Goal: Information Seeking & Learning: Learn about a topic

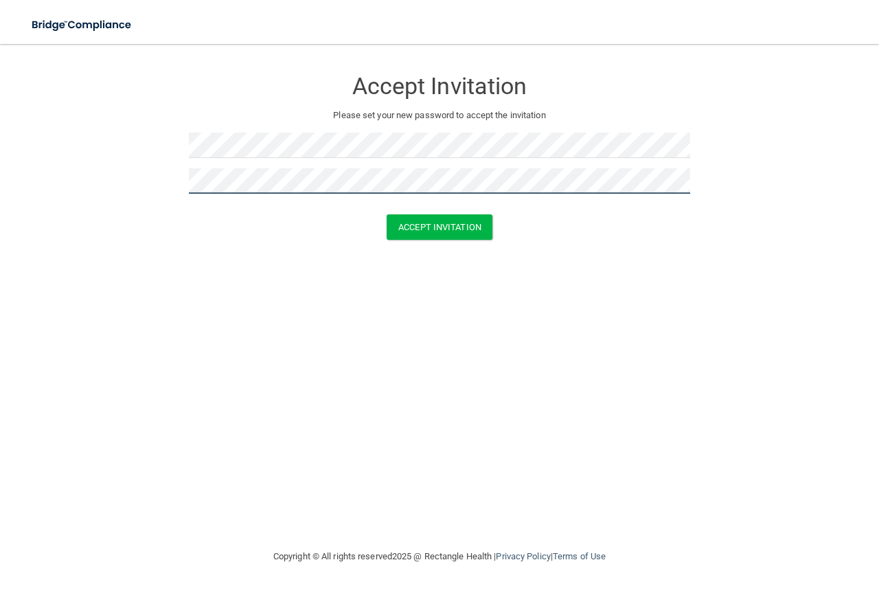
click at [387, 214] on button "Accept Invitation" at bounding box center [440, 226] width 106 height 25
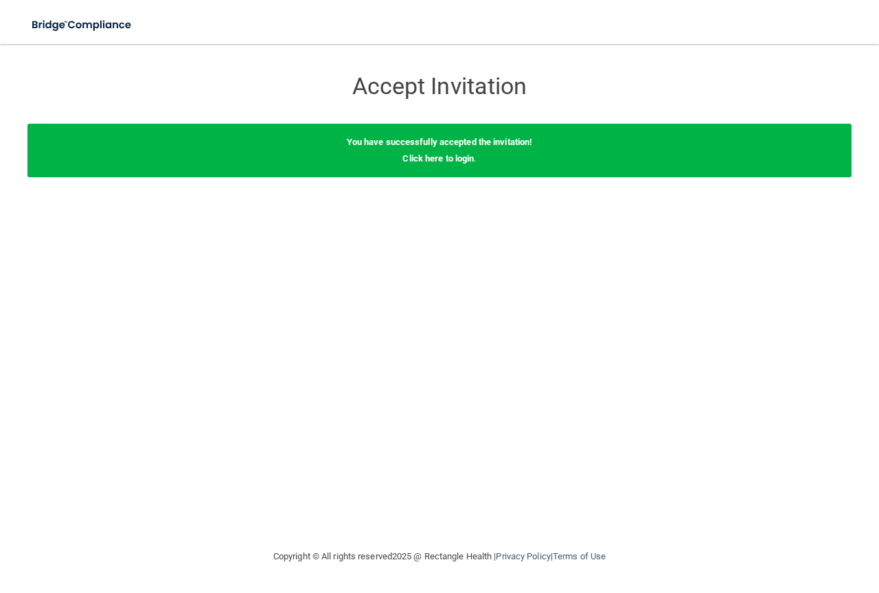
click at [435, 163] on div "You have successfully accepted the invitation! Click here to login ." at bounding box center [439, 151] width 824 height 54
click at [438, 159] on link "Click here to login" at bounding box center [438, 158] width 71 height 10
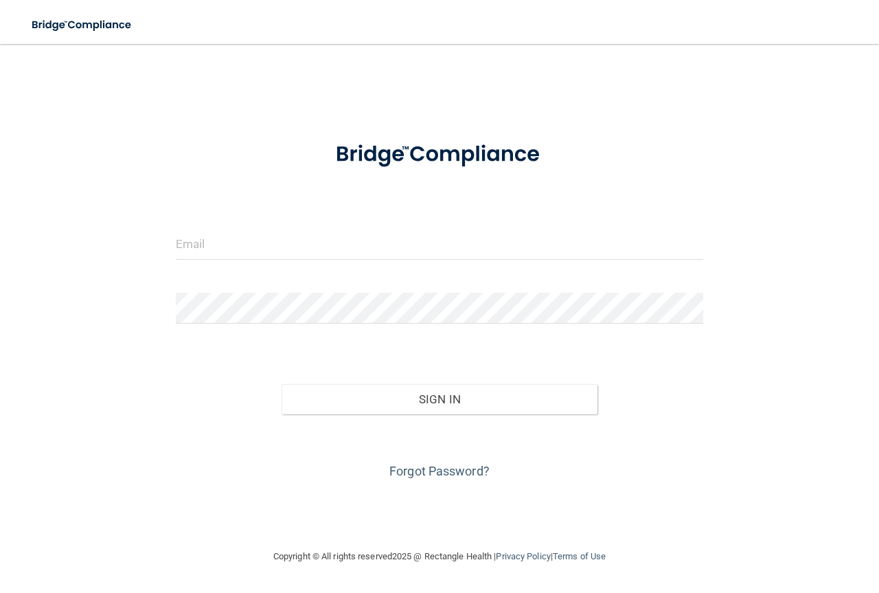
click at [355, 218] on form "Invalid email/password. You don't have permission to access that page. Sign In …" at bounding box center [440, 304] width 528 height 356
click at [347, 239] on input "email" at bounding box center [440, 244] width 528 height 31
type input "[EMAIL_ADDRESS][DOMAIN_NAME]"
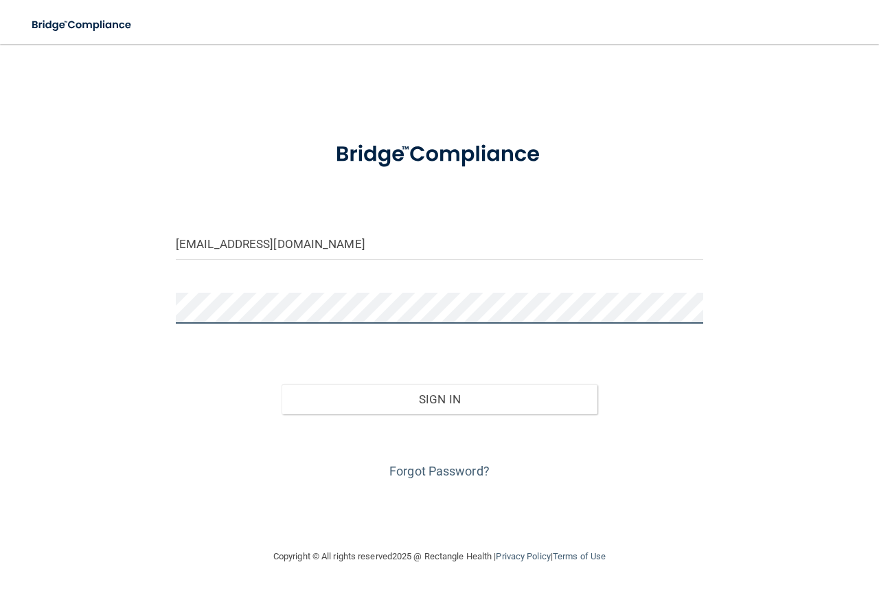
click at [282, 384] on button "Sign In" at bounding box center [440, 399] width 317 height 30
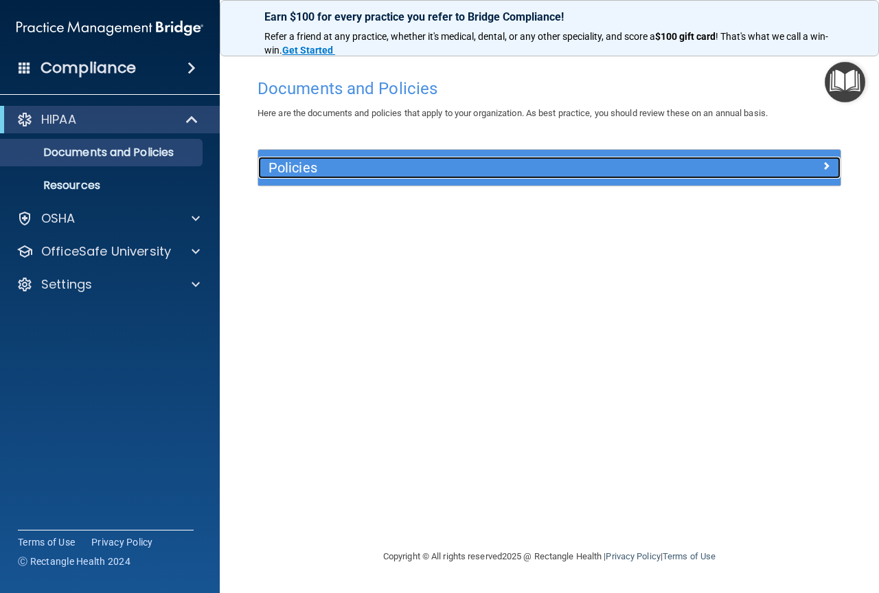
click at [322, 159] on div "Policies" at bounding box center [476, 168] width 437 height 22
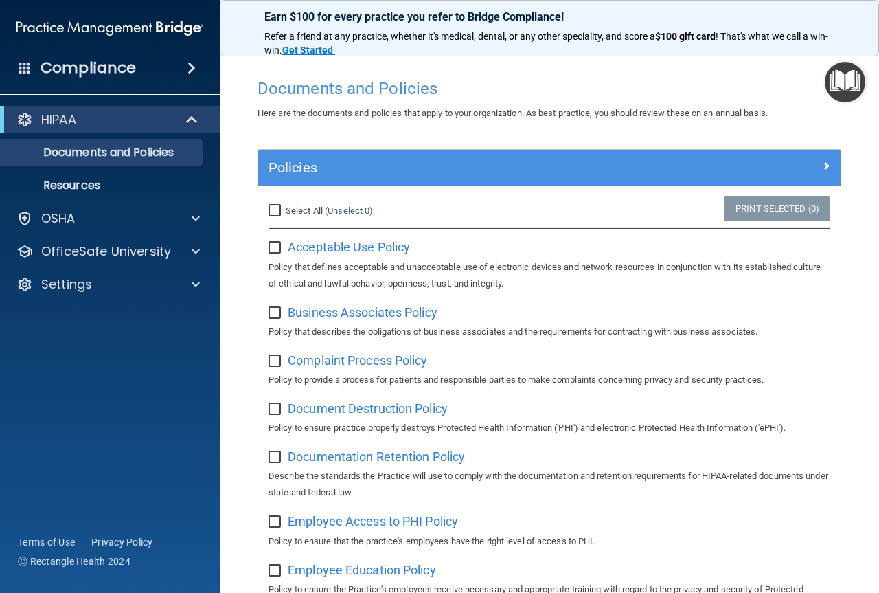
click at [277, 202] on div "Select All (Unselect 0) Unselect All" at bounding box center [355, 211] width 194 height 30
click at [274, 206] on input "Select All (Unselect 0) Unselect All" at bounding box center [277, 210] width 16 height 11
checkbox input "true"
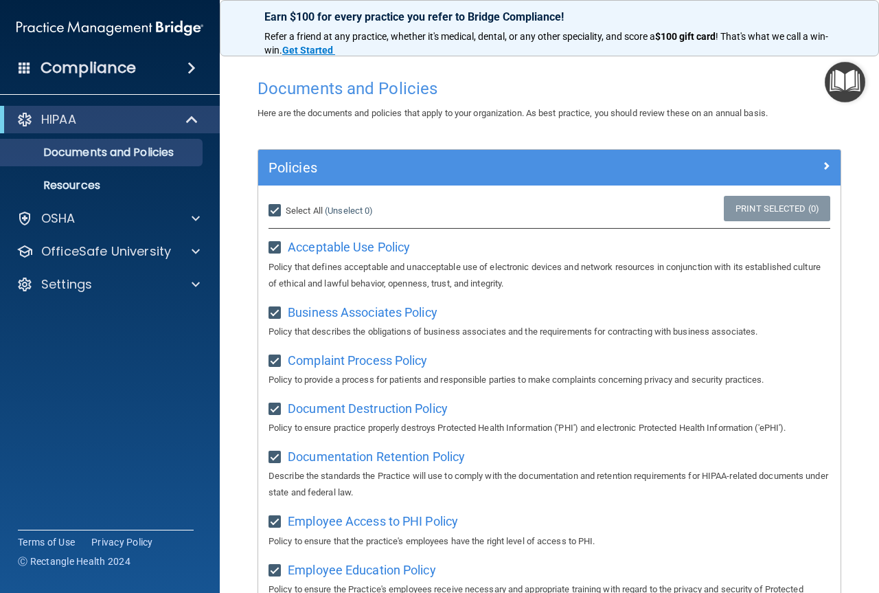
checkbox input "true"
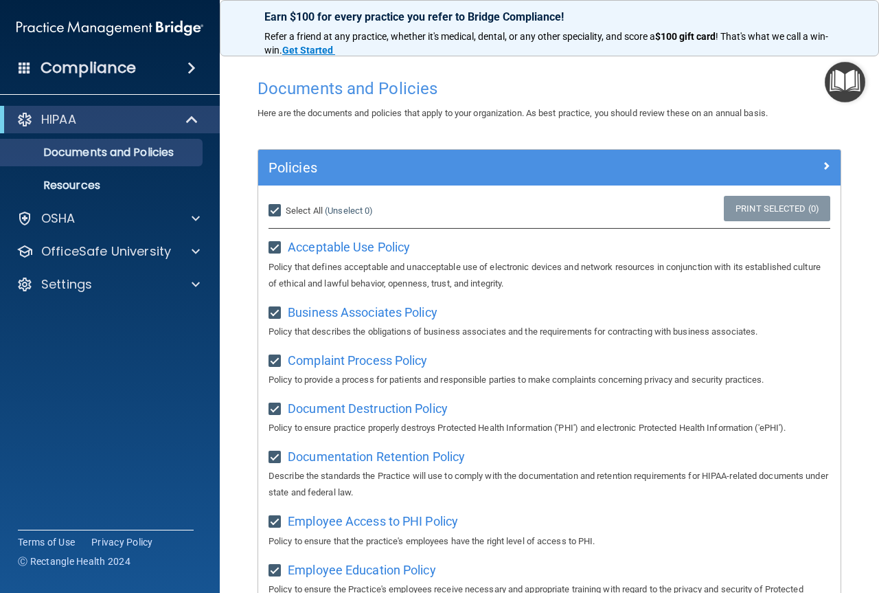
checkbox input "true"
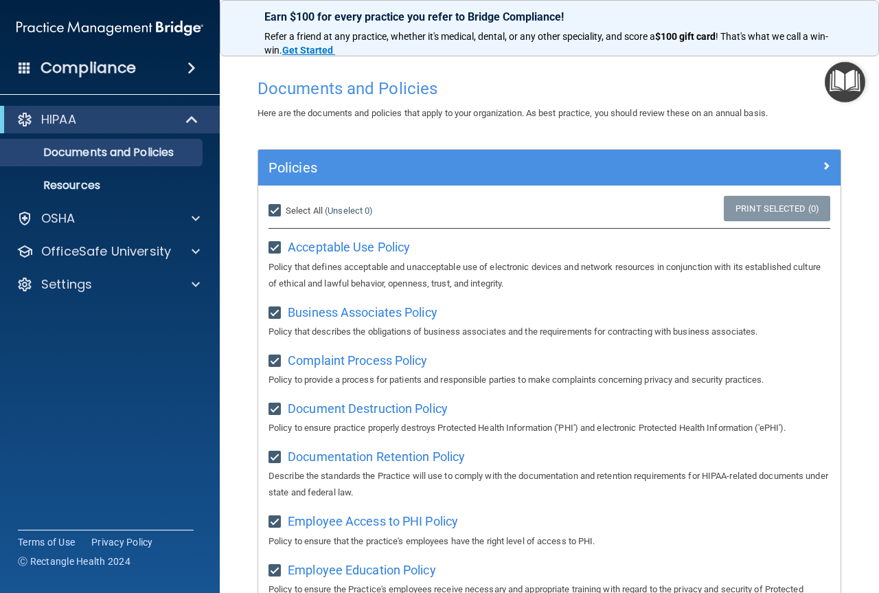
checkbox input "true"
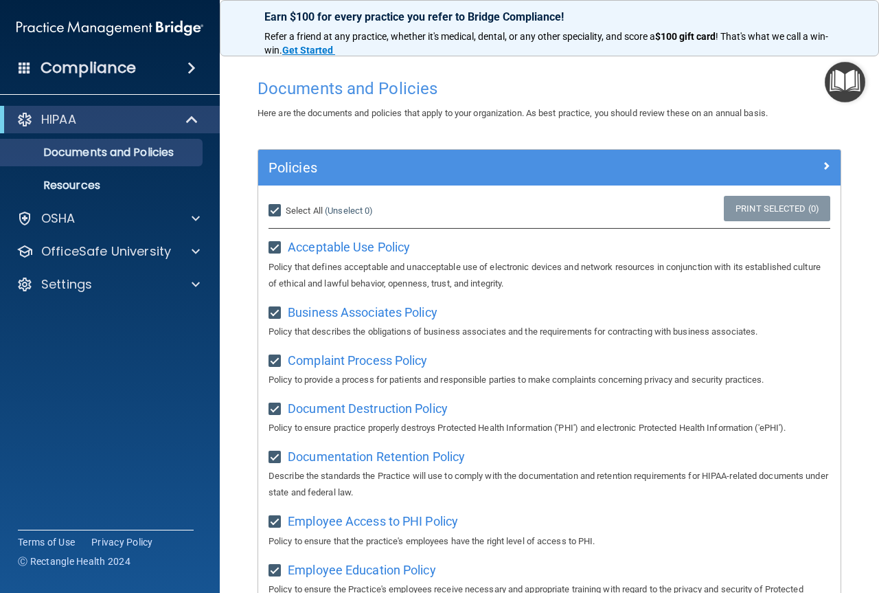
checkbox input "true"
click at [275, 216] on input "Select All (Unselect 21) Unselect All" at bounding box center [277, 210] width 16 height 11
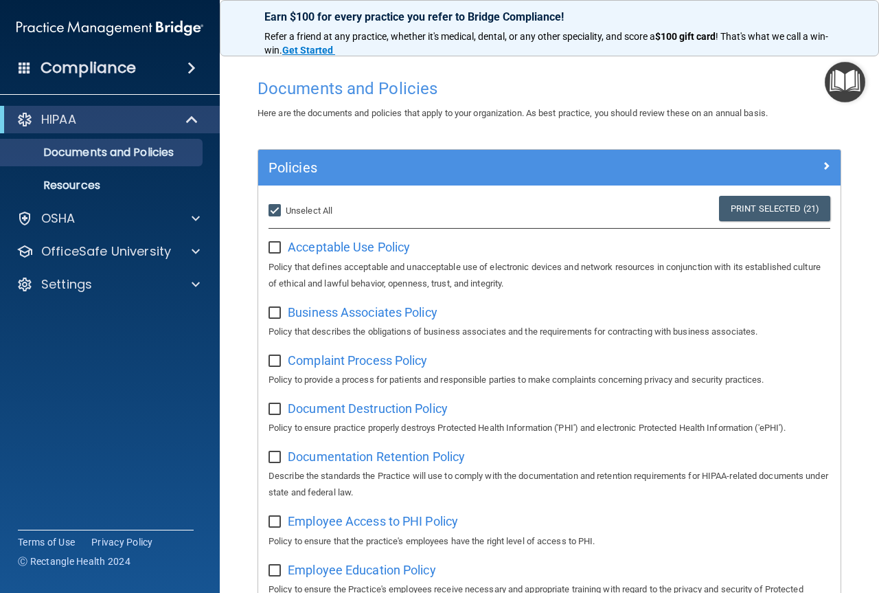
checkbox input "false"
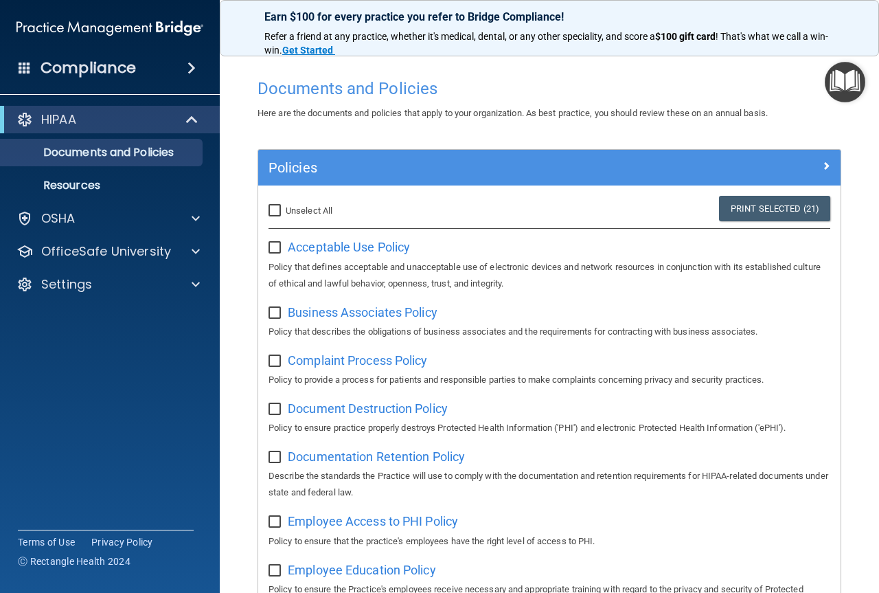
checkbox input "false"
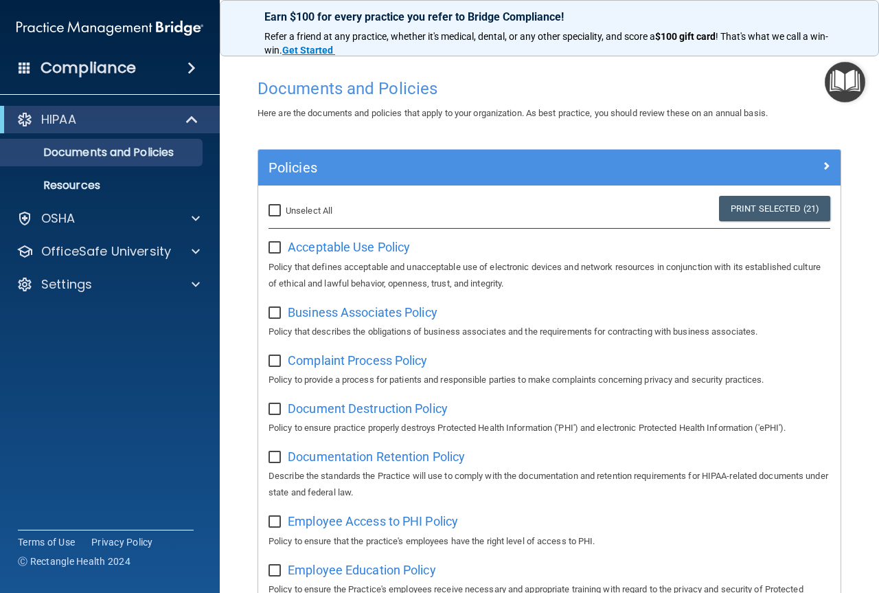
checkbox input "false"
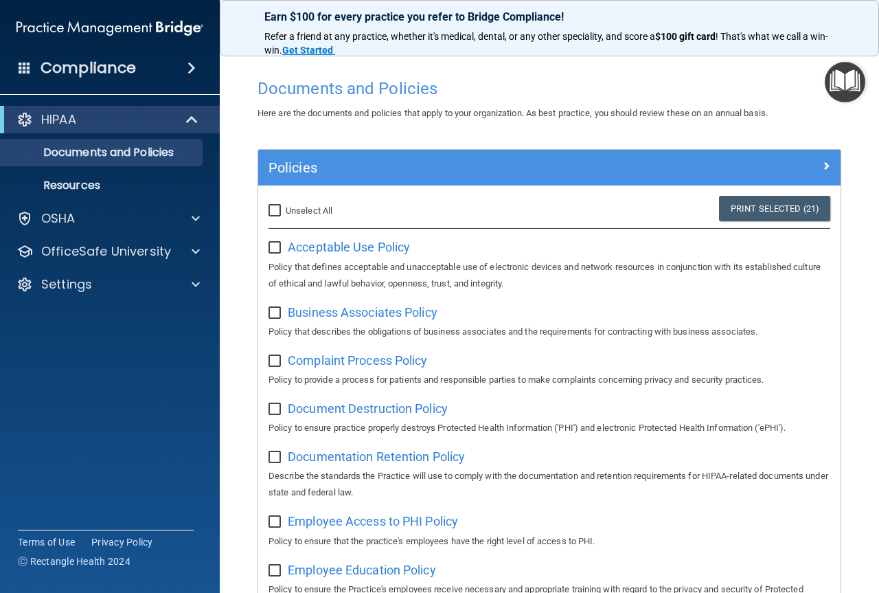
checkbox input "false"
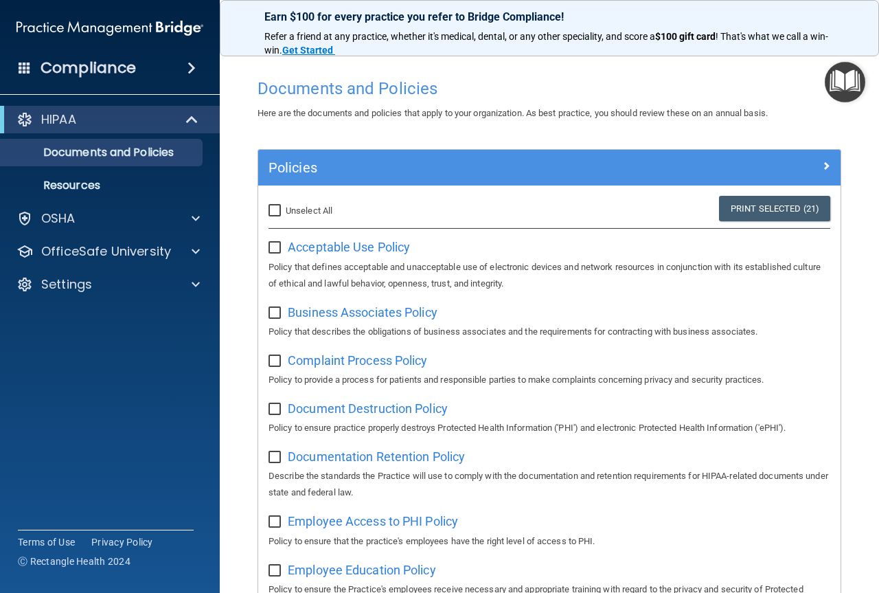
checkbox input "false"
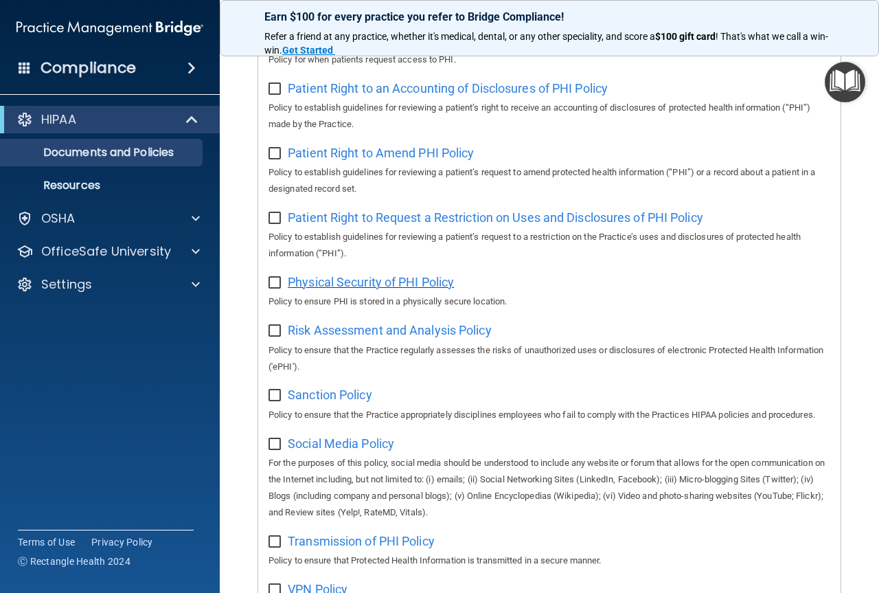
scroll to position [982, 0]
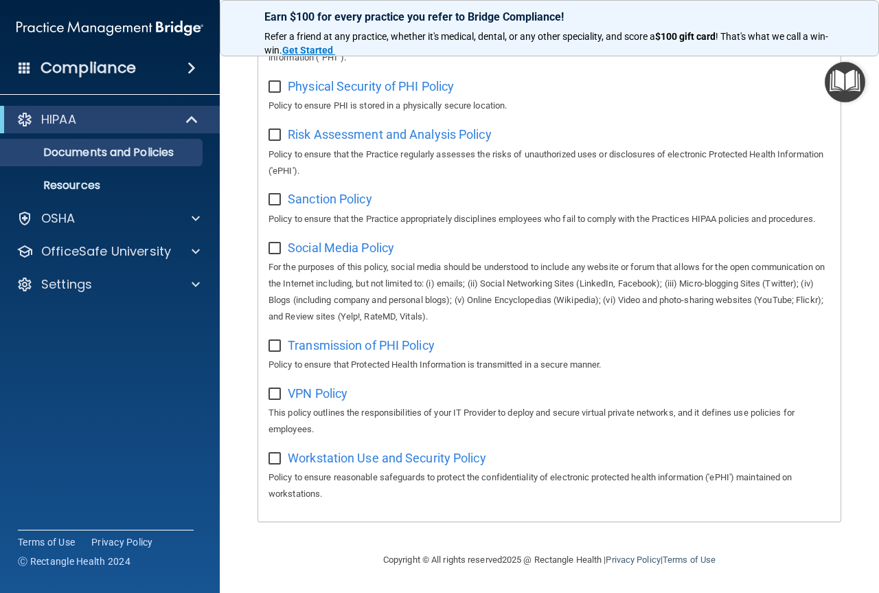
click at [106, 130] on div "HIPAA" at bounding box center [110, 119] width 220 height 27
click at [98, 162] on link "Documents and Policies" at bounding box center [94, 152] width 216 height 27
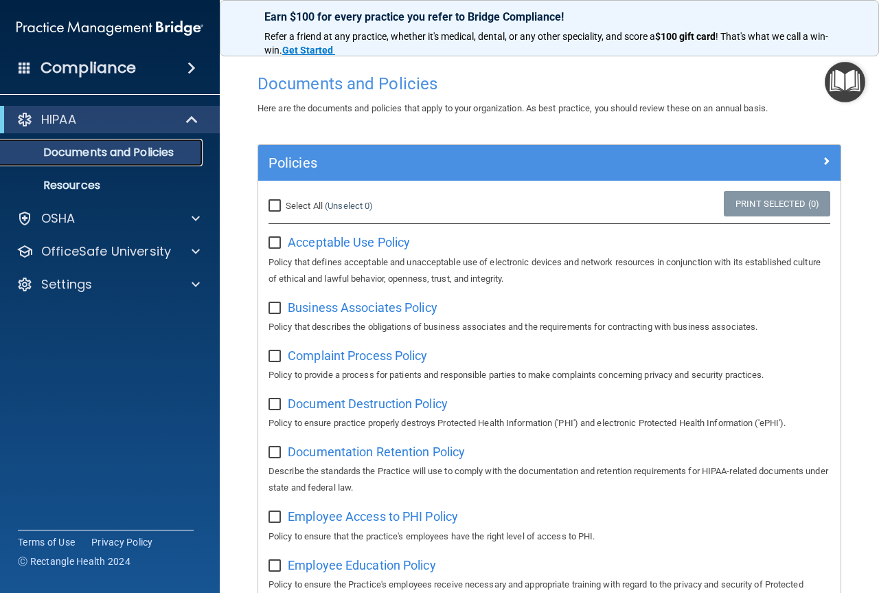
scroll to position [0, 0]
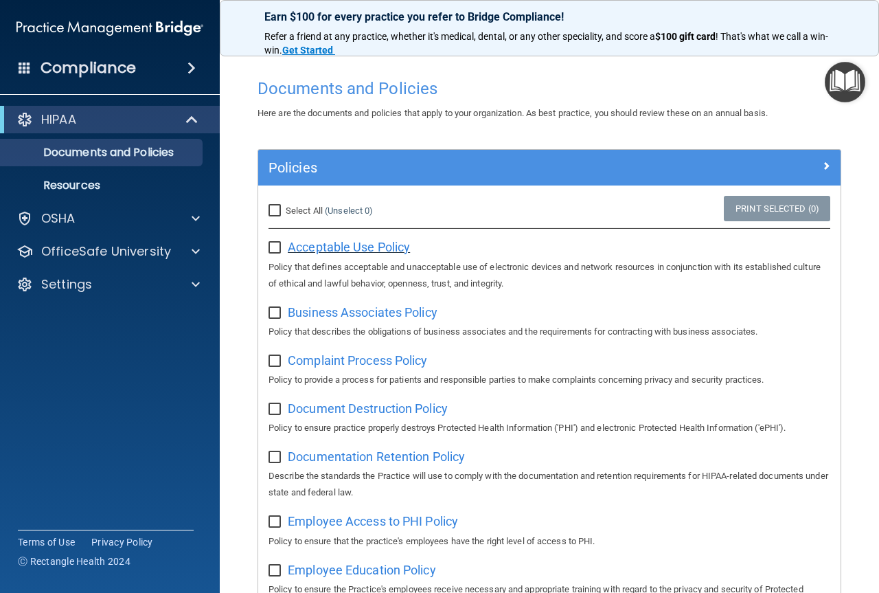
click at [347, 247] on span "Acceptable Use Policy" at bounding box center [349, 247] width 122 height 14
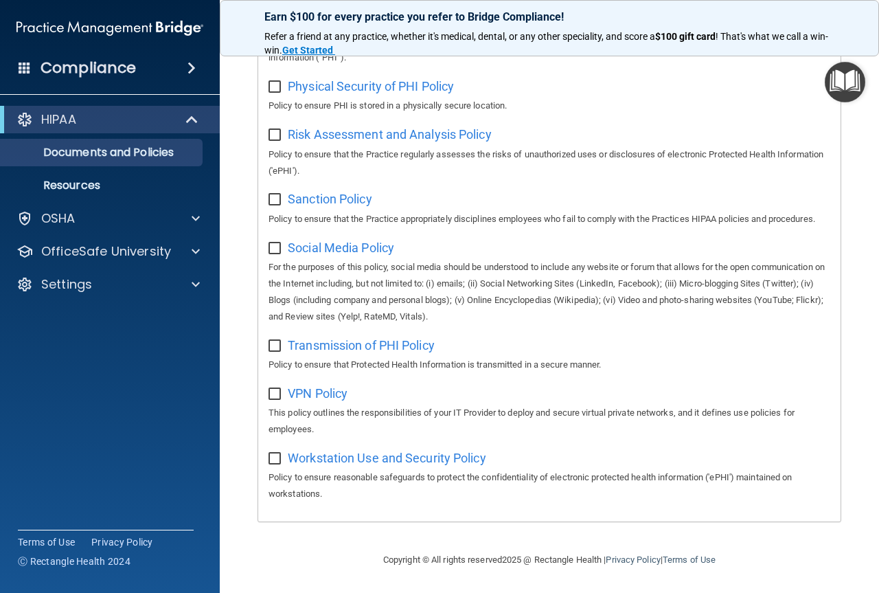
scroll to position [982, 0]
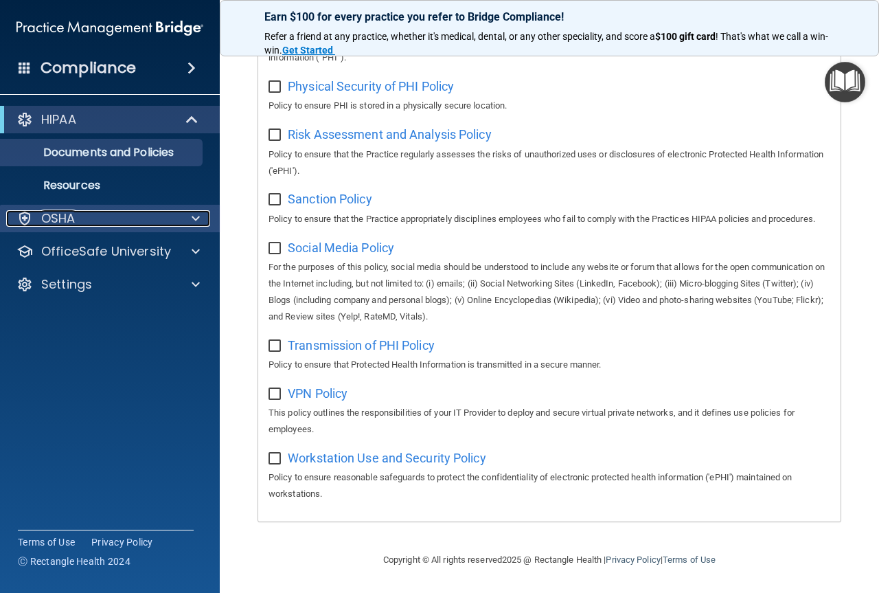
click at [106, 223] on div "OSHA" at bounding box center [91, 218] width 170 height 16
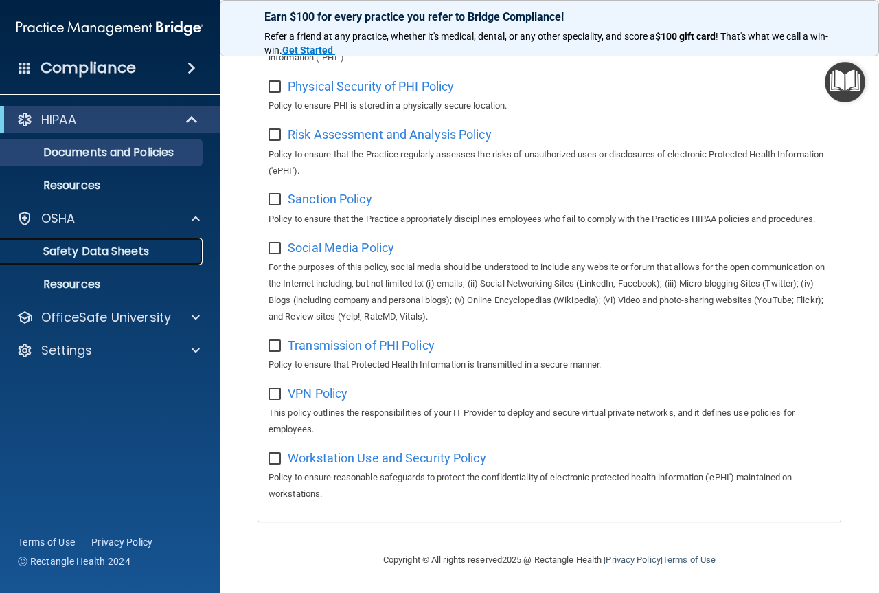
click at [91, 249] on p "Safety Data Sheets" at bounding box center [103, 252] width 188 height 14
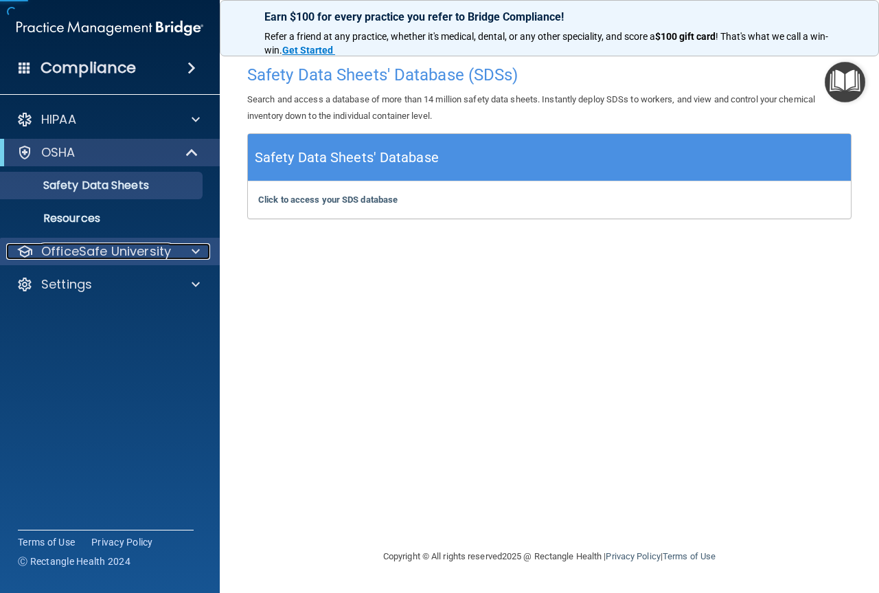
click at [96, 258] on p "OfficeSafe University" at bounding box center [106, 251] width 130 height 16
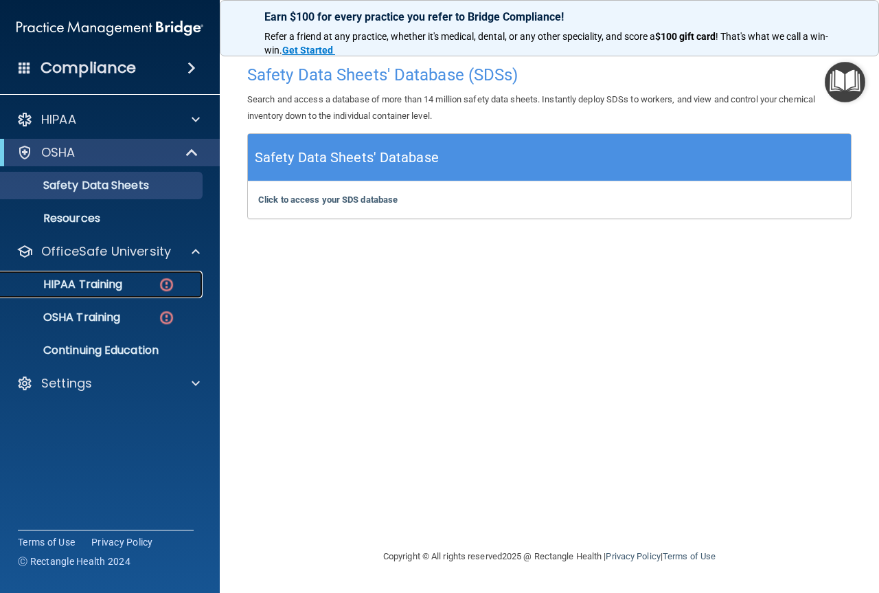
click at [87, 288] on p "HIPAA Training" at bounding box center [65, 285] width 113 height 14
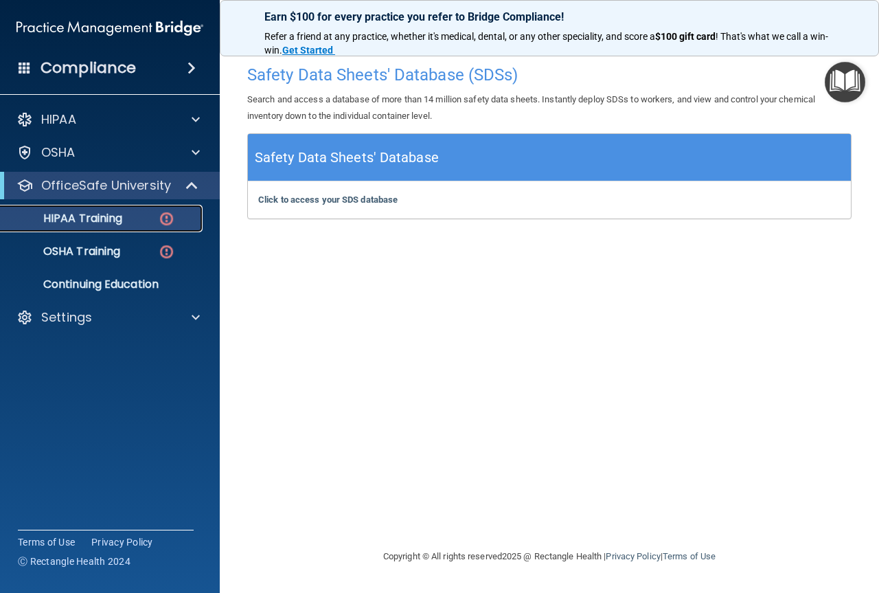
click at [119, 220] on p "HIPAA Training" at bounding box center [65, 219] width 113 height 14
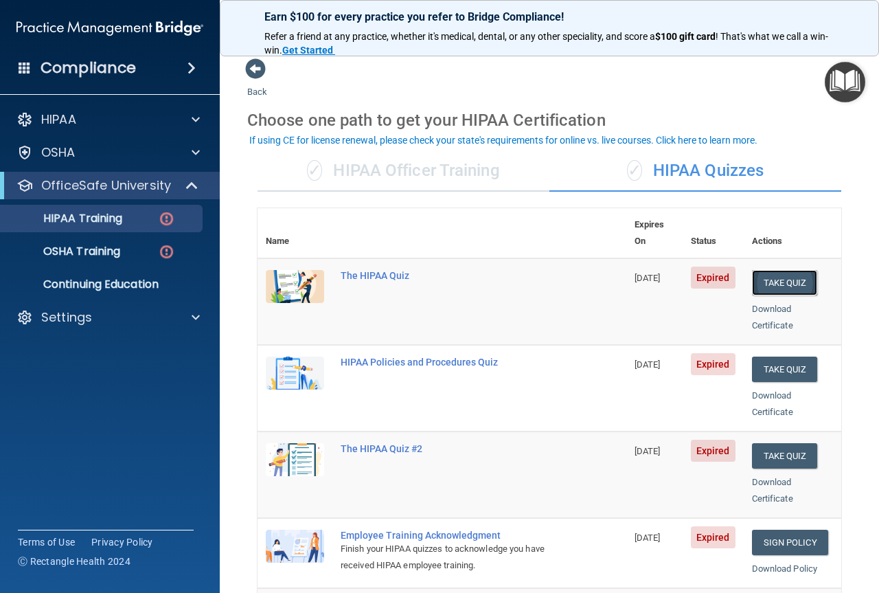
click at [780, 276] on button "Take Quiz" at bounding box center [785, 282] width 66 height 25
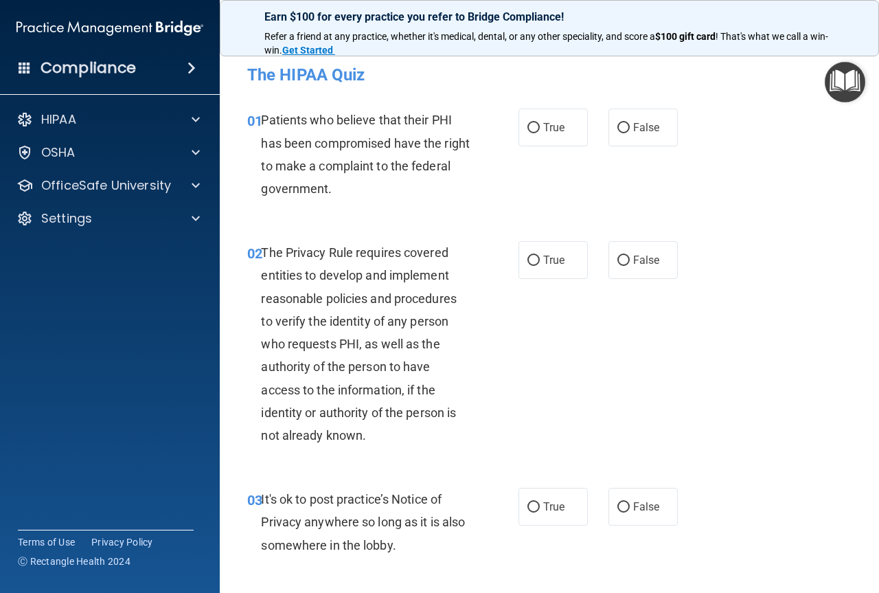
click at [192, 66] on span at bounding box center [192, 68] width 8 height 16
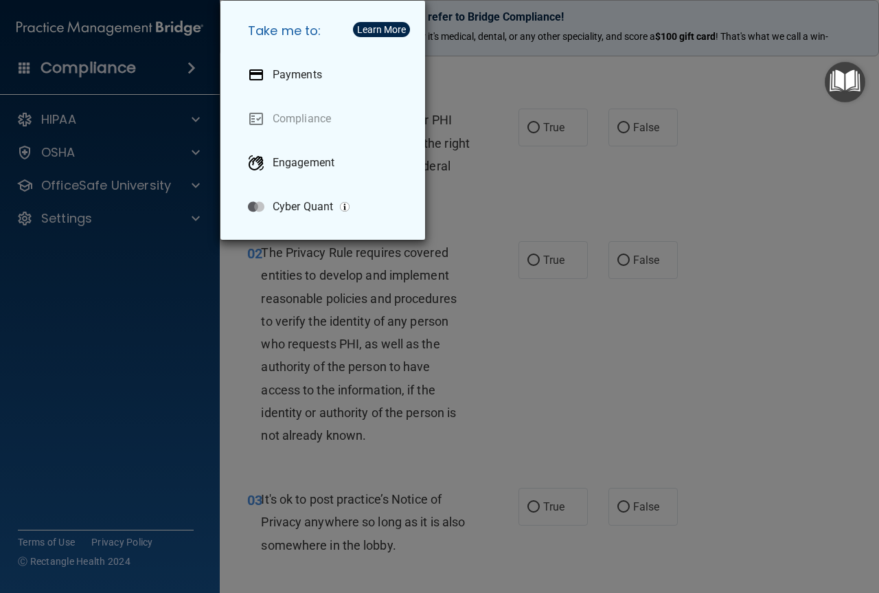
click at [83, 172] on div "Take me to: Payments Compliance Engagement Cyber Quant" at bounding box center [439, 296] width 879 height 593
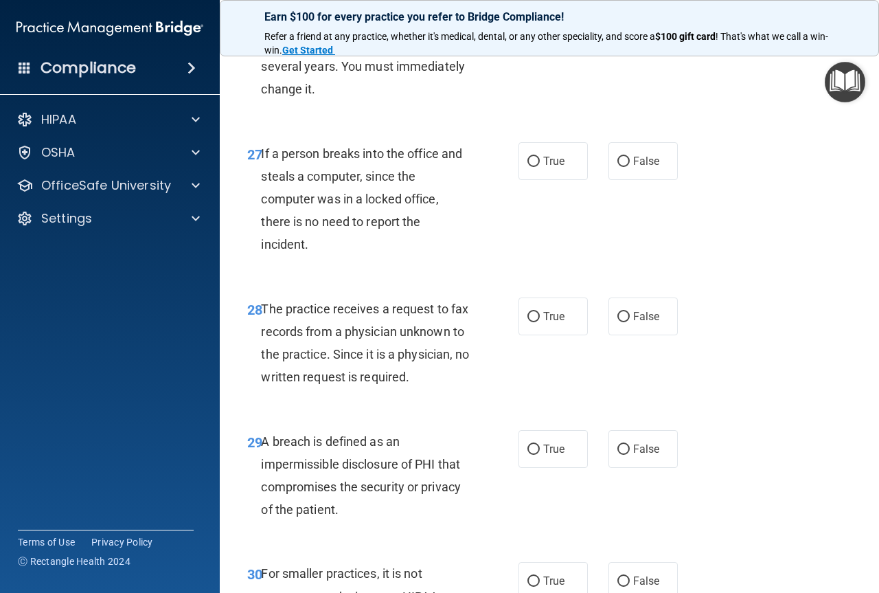
scroll to position [3928, 0]
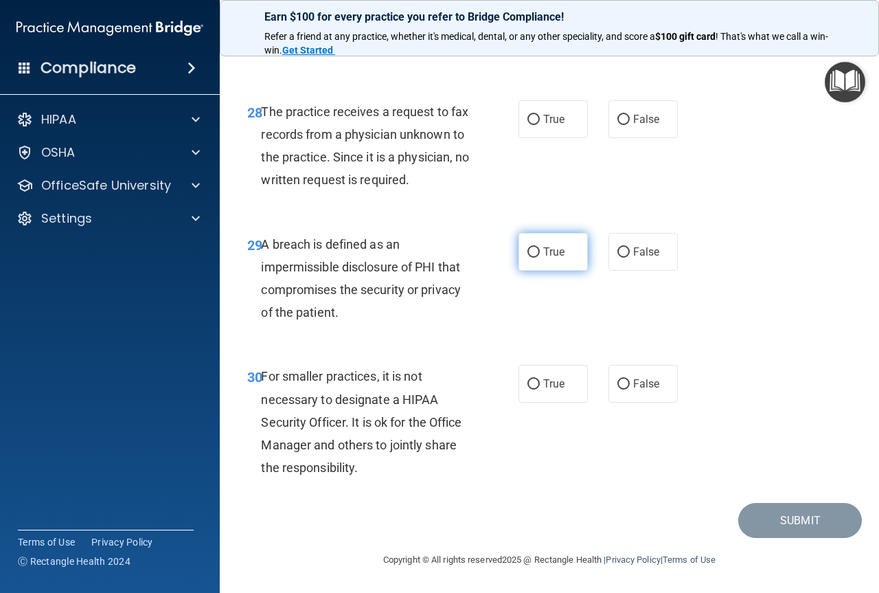
drag, startPoint x: 532, startPoint y: 258, endPoint x: 539, endPoint y: 267, distance: 10.9
click at [539, 267] on label "True" at bounding box center [553, 252] width 69 height 38
click at [539, 258] on input "True" at bounding box center [534, 252] width 12 height 10
radio input "true"
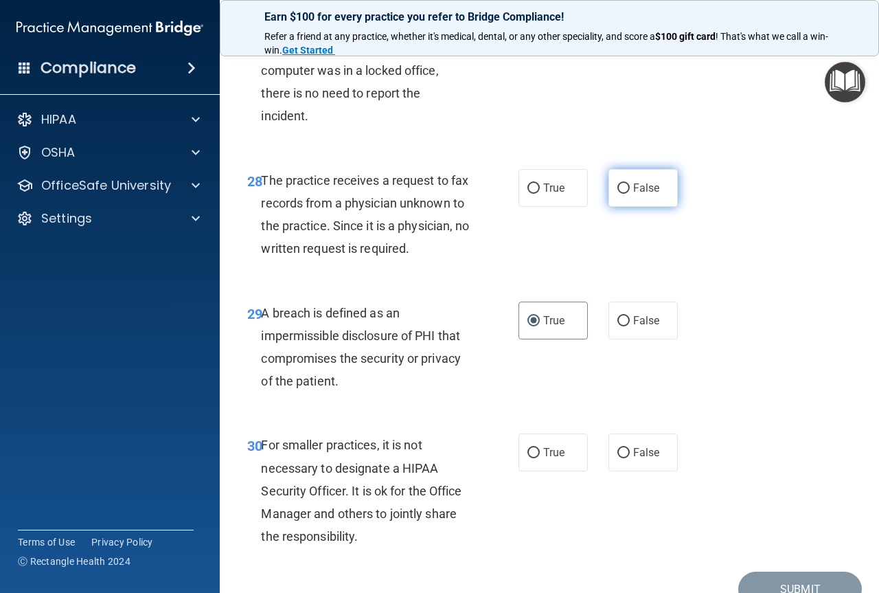
click at [624, 207] on label "False" at bounding box center [643, 188] width 69 height 38
click at [624, 194] on input "False" at bounding box center [624, 188] width 12 height 10
radio input "true"
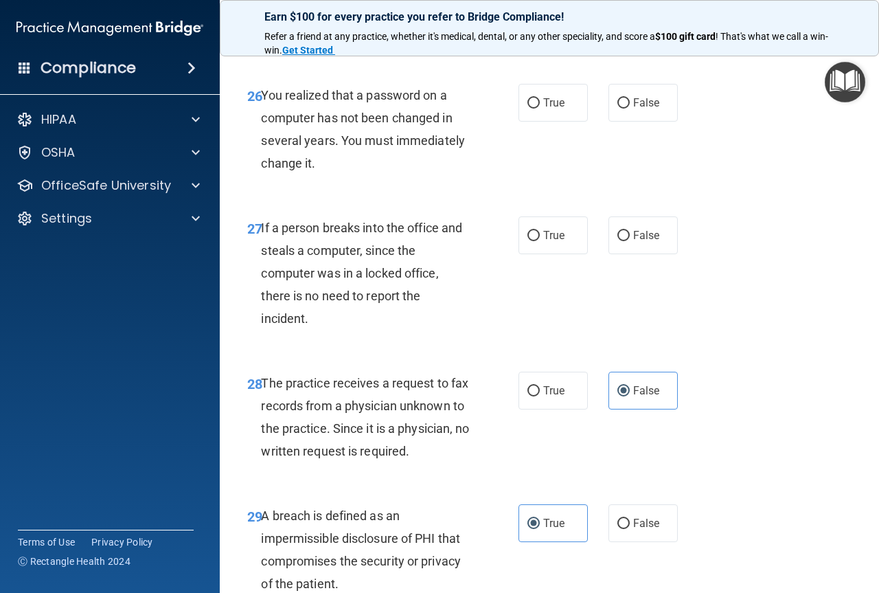
scroll to position [3585, 0]
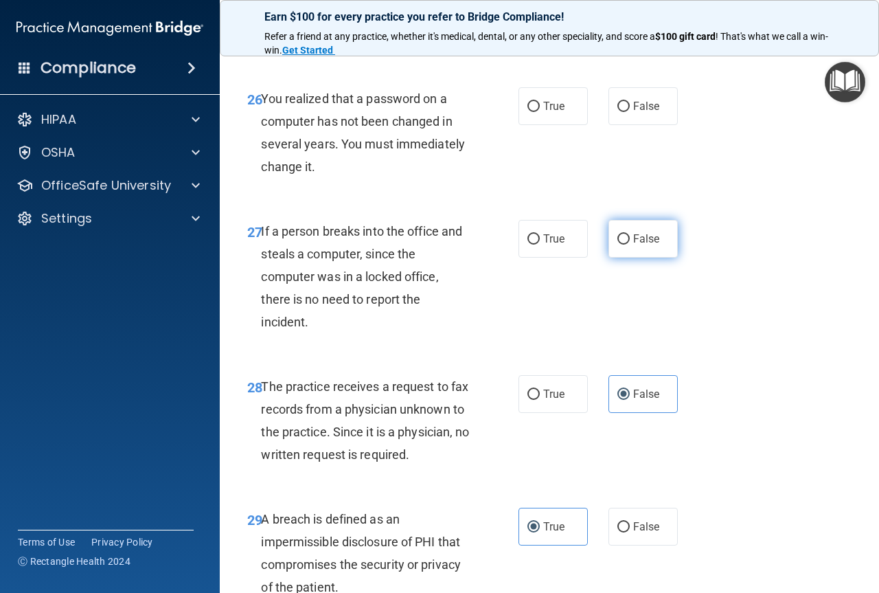
click at [609, 258] on label "False" at bounding box center [643, 239] width 69 height 38
click at [618, 245] on input "False" at bounding box center [624, 239] width 12 height 10
radio input "true"
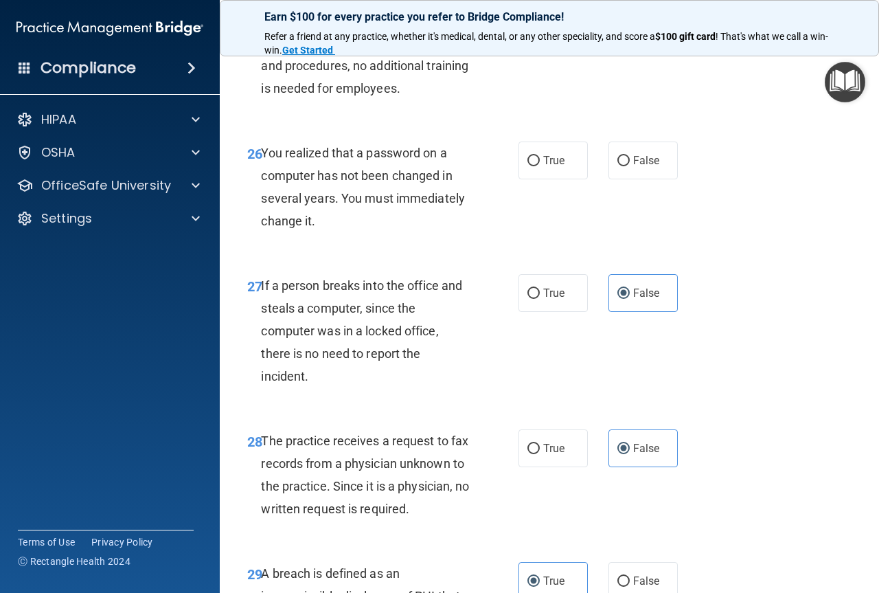
scroll to position [3448, 0]
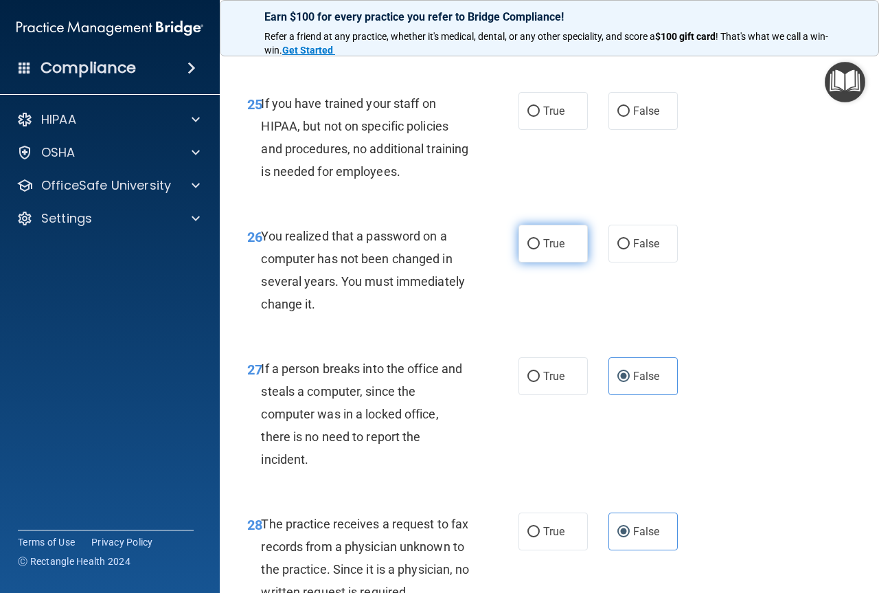
click at [532, 249] on input "True" at bounding box center [534, 244] width 12 height 10
radio input "true"
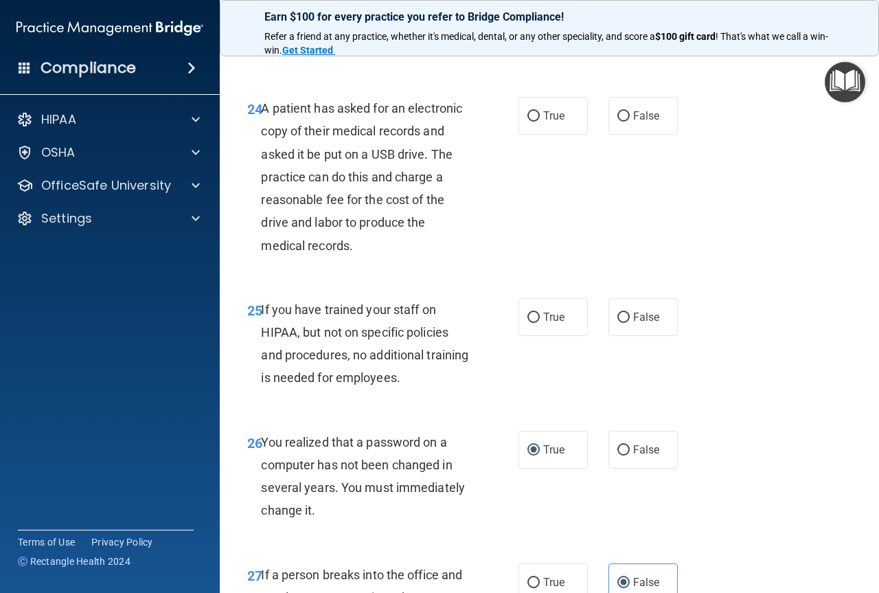
scroll to position [3173, 0]
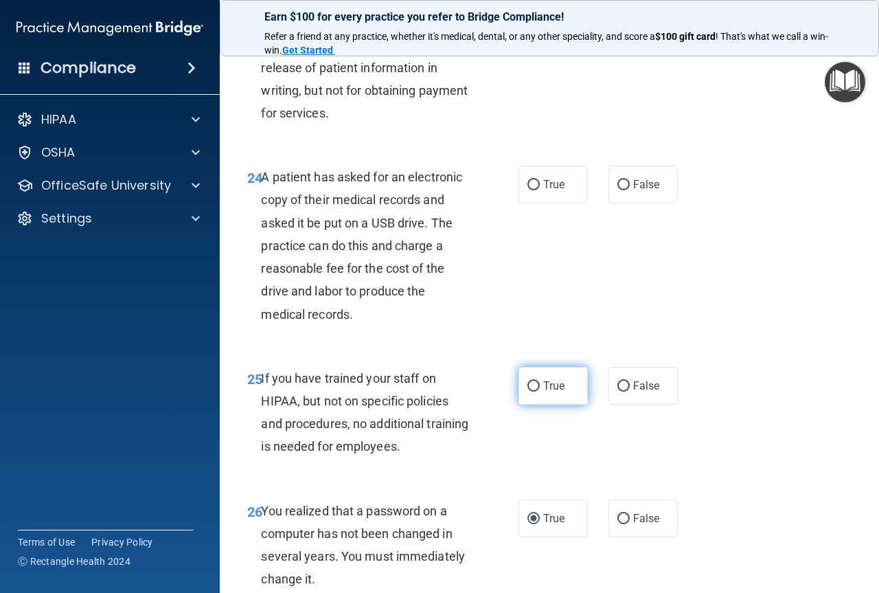
click at [572, 405] on label "True" at bounding box center [553, 386] width 69 height 38
click at [540, 392] on input "True" at bounding box center [534, 386] width 12 height 10
radio input "true"
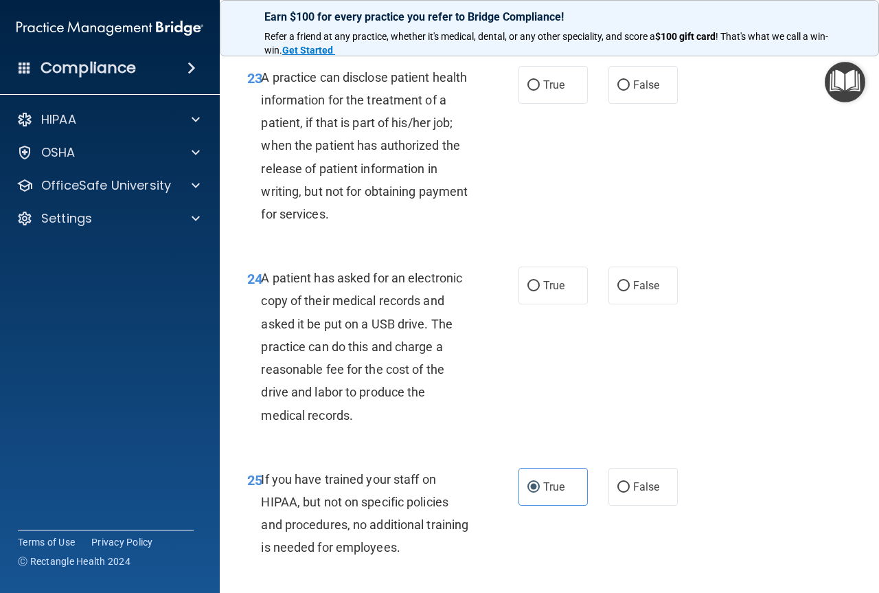
scroll to position [3035, 0]
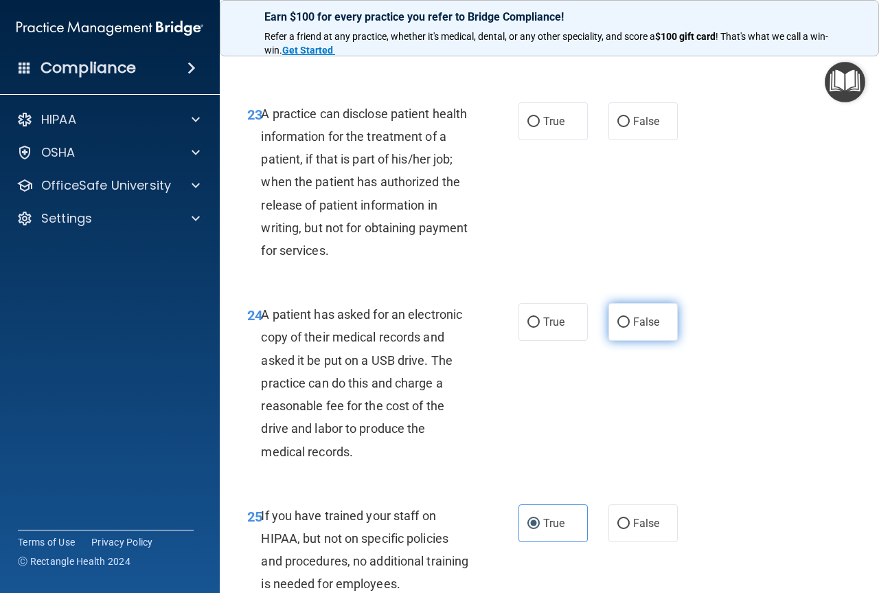
click at [618, 328] on input "False" at bounding box center [624, 322] width 12 height 10
radio input "true"
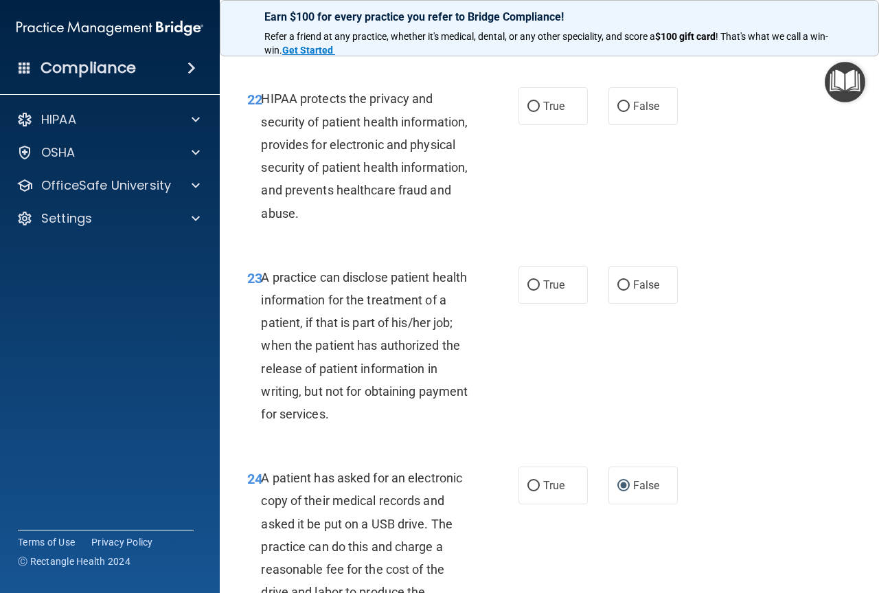
scroll to position [2829, 0]
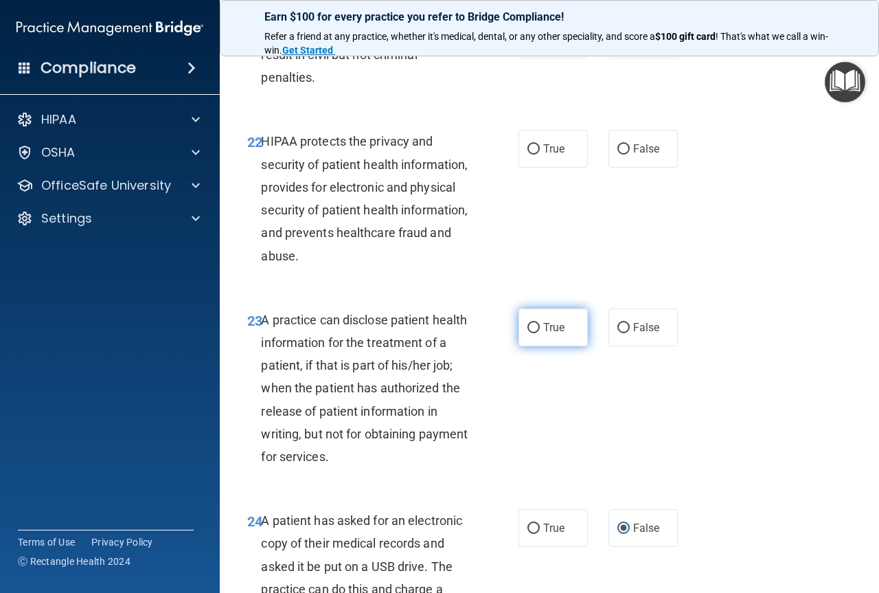
click at [521, 346] on label "True" at bounding box center [553, 327] width 69 height 38
click at [528, 333] on input "True" at bounding box center [534, 328] width 12 height 10
radio input "true"
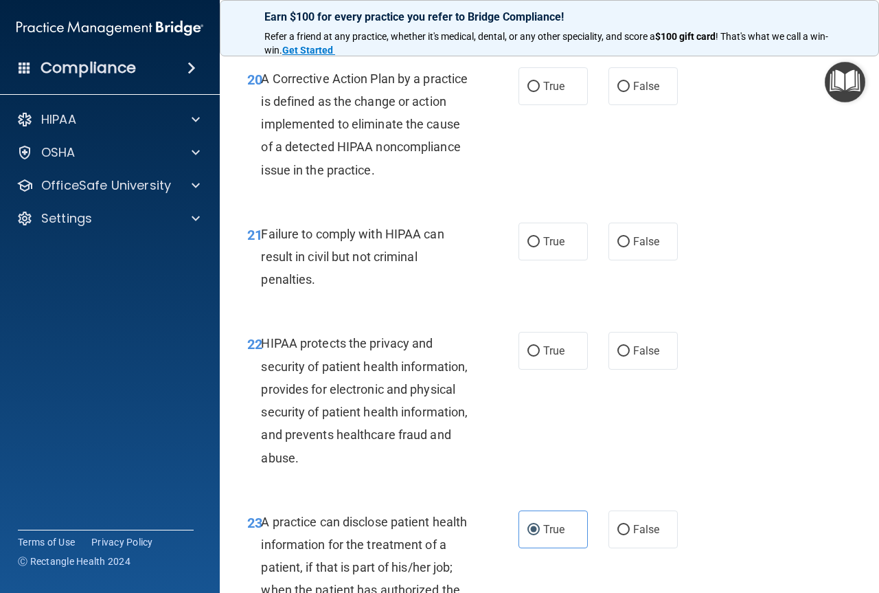
scroll to position [2623, 0]
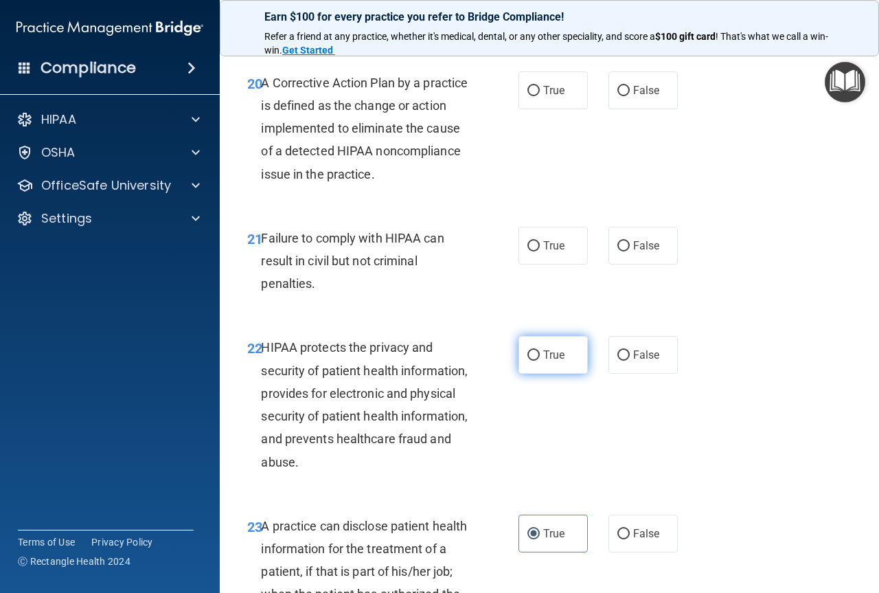
click at [543, 361] on span "True" at bounding box center [553, 354] width 21 height 13
click at [539, 361] on input "True" at bounding box center [534, 355] width 12 height 10
radio input "true"
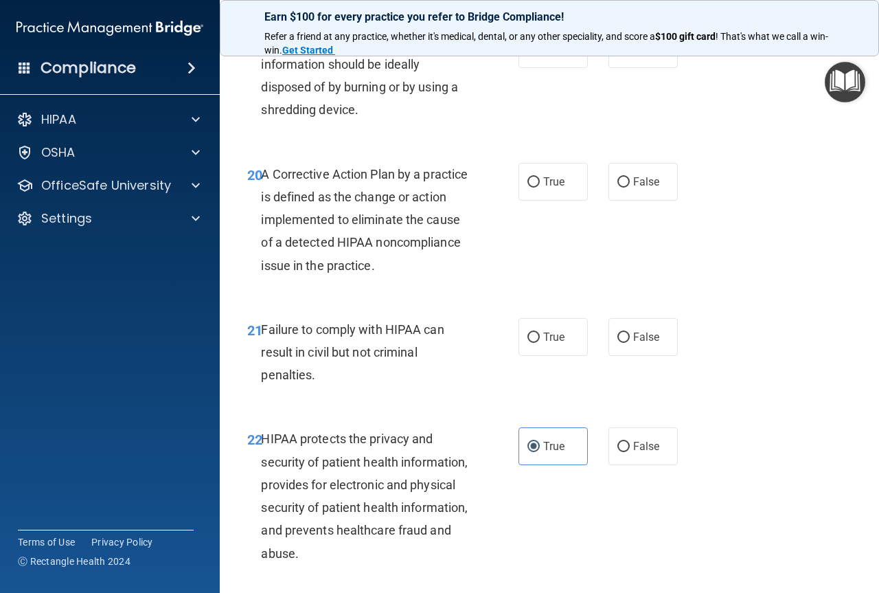
scroll to position [2486, 0]
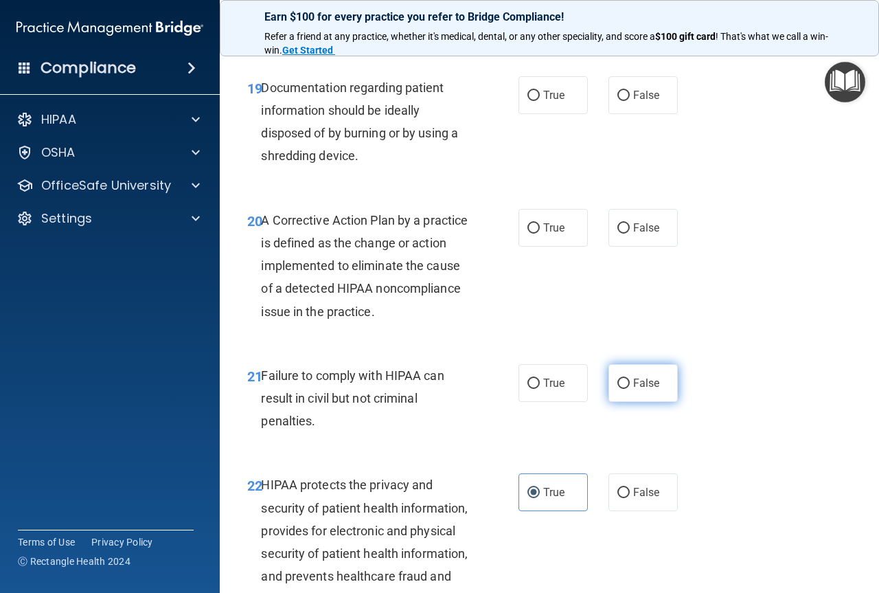
click at [633, 389] on span "False" at bounding box center [646, 382] width 27 height 13
click at [630, 389] on input "False" at bounding box center [624, 383] width 12 height 10
radio input "true"
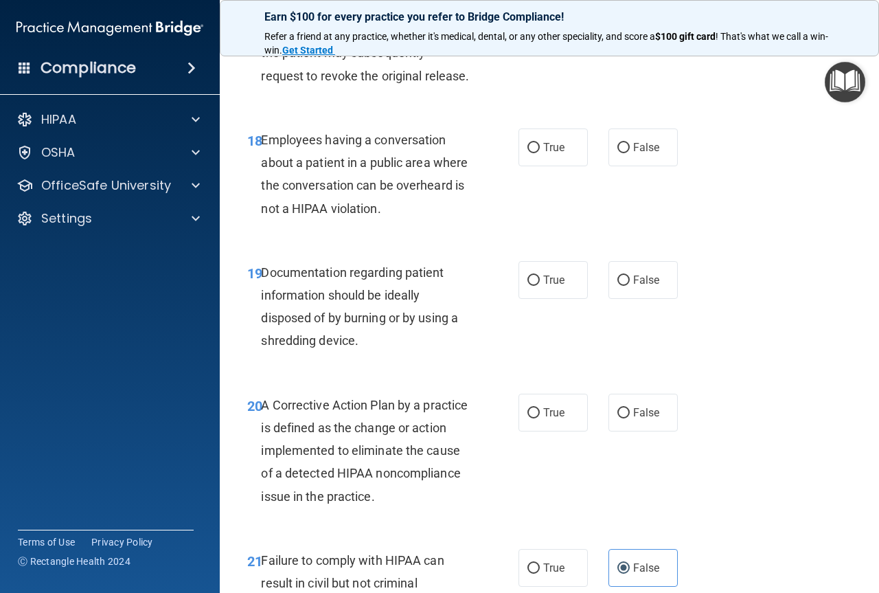
scroll to position [2280, 0]
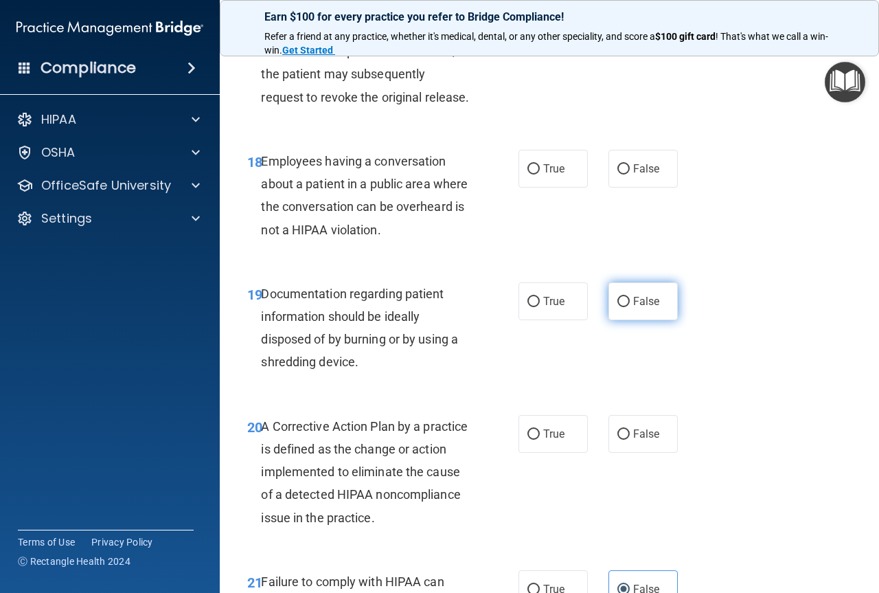
click at [618, 307] on input "False" at bounding box center [624, 302] width 12 height 10
radio input "true"
click at [525, 320] on label "True" at bounding box center [553, 301] width 69 height 38
click at [528, 307] on input "True" at bounding box center [534, 302] width 12 height 10
radio input "true"
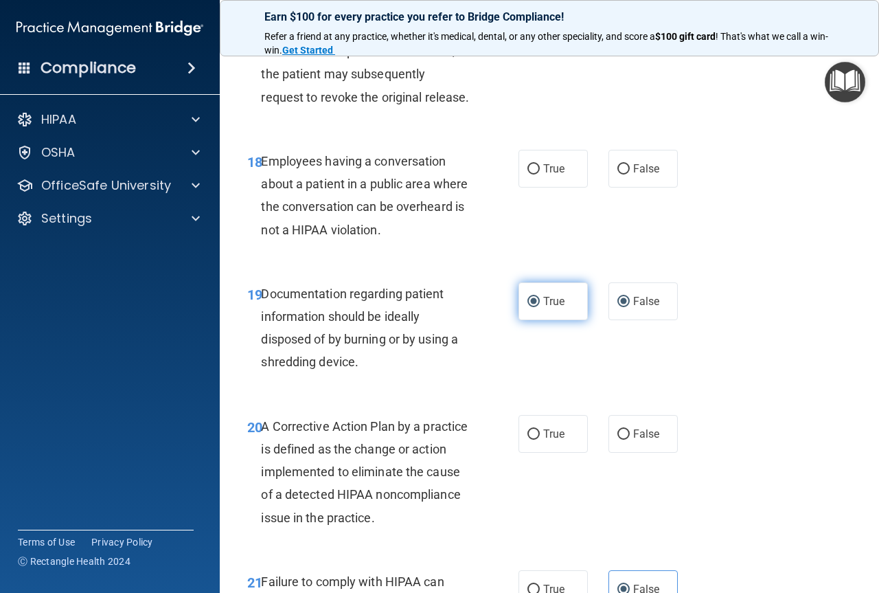
radio input "false"
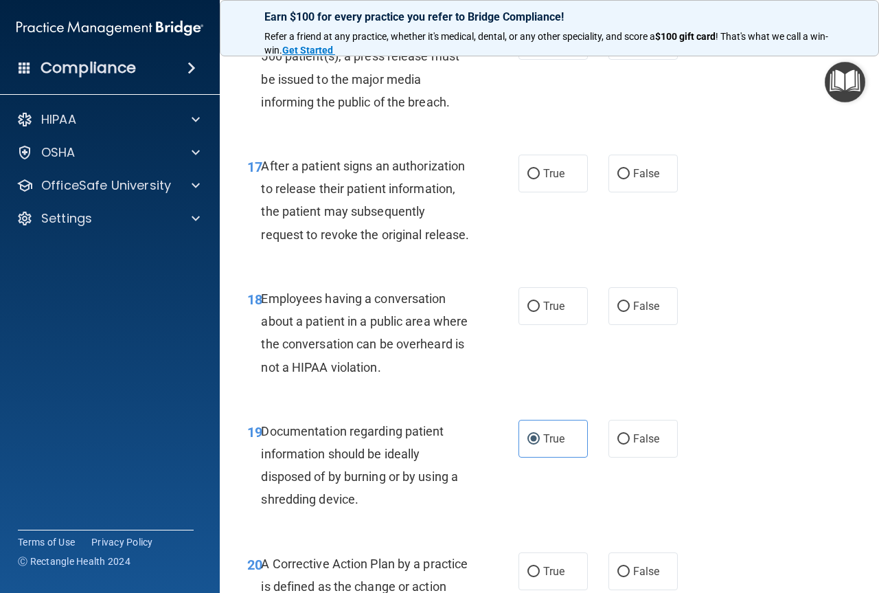
scroll to position [2074, 0]
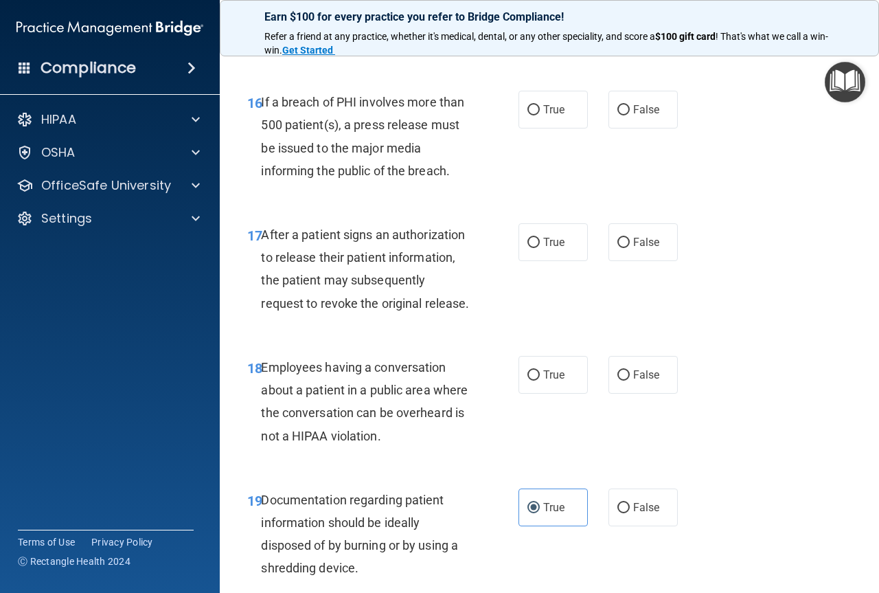
click at [594, 394] on div "True False" at bounding box center [602, 375] width 167 height 38
click at [609, 394] on label "False" at bounding box center [643, 375] width 69 height 38
click at [618, 381] on input "False" at bounding box center [624, 375] width 12 height 10
radio input "true"
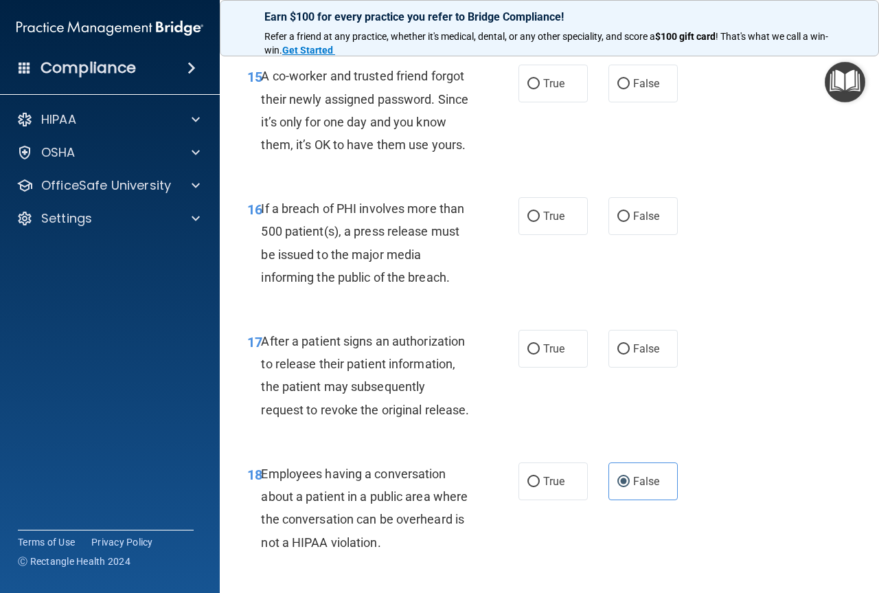
scroll to position [1936, 0]
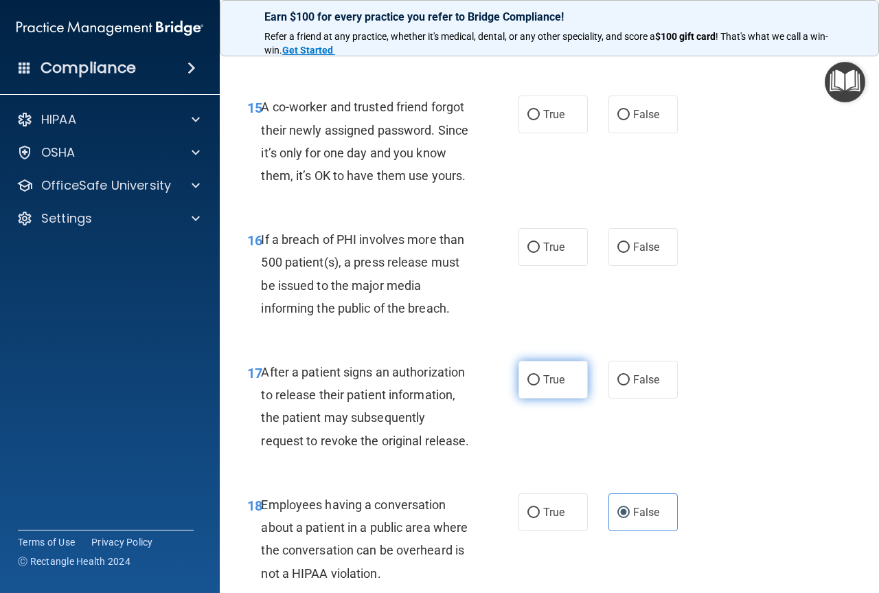
click at [528, 385] on input "True" at bounding box center [534, 380] width 12 height 10
radio input "true"
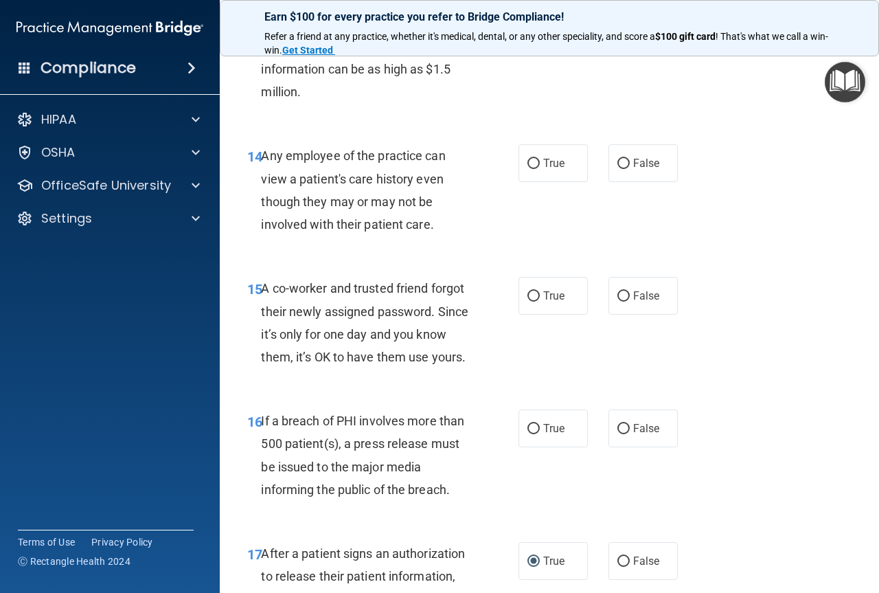
scroll to position [1730, 0]
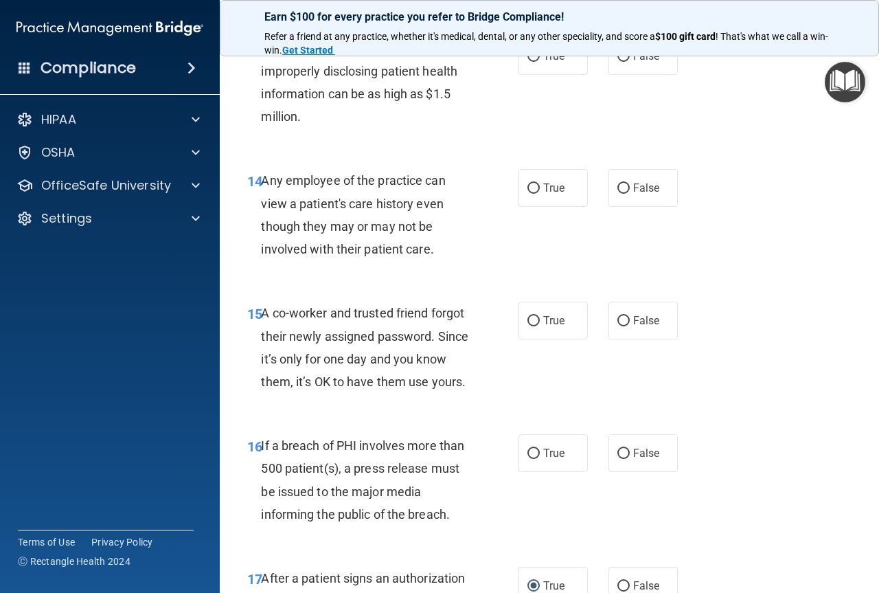
click at [691, 313] on div "15 A co-worker and trusted friend forgot their newly assigned password. Since i…" at bounding box center [549, 350] width 625 height 133
click at [666, 316] on label "False" at bounding box center [643, 321] width 69 height 38
click at [630, 316] on input "False" at bounding box center [624, 321] width 12 height 10
radio input "true"
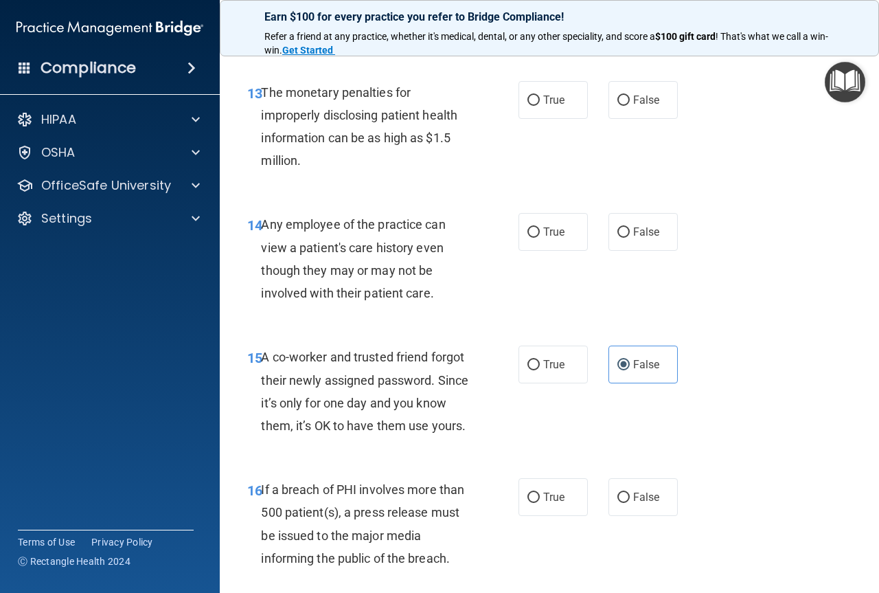
scroll to position [1662, 0]
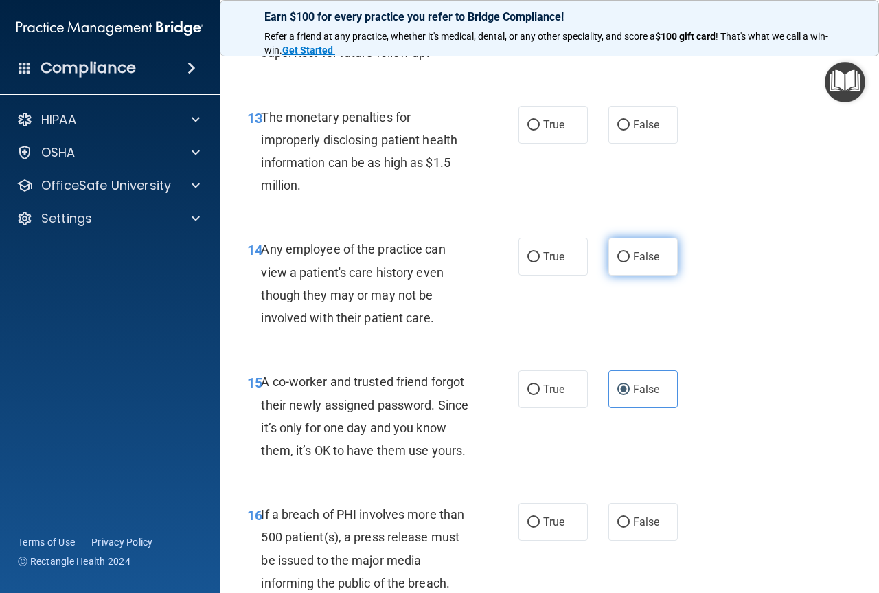
click at [642, 260] on span "False" at bounding box center [646, 256] width 27 height 13
click at [630, 260] on input "False" at bounding box center [624, 257] width 12 height 10
radio input "true"
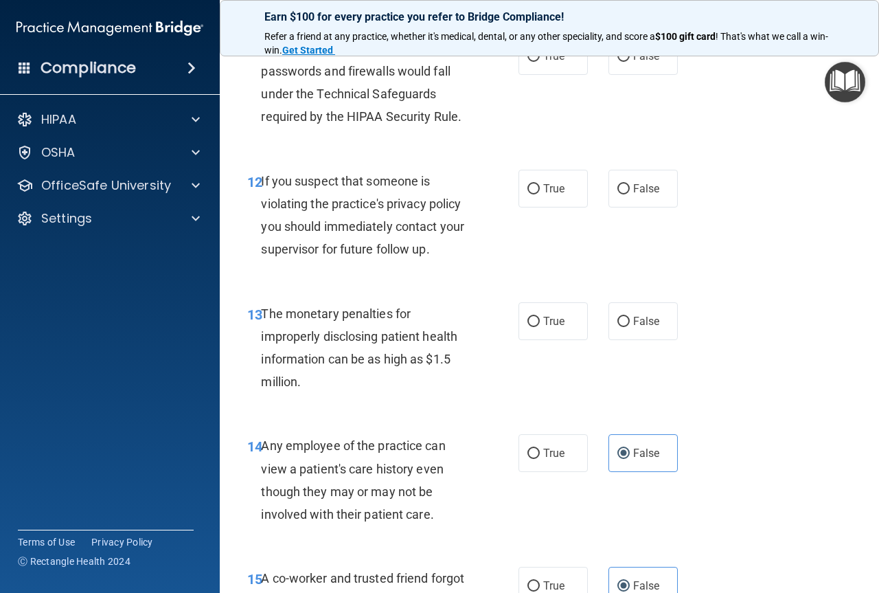
scroll to position [1456, 0]
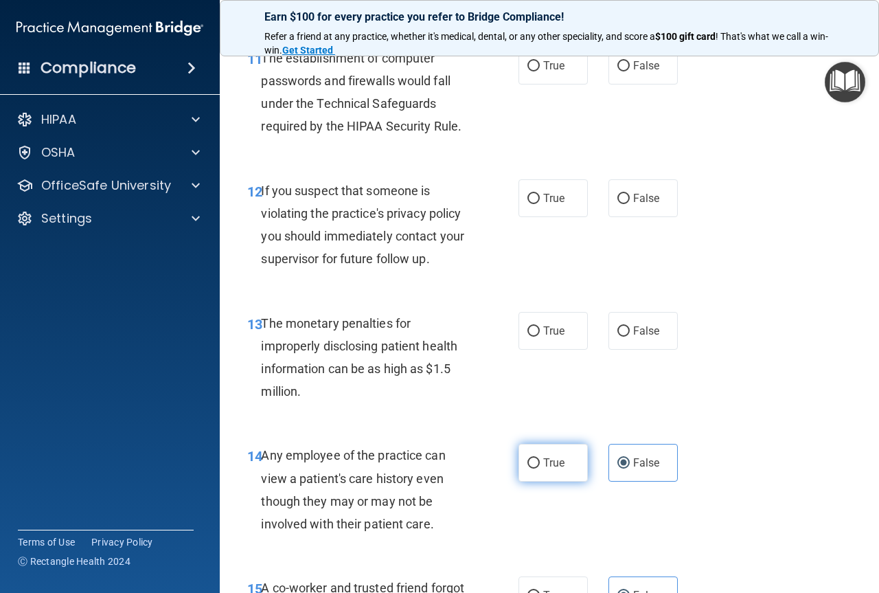
click at [529, 473] on label "True" at bounding box center [553, 463] width 69 height 38
click at [529, 468] on input "True" at bounding box center [534, 463] width 12 height 10
radio input "true"
radio input "false"
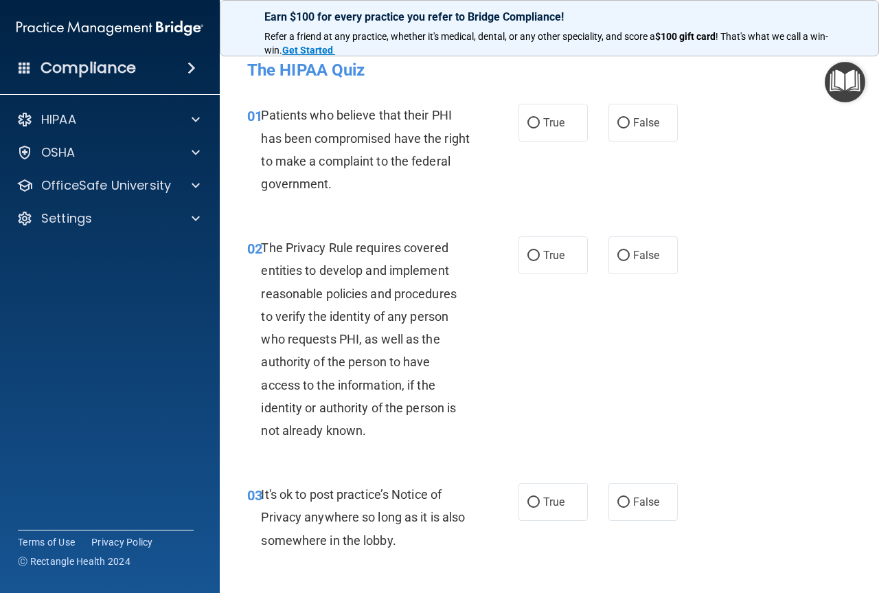
scroll to position [0, 0]
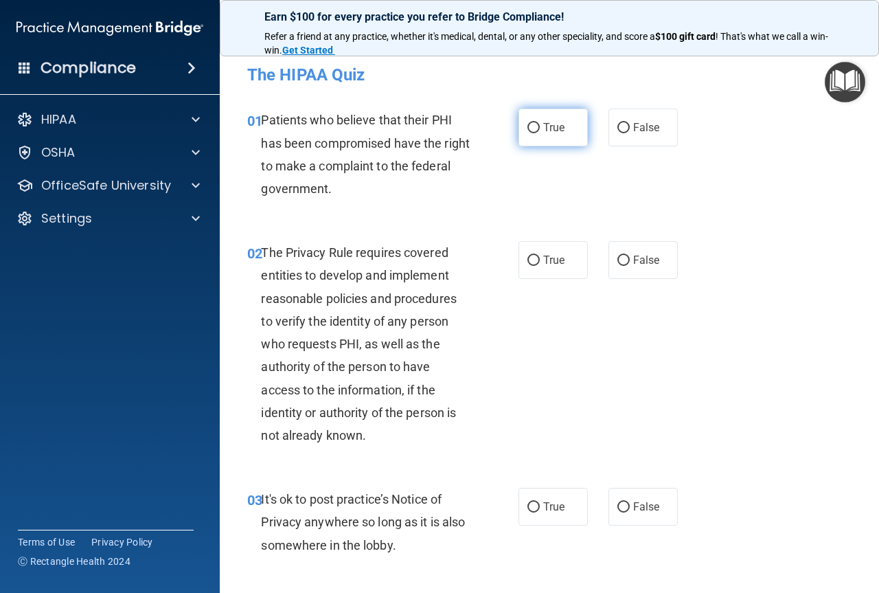
click at [536, 123] on label "True" at bounding box center [553, 128] width 69 height 38
click at [536, 123] on input "True" at bounding box center [534, 128] width 12 height 10
radio input "true"
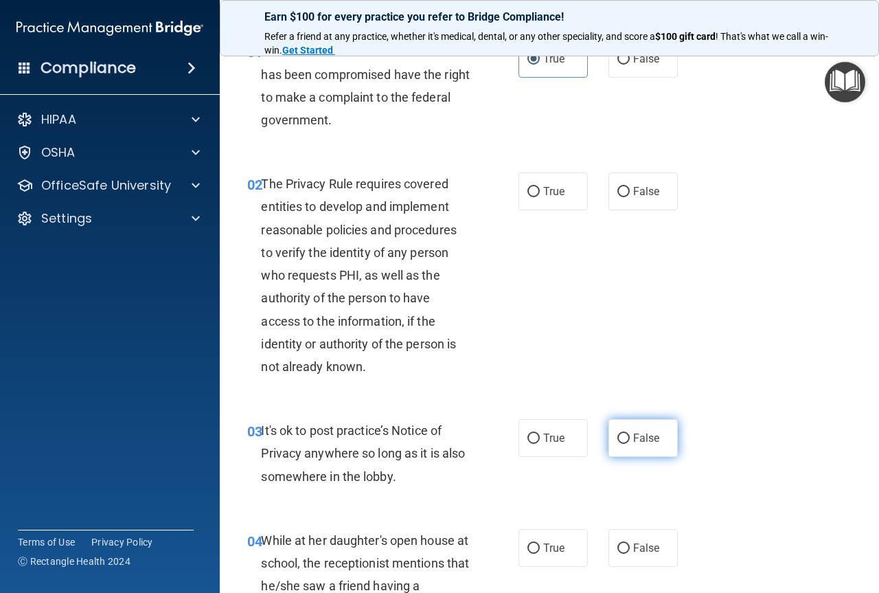
click at [613, 451] on label "False" at bounding box center [643, 438] width 69 height 38
click at [618, 444] on input "False" at bounding box center [624, 438] width 12 height 10
radio input "true"
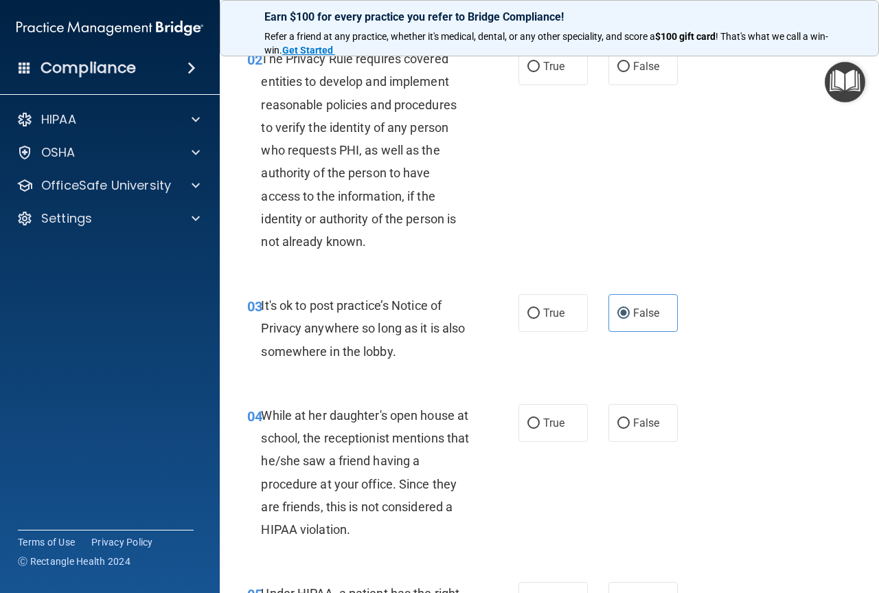
scroll to position [206, 0]
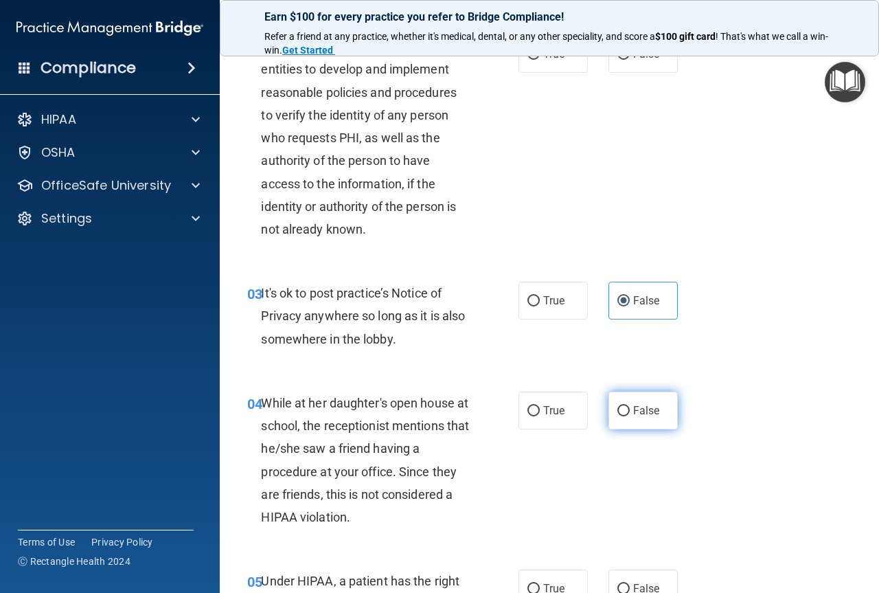
click at [633, 414] on span "False" at bounding box center [646, 410] width 27 height 13
click at [630, 414] on input "False" at bounding box center [624, 411] width 12 height 10
radio input "true"
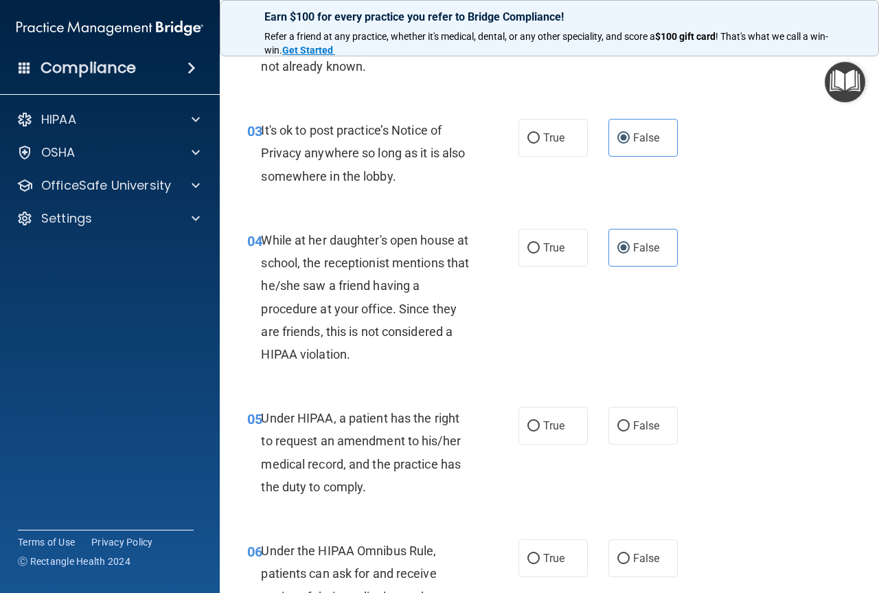
scroll to position [412, 0]
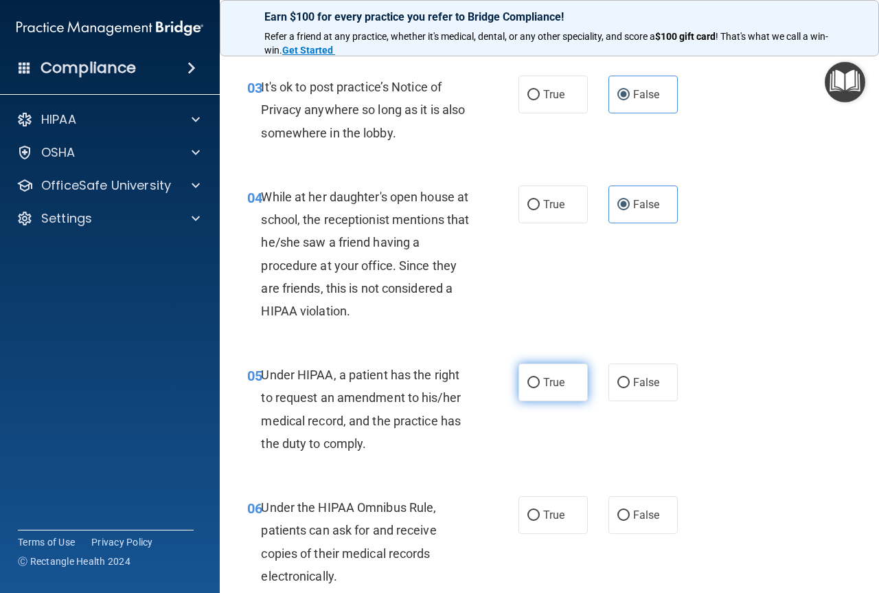
click at [538, 392] on label "True" at bounding box center [553, 382] width 69 height 38
click at [538, 388] on input "True" at bounding box center [534, 383] width 12 height 10
radio input "true"
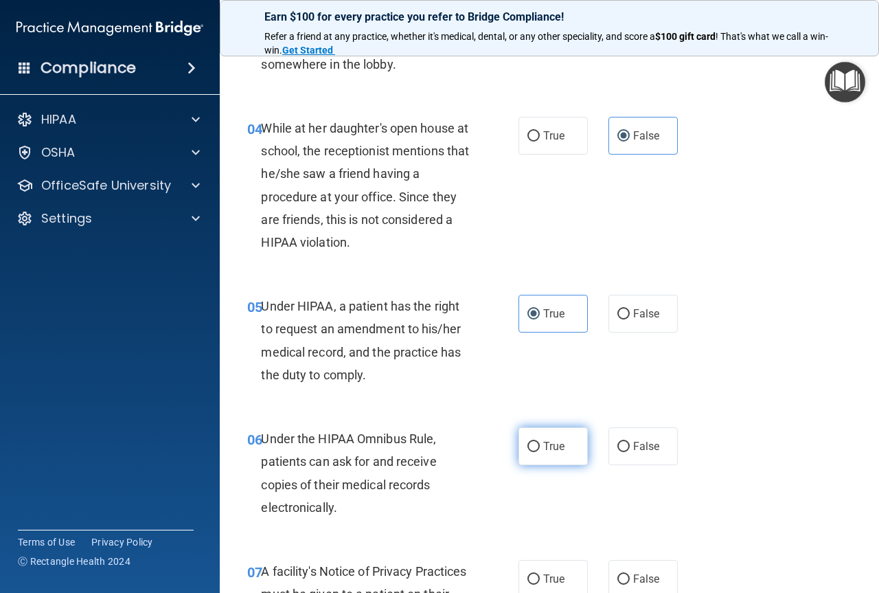
click at [544, 463] on label "True" at bounding box center [553, 446] width 69 height 38
click at [540, 452] on input "True" at bounding box center [534, 447] width 12 height 10
radio input "true"
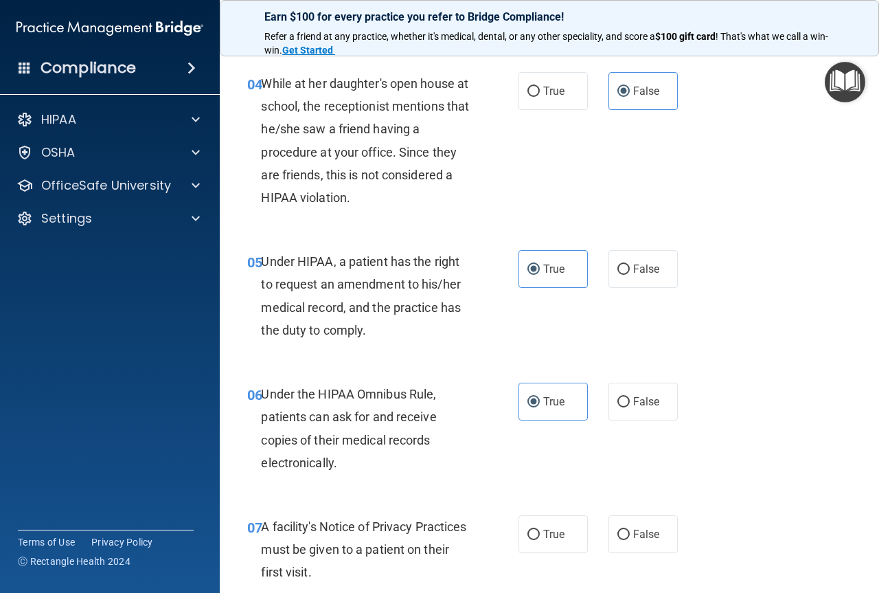
scroll to position [618, 0]
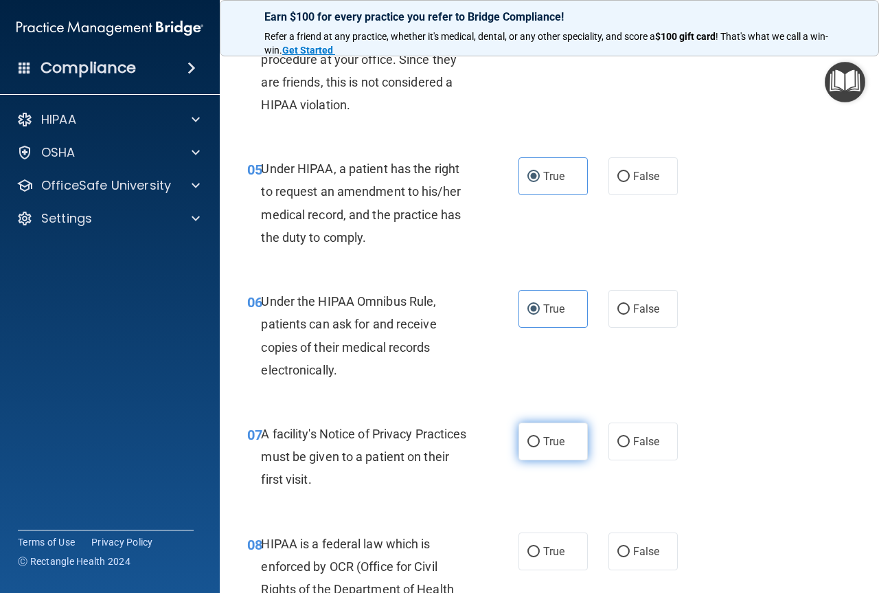
click at [521, 442] on label "True" at bounding box center [553, 441] width 69 height 38
click at [528, 442] on input "True" at bounding box center [534, 442] width 12 height 10
radio input "true"
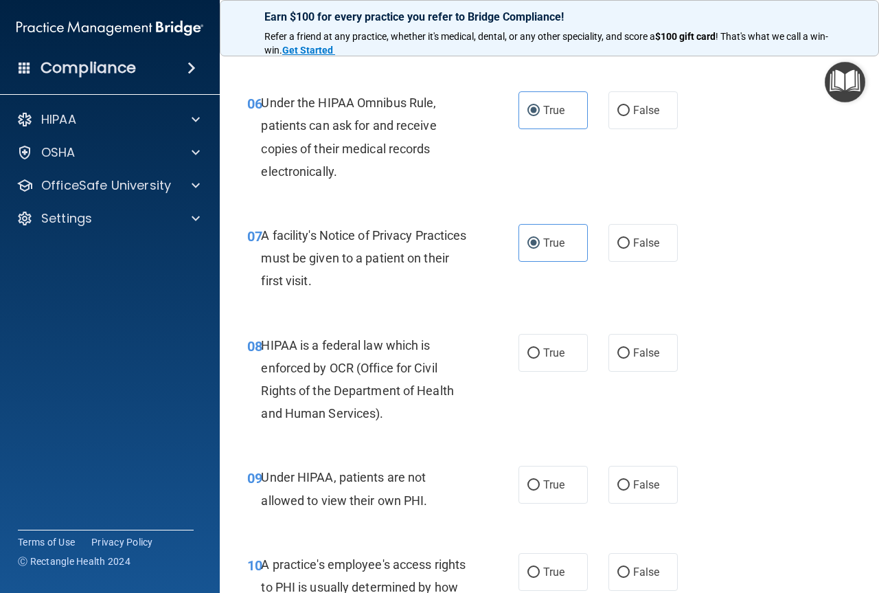
scroll to position [824, 0]
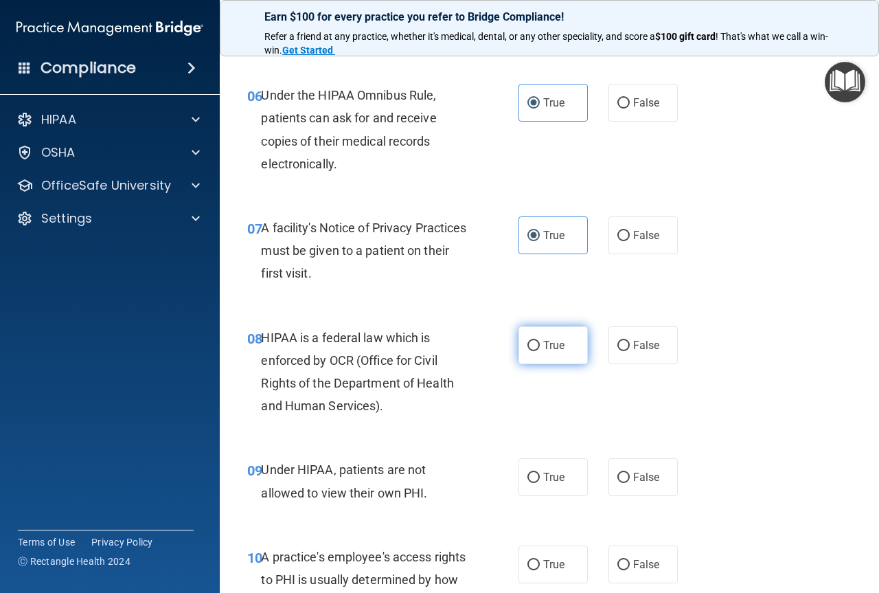
click at [528, 341] on input "True" at bounding box center [534, 346] width 12 height 10
radio input "true"
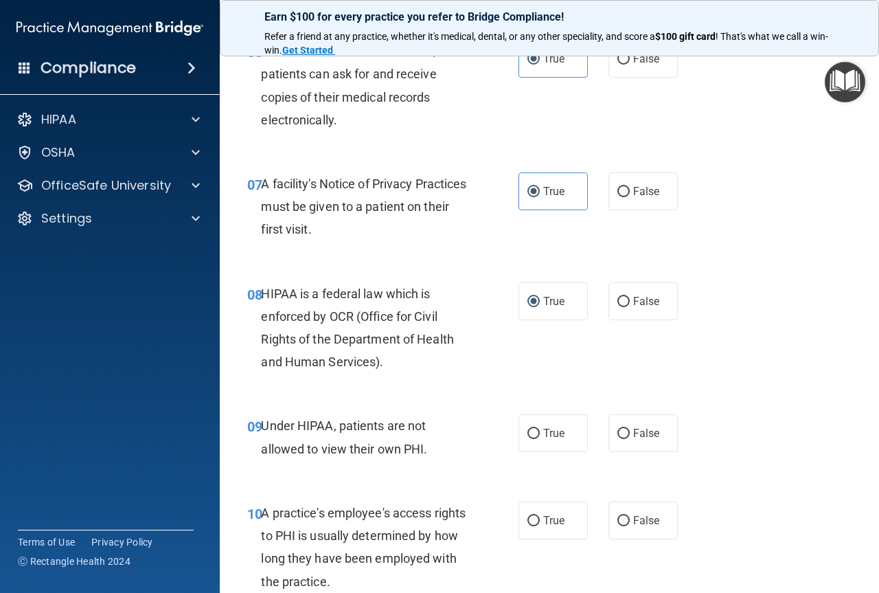
scroll to position [893, 0]
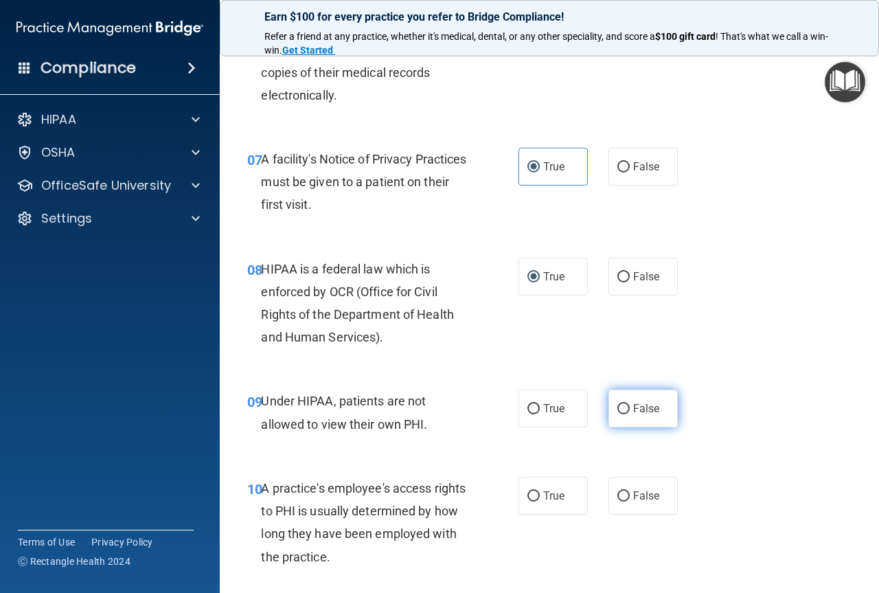
click at [618, 414] on input "False" at bounding box center [624, 409] width 12 height 10
radio input "true"
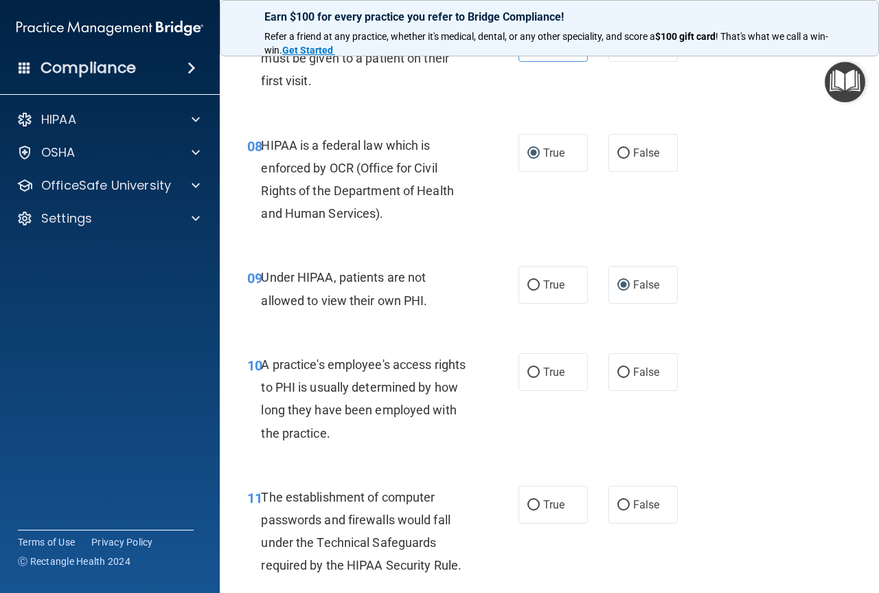
scroll to position [1030, 0]
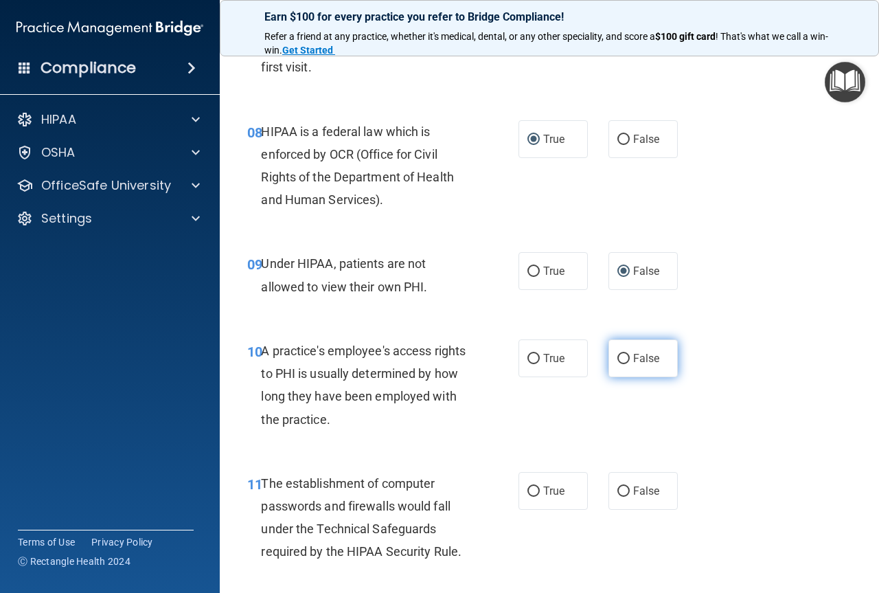
click at [618, 358] on input "False" at bounding box center [624, 359] width 12 height 10
radio input "true"
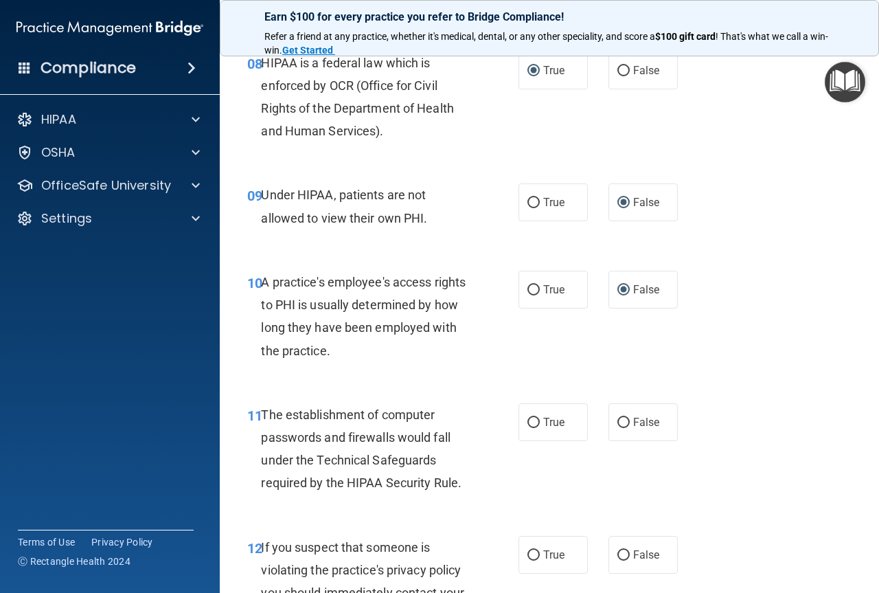
scroll to position [1168, 0]
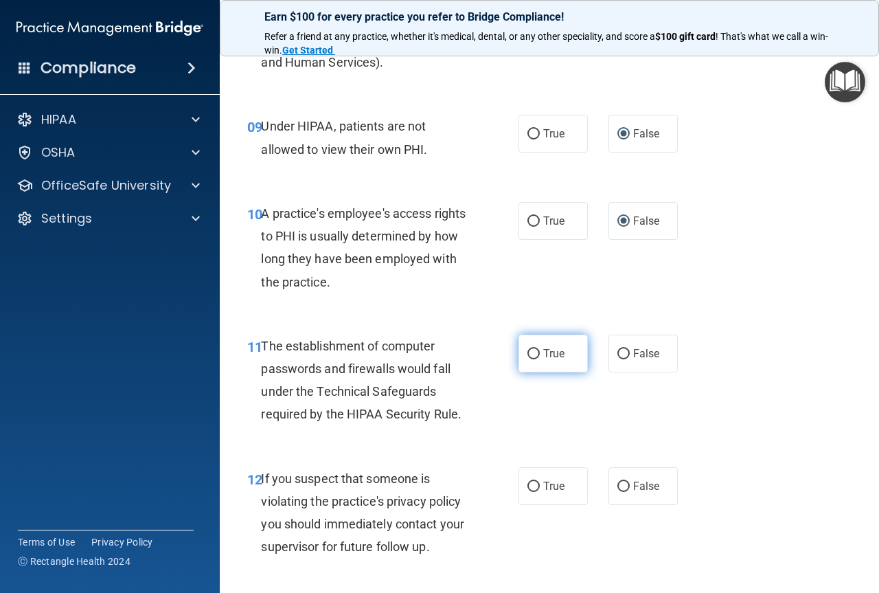
click at [545, 340] on label "True" at bounding box center [553, 354] width 69 height 38
click at [540, 349] on input "True" at bounding box center [534, 354] width 12 height 10
radio input "true"
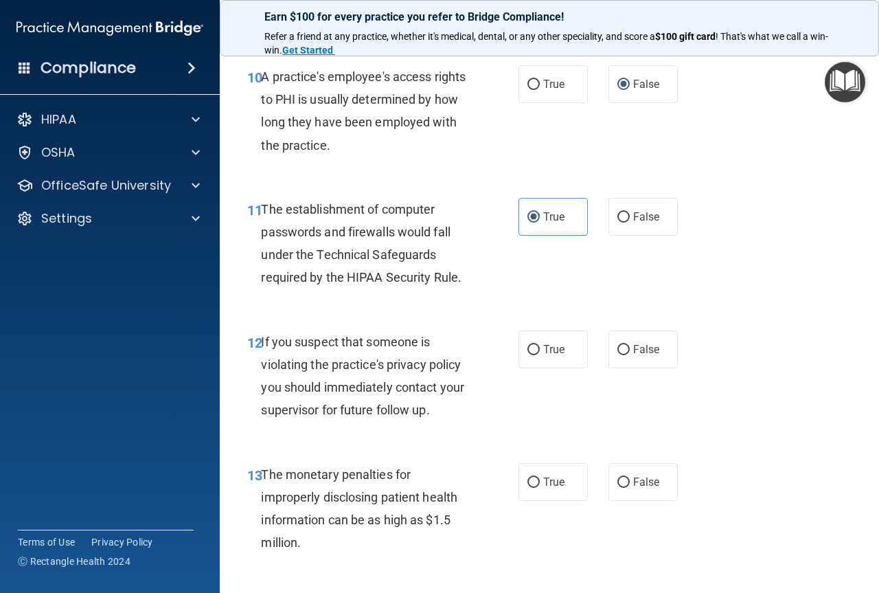
scroll to position [1305, 0]
click at [528, 345] on input "True" at bounding box center [534, 349] width 12 height 10
radio input "true"
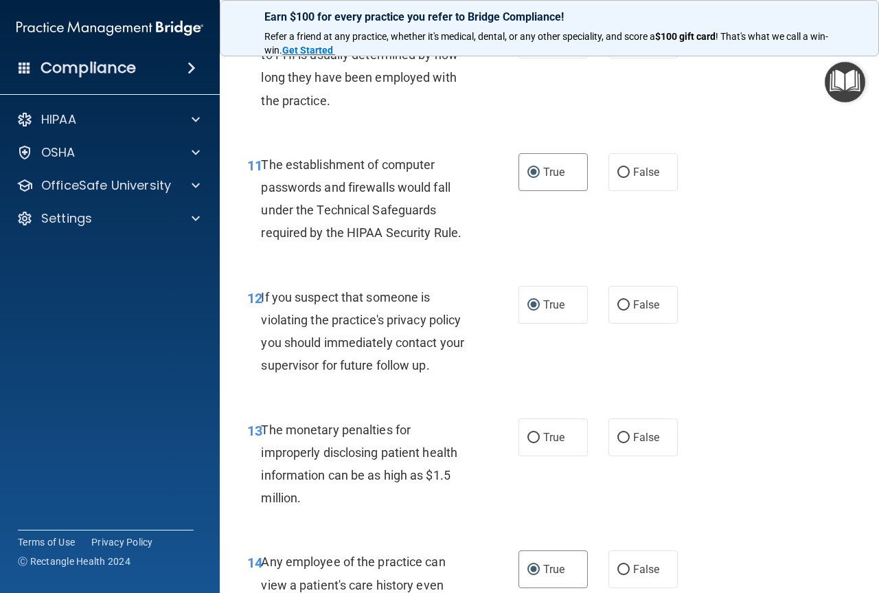
scroll to position [1374, 0]
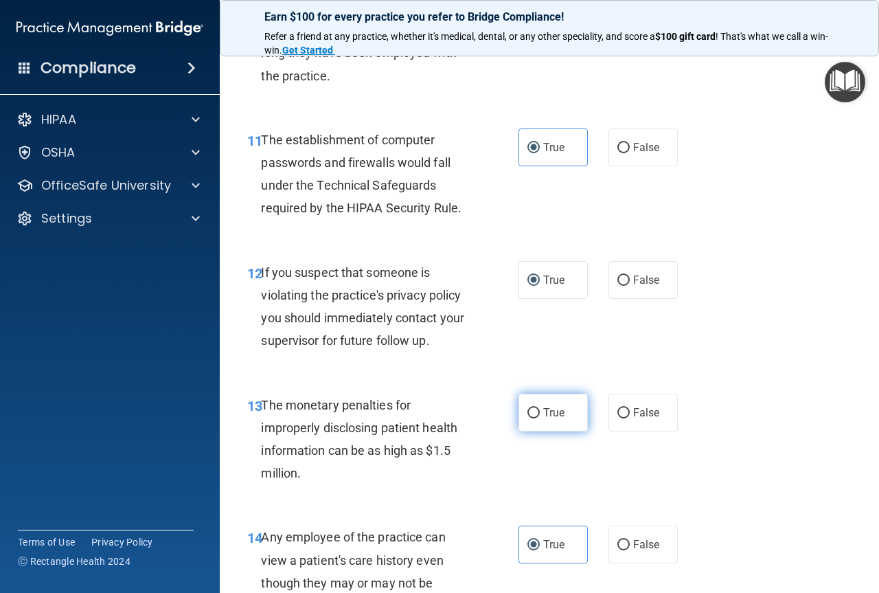
click at [560, 405] on label "True" at bounding box center [553, 413] width 69 height 38
click at [540, 408] on input "True" at bounding box center [534, 413] width 12 height 10
radio input "true"
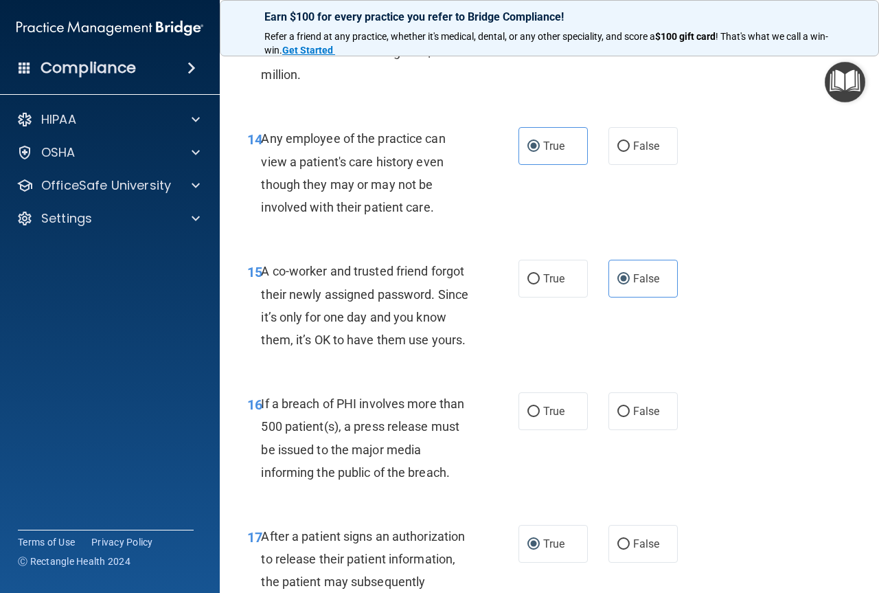
scroll to position [1855, 0]
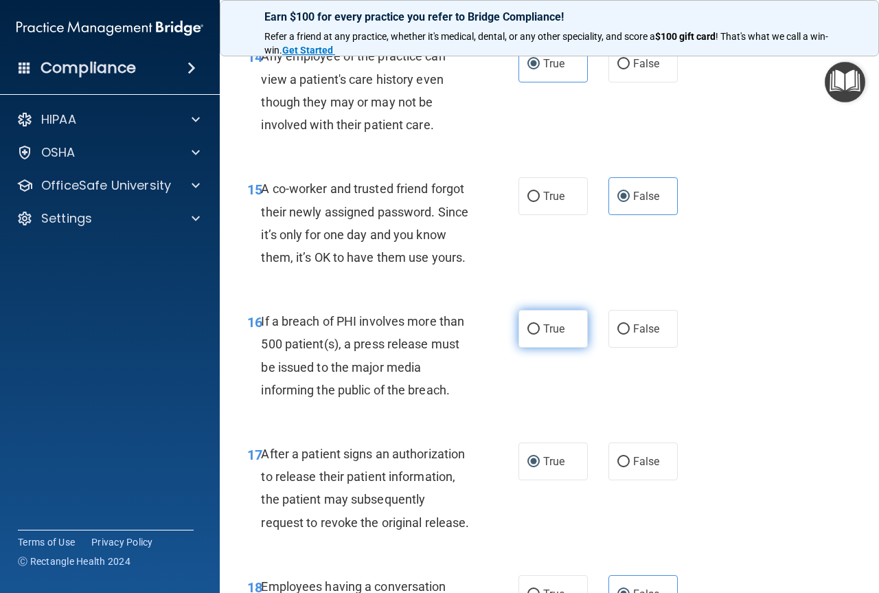
click at [543, 335] on span "True" at bounding box center [553, 328] width 21 height 13
click at [539, 335] on input "True" at bounding box center [534, 329] width 12 height 10
radio input "true"
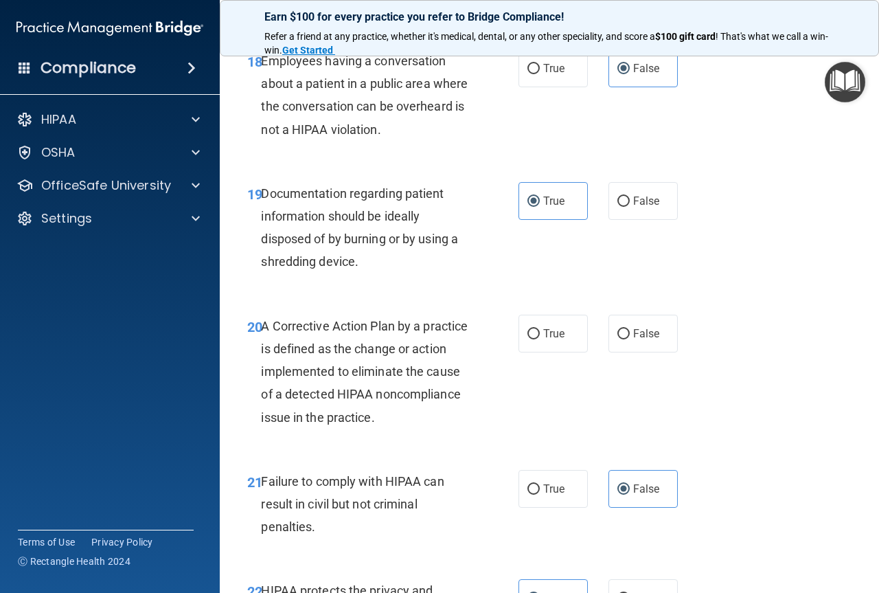
scroll to position [2404, 0]
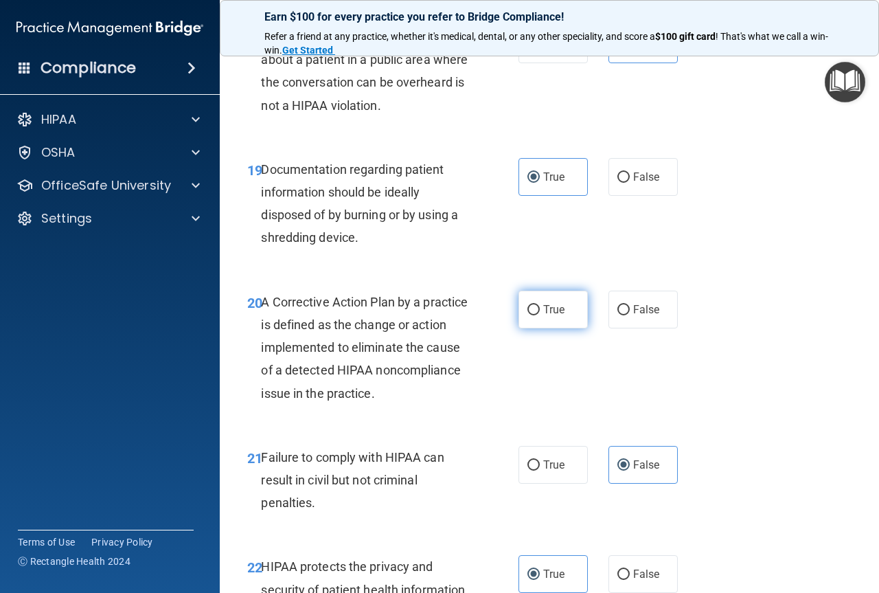
click at [543, 316] on span "True" at bounding box center [553, 309] width 21 height 13
click at [540, 315] on input "True" at bounding box center [534, 310] width 12 height 10
radio input "true"
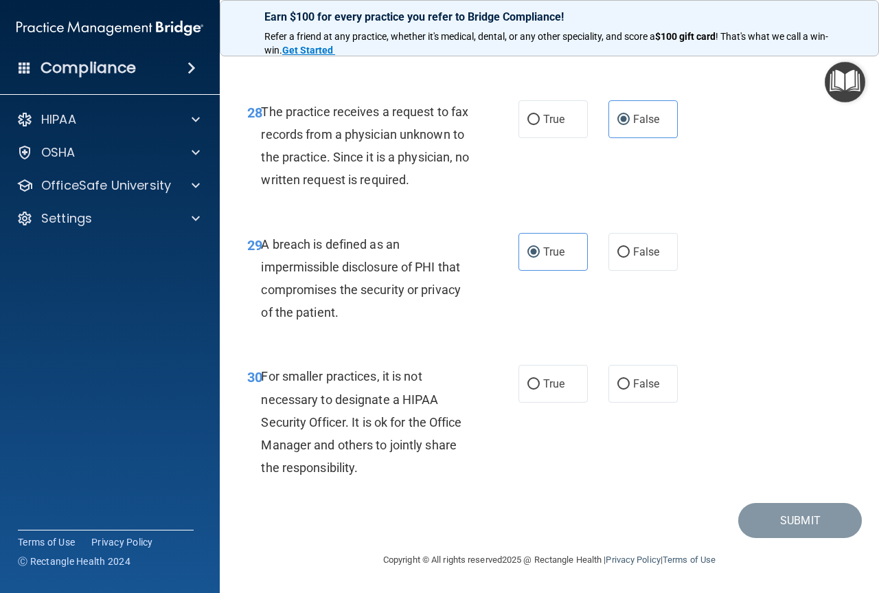
scroll to position [3928, 0]
click at [572, 393] on label "True" at bounding box center [553, 384] width 69 height 38
click at [540, 389] on input "True" at bounding box center [534, 384] width 12 height 10
radio input "true"
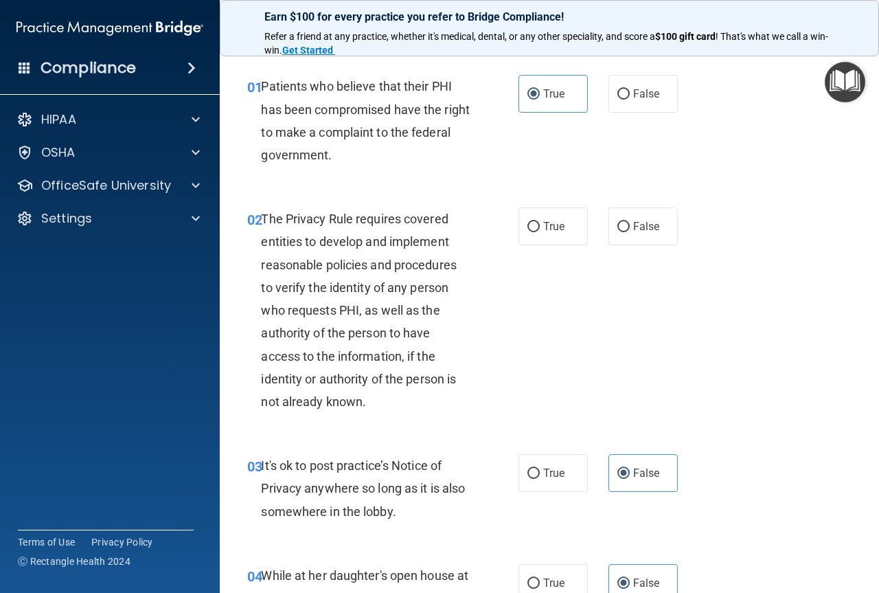
scroll to position [0, 0]
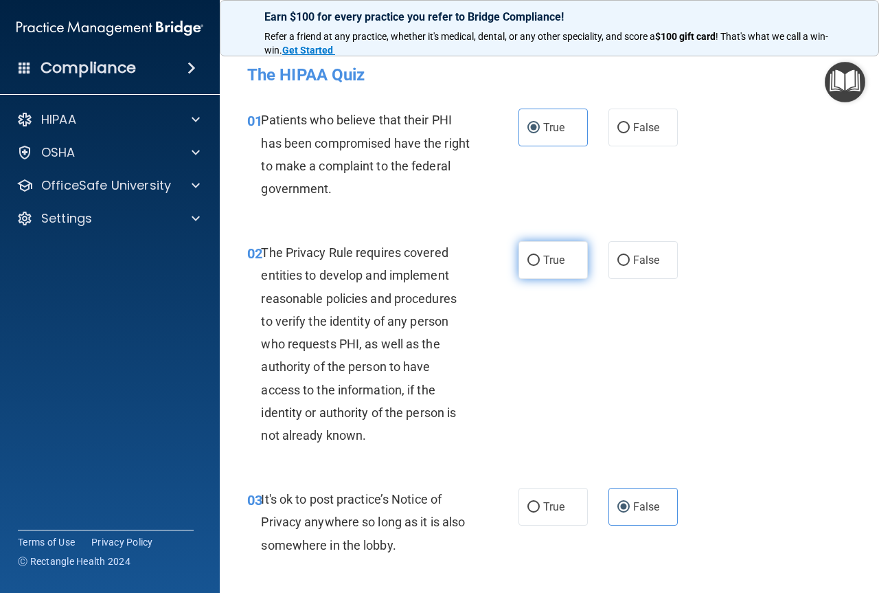
click at [560, 258] on span "True" at bounding box center [553, 259] width 21 height 13
click at [540, 258] on input "True" at bounding box center [534, 261] width 12 height 10
radio input "true"
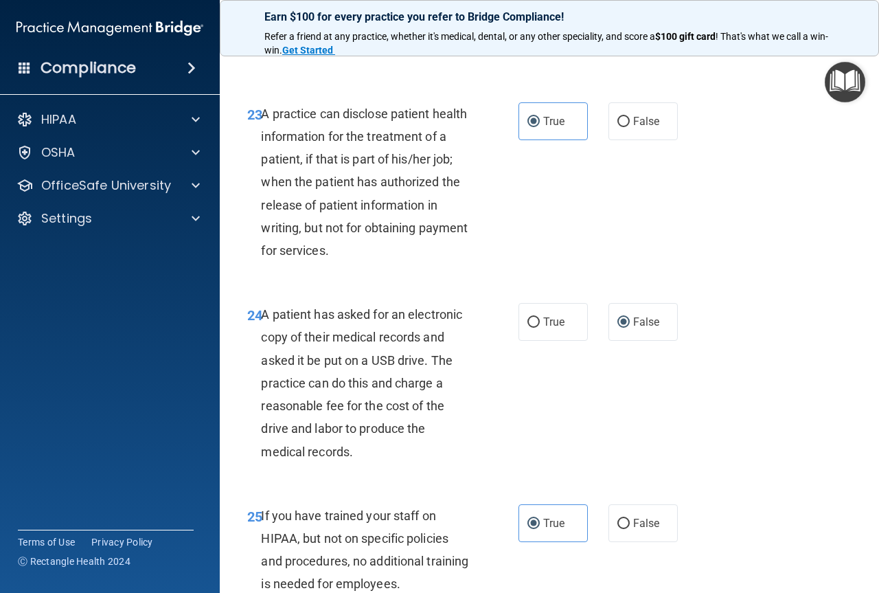
scroll to position [2486, 0]
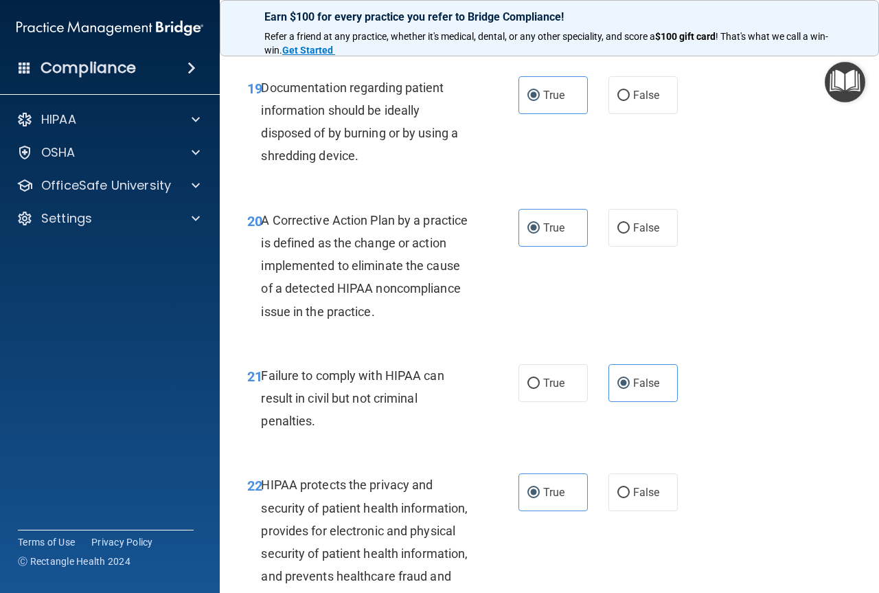
click at [835, 78] on img "Open Resource Center" at bounding box center [845, 82] width 41 height 41
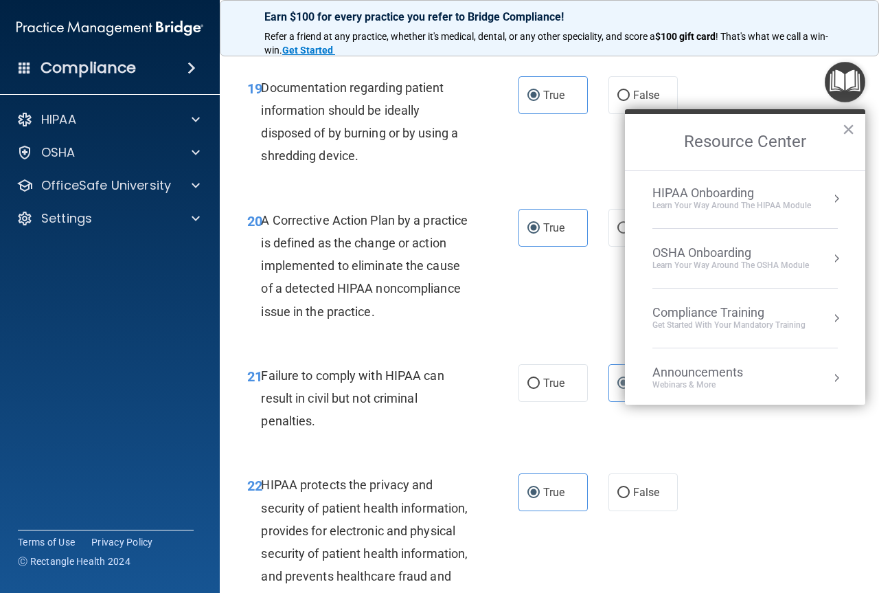
scroll to position [0, 0]
click at [764, 456] on div "21 Failure to comply with HIPAA can result in civil but not criminal penalties.…" at bounding box center [549, 402] width 625 height 110
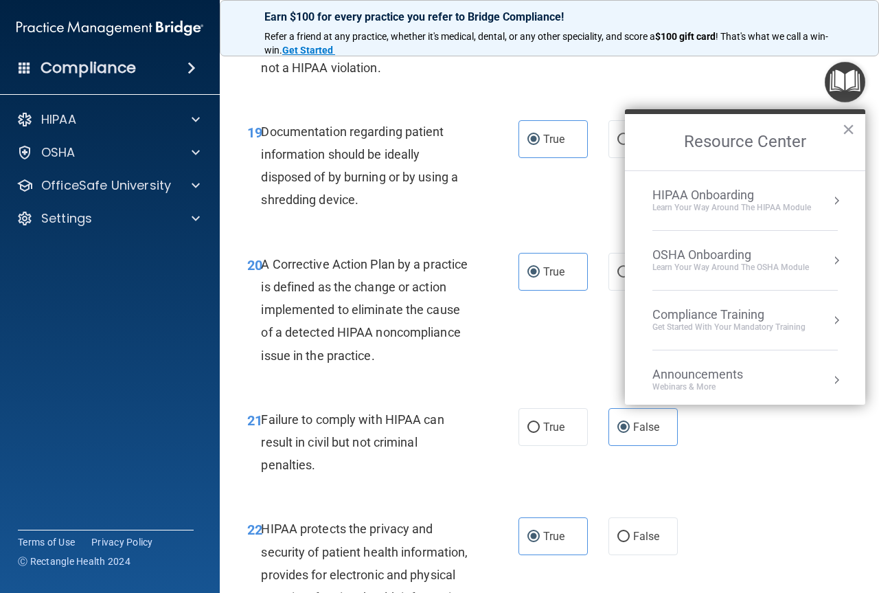
scroll to position [2417, 0]
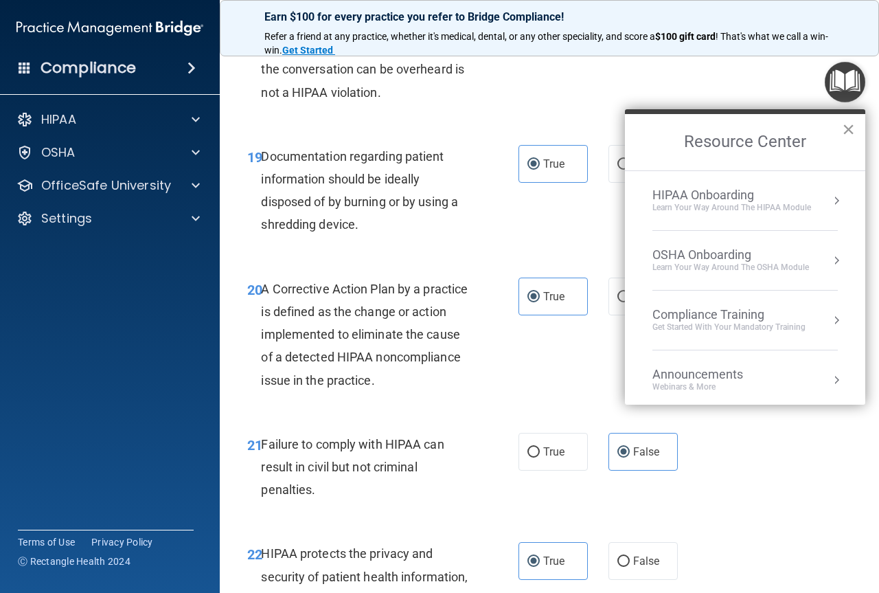
click at [851, 131] on button "×" at bounding box center [848, 129] width 13 height 22
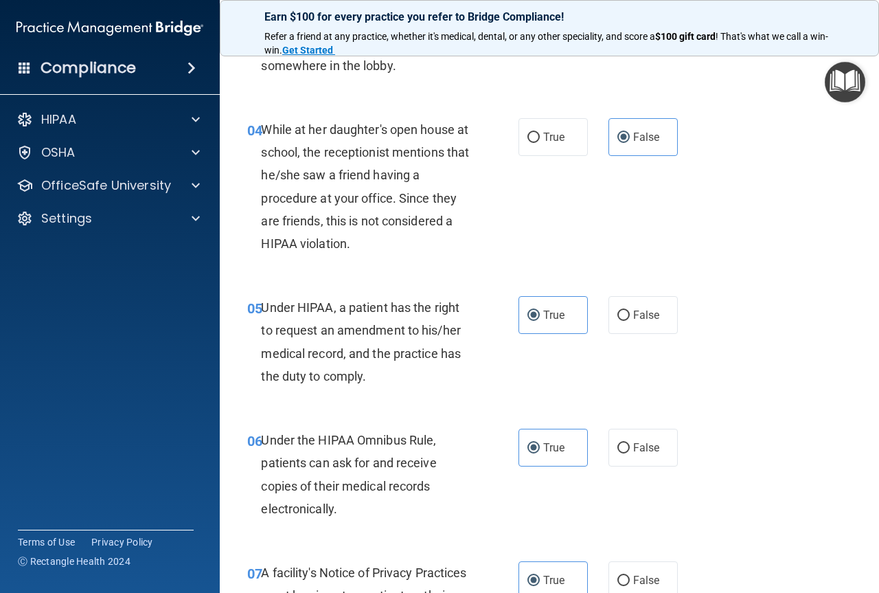
scroll to position [481, 0]
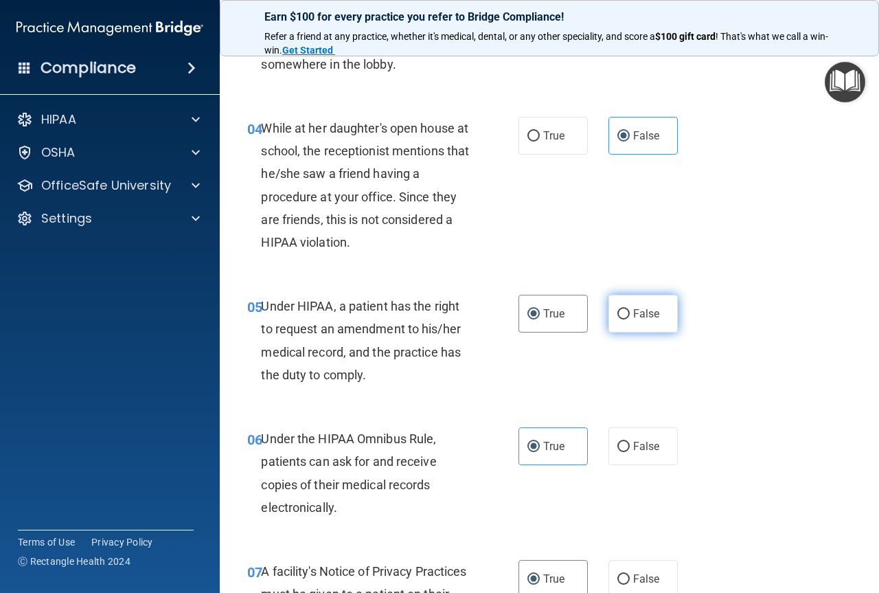
click at [622, 316] on input "False" at bounding box center [624, 314] width 12 height 10
radio input "true"
radio input "false"
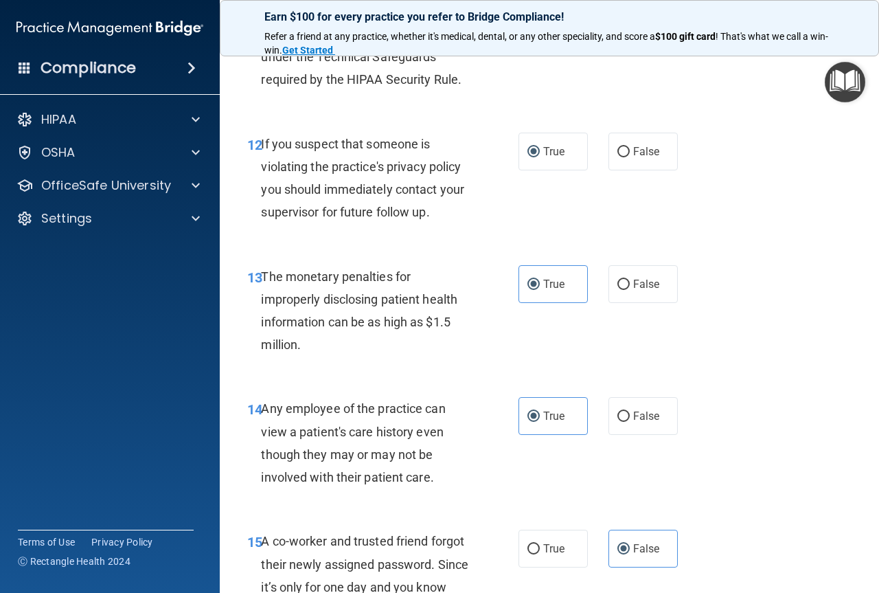
scroll to position [1511, 0]
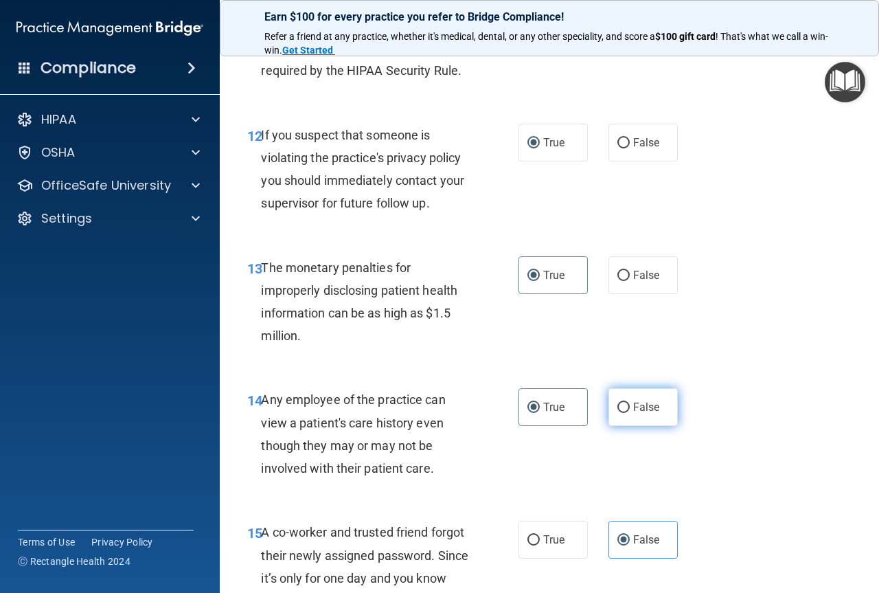
click at [618, 408] on input "False" at bounding box center [624, 408] width 12 height 10
radio input "true"
radio input "false"
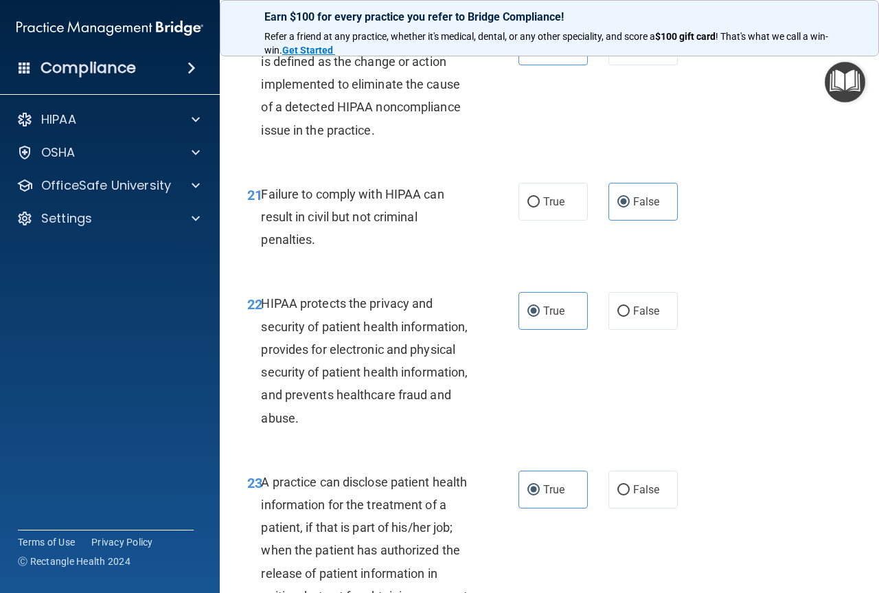
scroll to position [2679, 0]
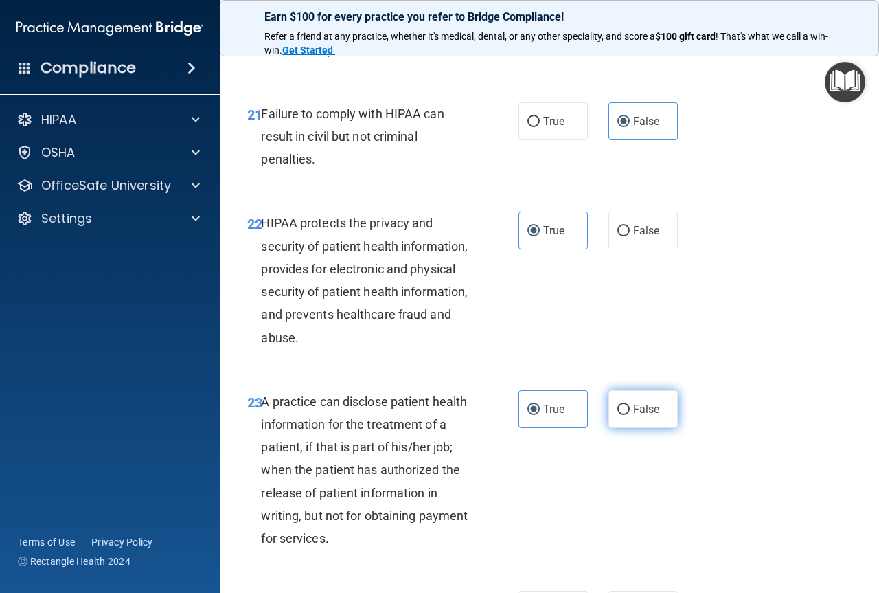
click at [638, 416] on span "False" at bounding box center [646, 409] width 27 height 13
click at [630, 415] on input "False" at bounding box center [624, 410] width 12 height 10
radio input "true"
radio input "false"
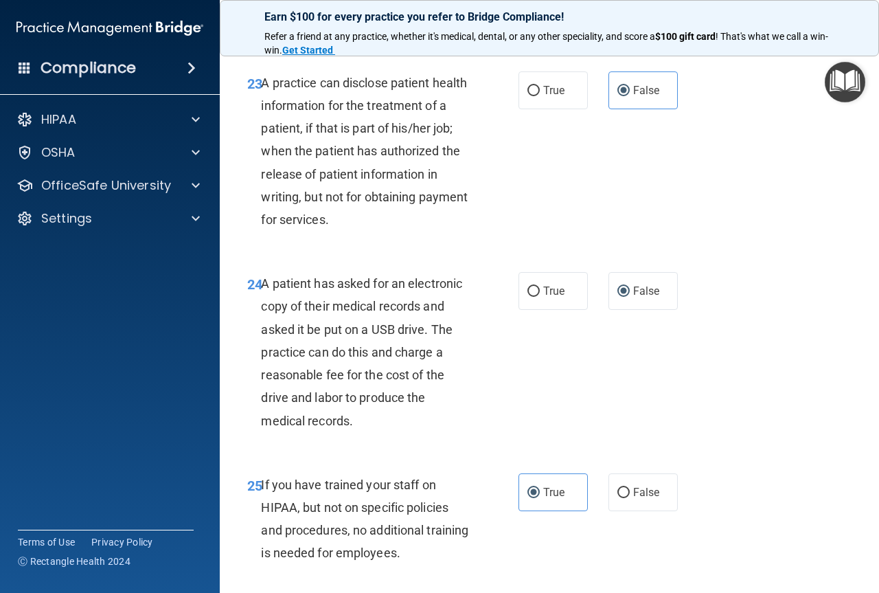
scroll to position [3091, 0]
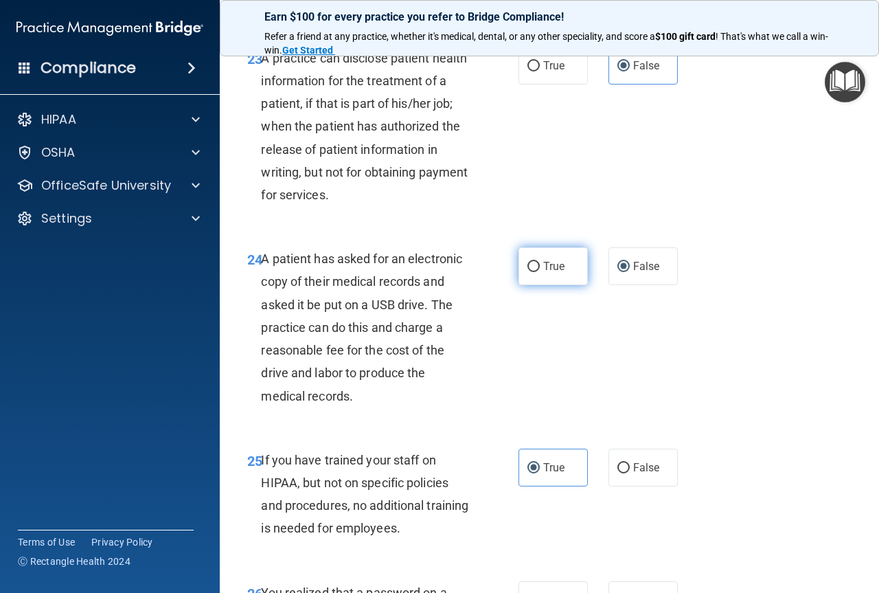
click at [543, 273] on span "True" at bounding box center [553, 266] width 21 height 13
click at [540, 272] on input "True" at bounding box center [534, 267] width 12 height 10
radio input "true"
radio input "false"
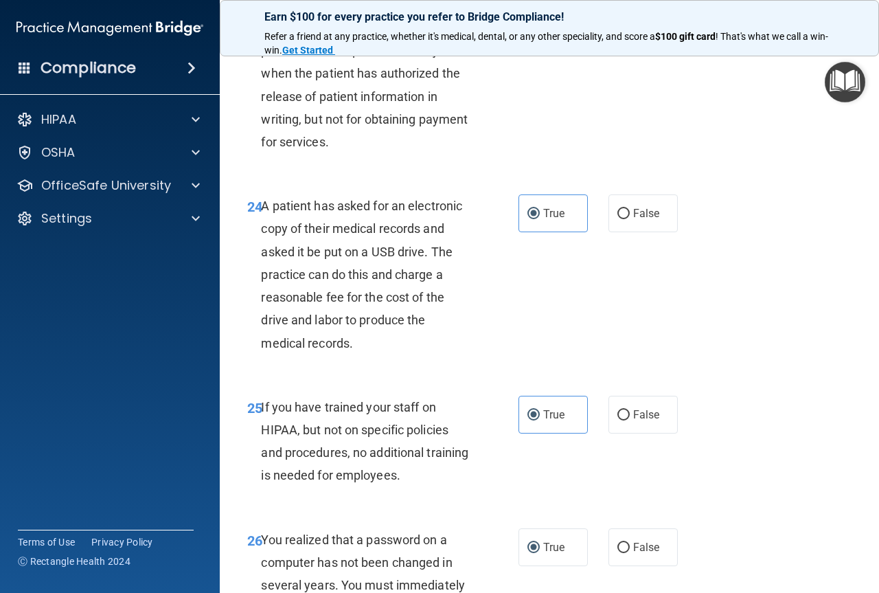
scroll to position [3228, 0]
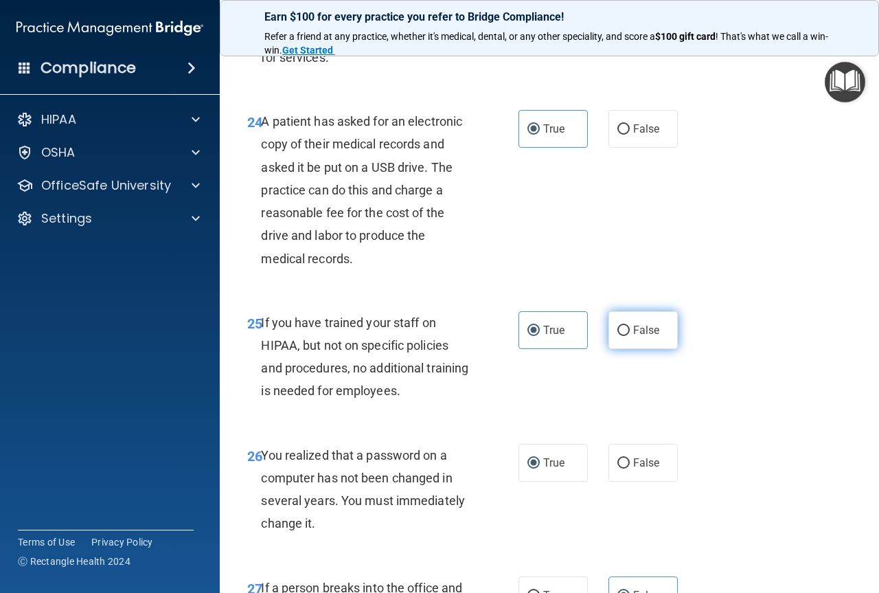
click at [619, 336] on input "False" at bounding box center [624, 331] width 12 height 10
radio input "true"
radio input "false"
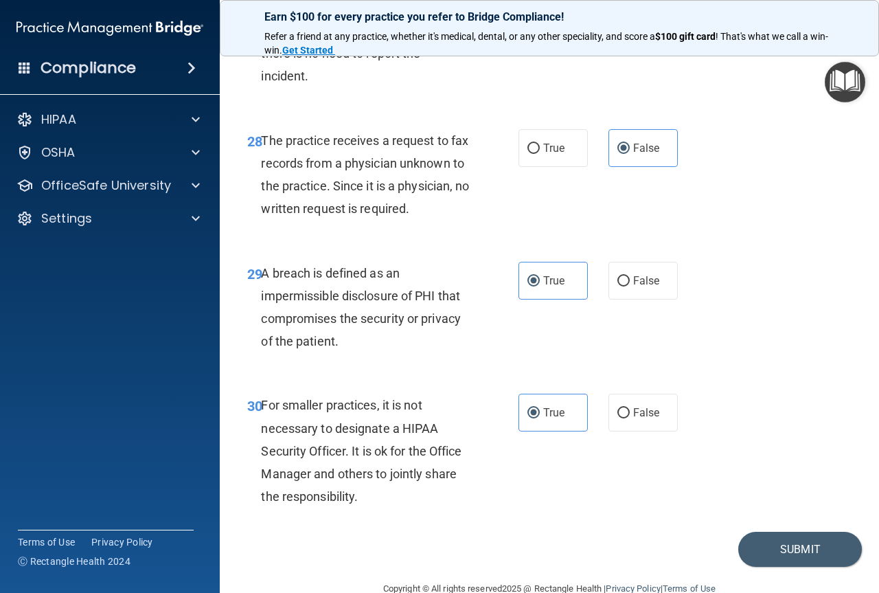
scroll to position [3847, 0]
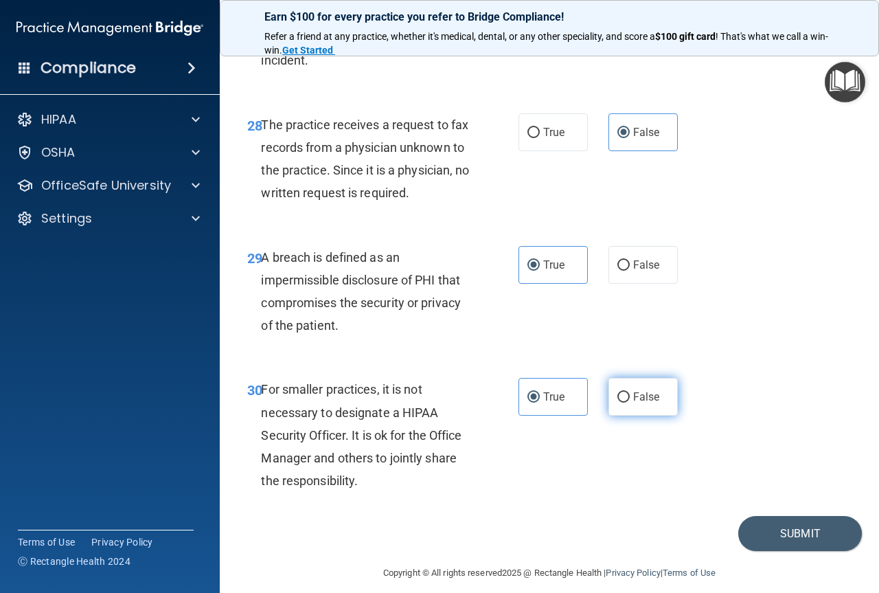
click at [618, 403] on input "False" at bounding box center [624, 397] width 12 height 10
radio input "true"
radio input "false"
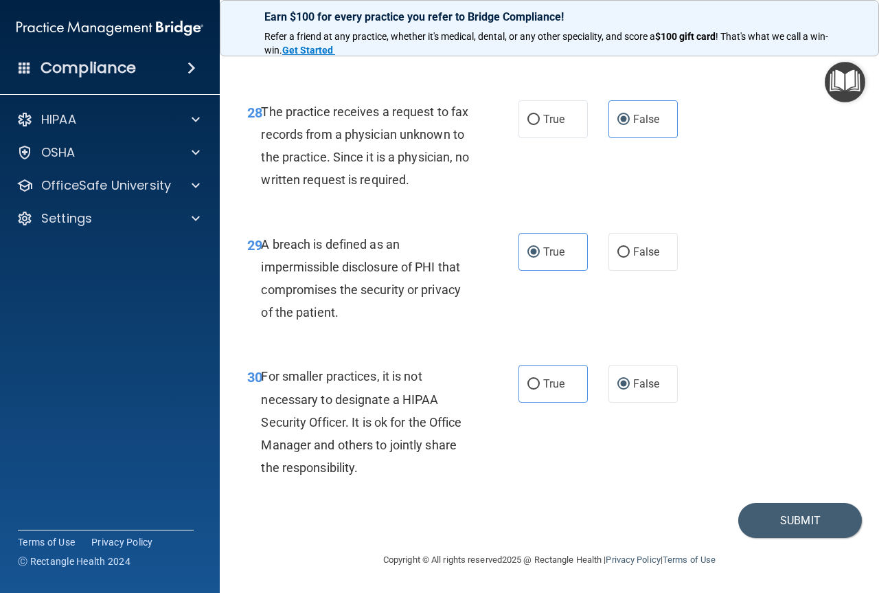
scroll to position [3928, 0]
click at [795, 525] on button "Submit" at bounding box center [800, 520] width 124 height 35
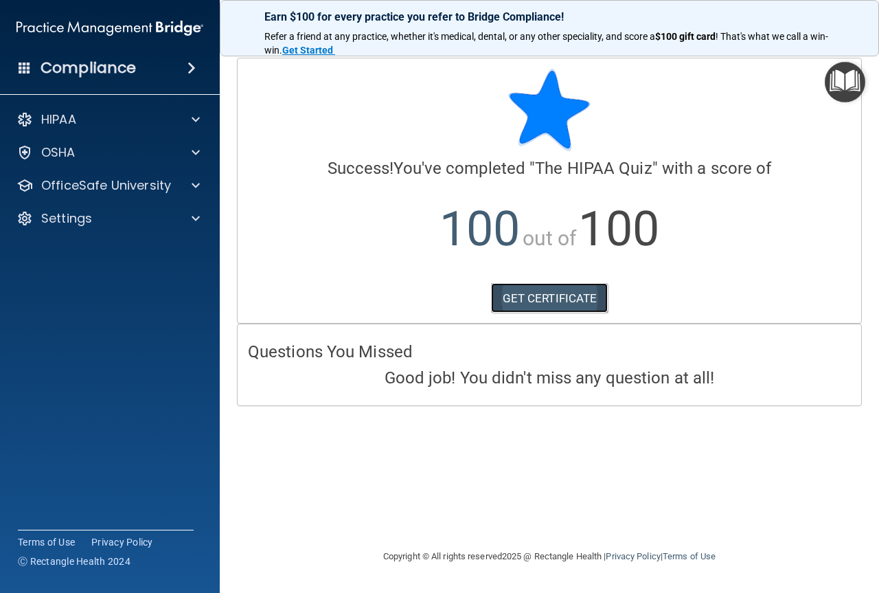
click at [553, 288] on link "GET CERTIFICATE" at bounding box center [549, 298] width 117 height 30
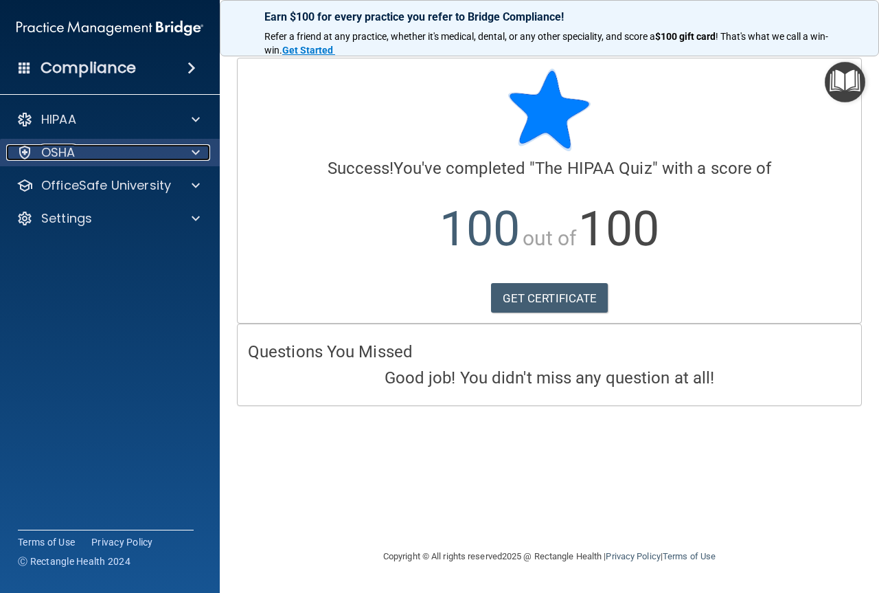
click at [103, 153] on div "OSHA" at bounding box center [91, 152] width 170 height 16
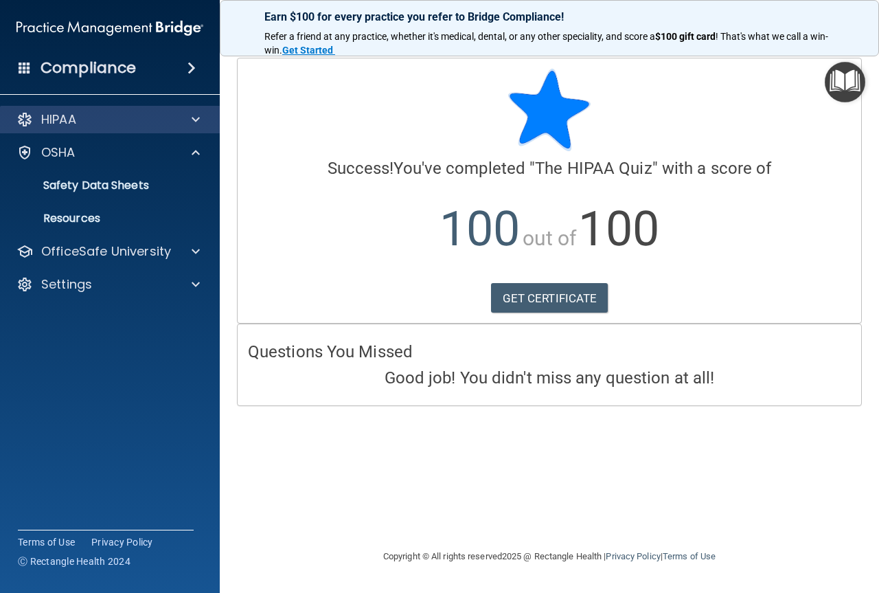
click at [138, 128] on div "HIPAA" at bounding box center [110, 119] width 220 height 27
click at [186, 125] on div at bounding box center [194, 119] width 34 height 16
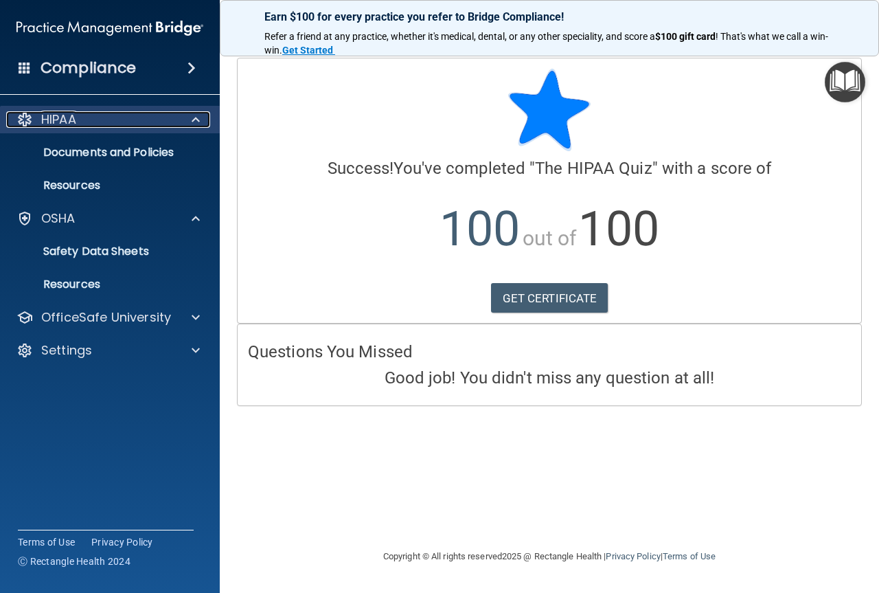
click at [183, 123] on div at bounding box center [194, 119] width 34 height 16
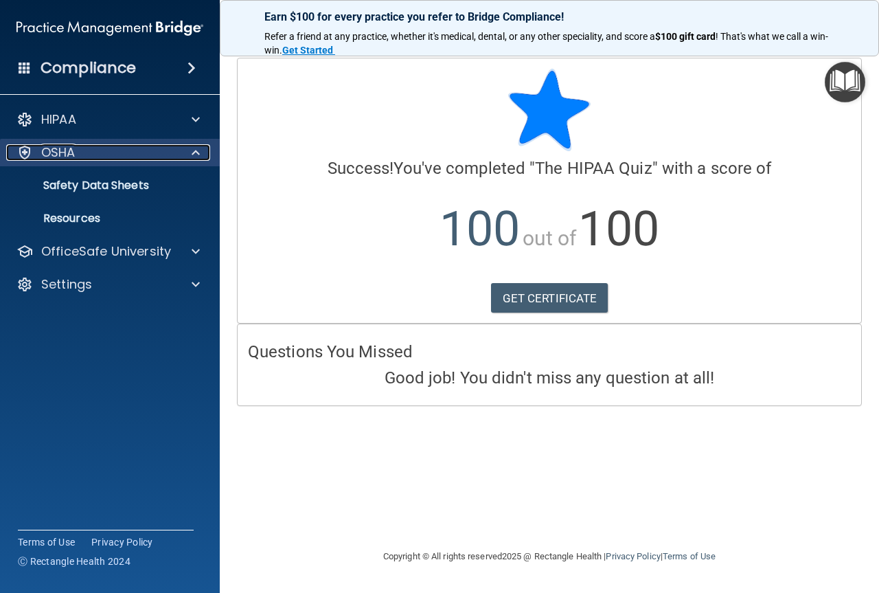
click at [186, 145] on div at bounding box center [194, 152] width 34 height 16
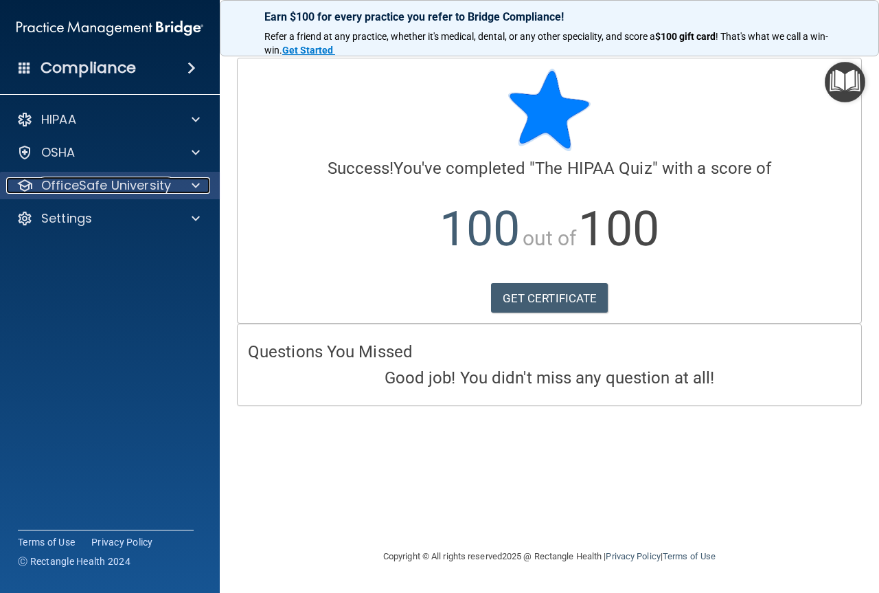
click at [182, 179] on div at bounding box center [194, 185] width 34 height 16
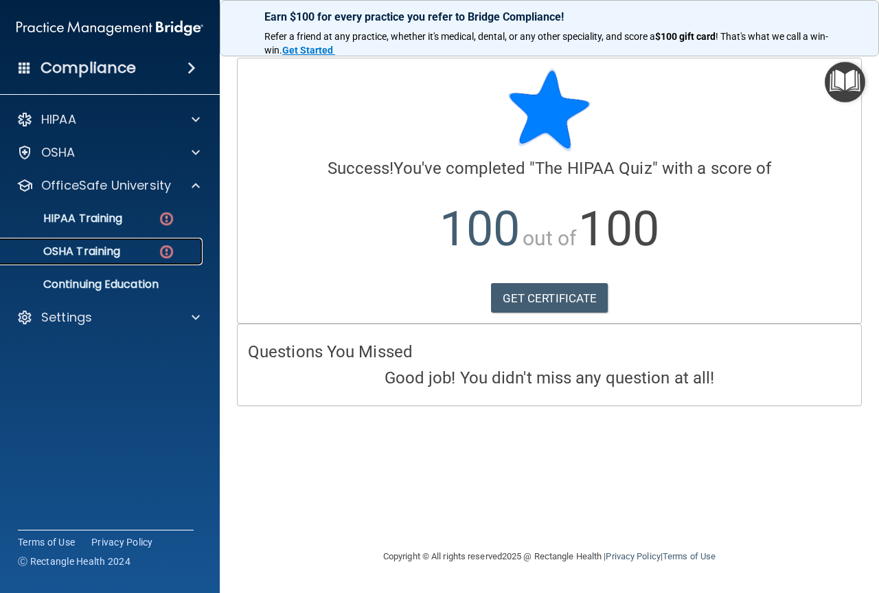
click at [120, 249] on p "OSHA Training" at bounding box center [64, 252] width 111 height 14
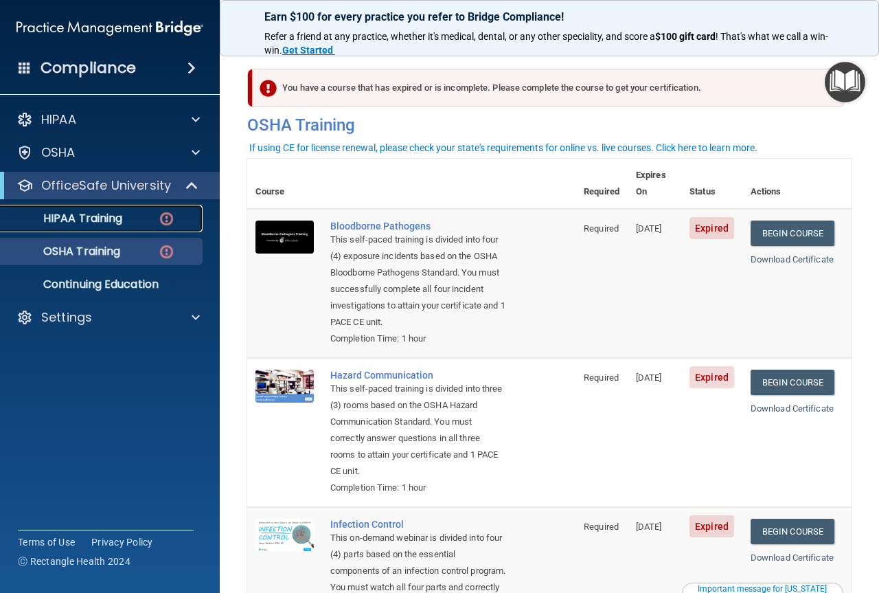
click at [66, 210] on link "HIPAA Training" at bounding box center [94, 218] width 216 height 27
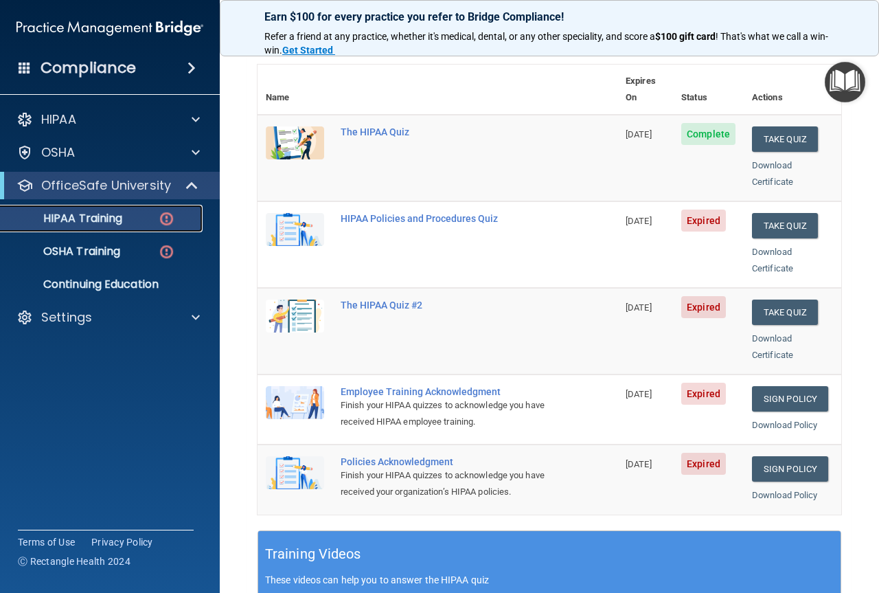
scroll to position [69, 0]
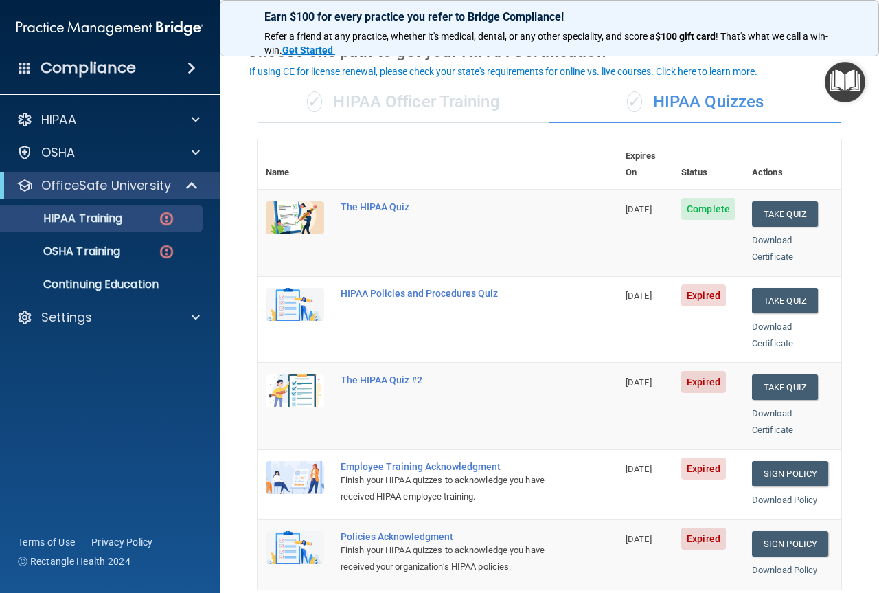
click at [461, 288] on div "HIPAA Policies and Procedures Quiz" at bounding box center [445, 293] width 208 height 11
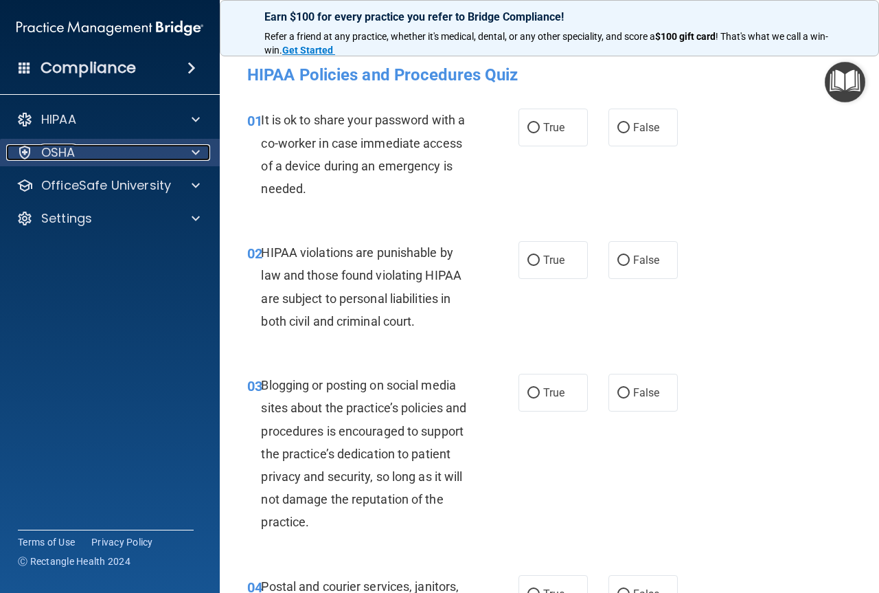
click at [185, 145] on div at bounding box center [194, 152] width 34 height 16
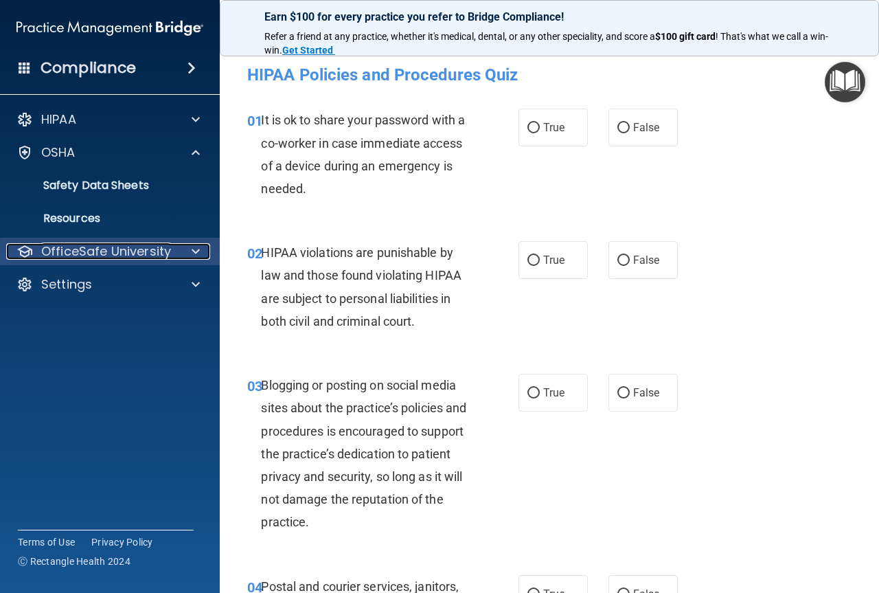
click at [192, 252] on span at bounding box center [196, 251] width 8 height 16
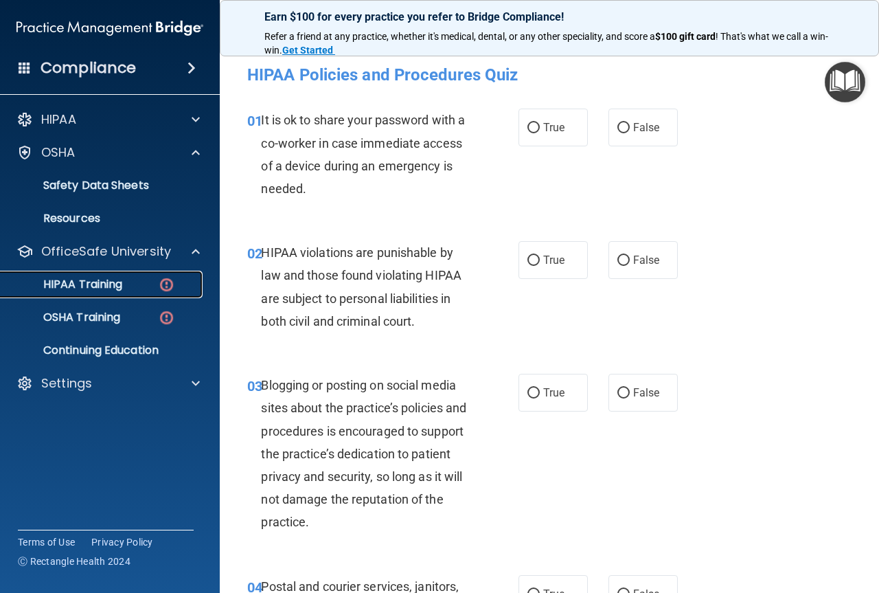
click at [129, 279] on div "HIPAA Training" at bounding box center [103, 285] width 188 height 14
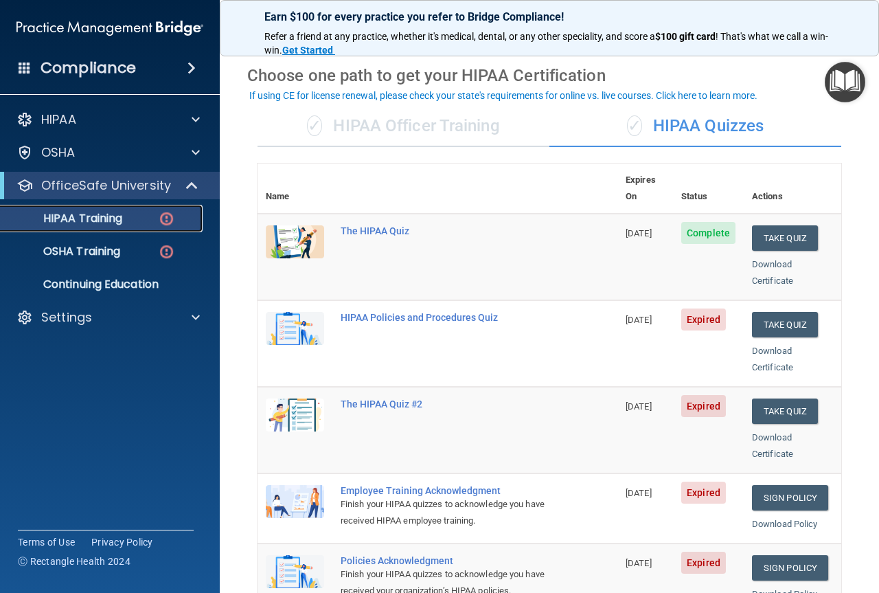
scroll to position [69, 0]
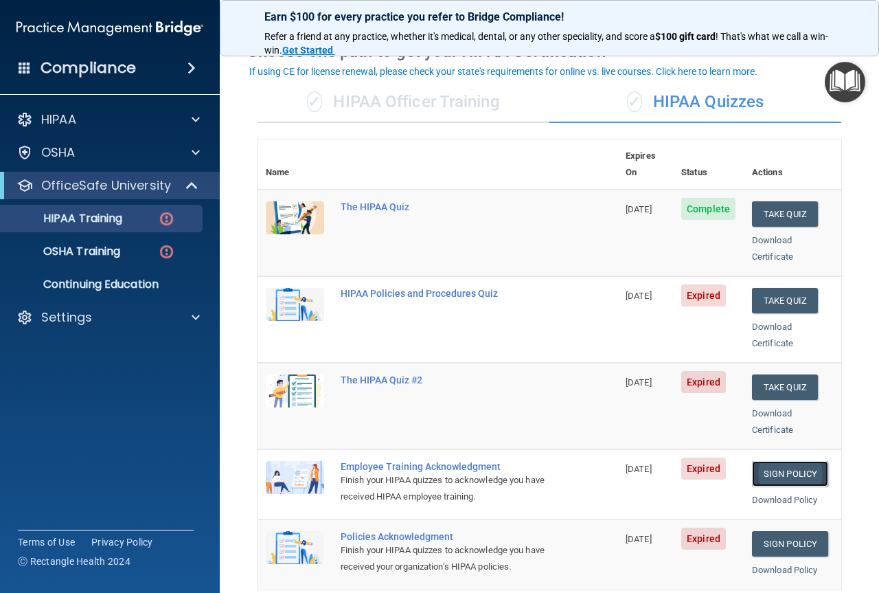
click at [771, 464] on link "Sign Policy" at bounding box center [790, 473] width 76 height 25
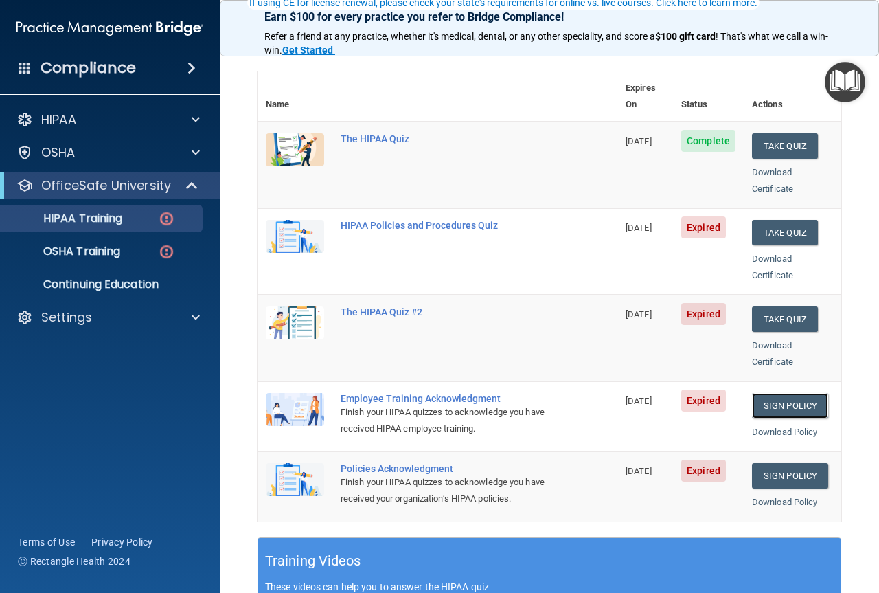
scroll to position [137, 0]
click at [784, 462] on link "Sign Policy" at bounding box center [790, 474] width 76 height 25
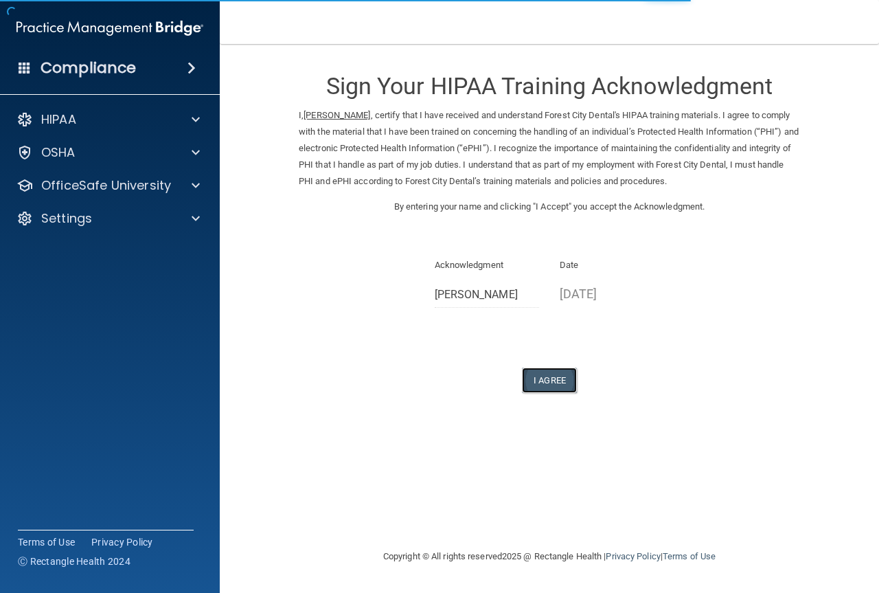
click at [560, 392] on button "I Agree" at bounding box center [549, 379] width 55 height 25
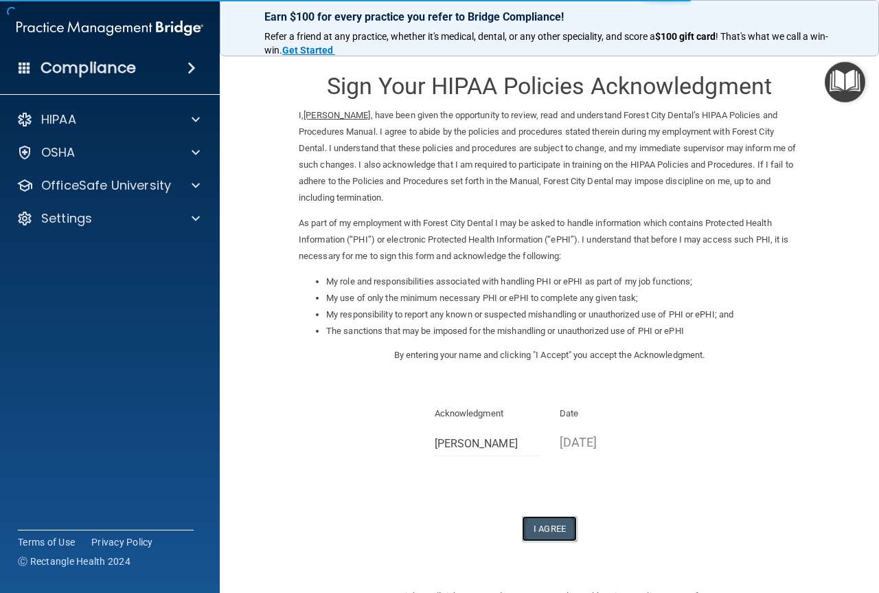
click at [555, 534] on button "I Agree" at bounding box center [549, 528] width 55 height 25
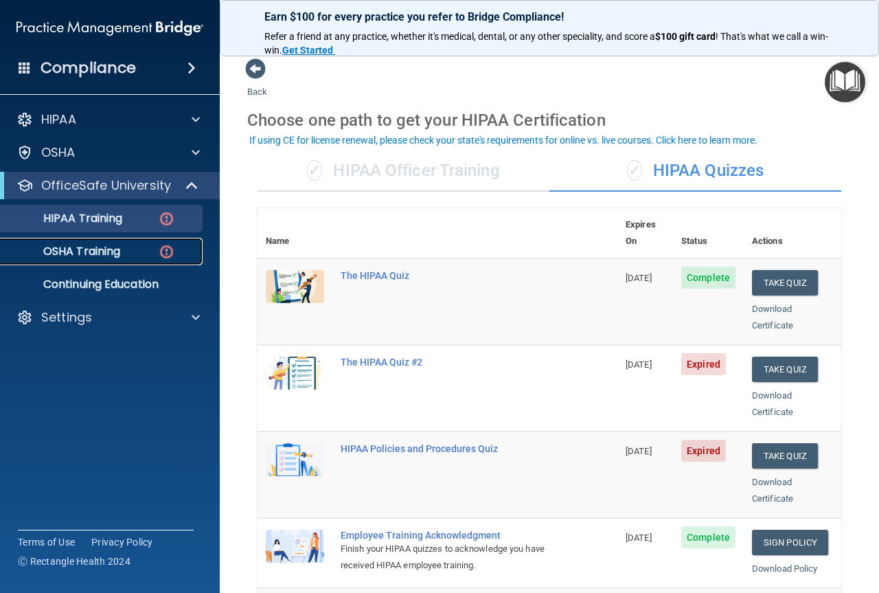
click at [124, 241] on link "OSHA Training" at bounding box center [94, 251] width 216 height 27
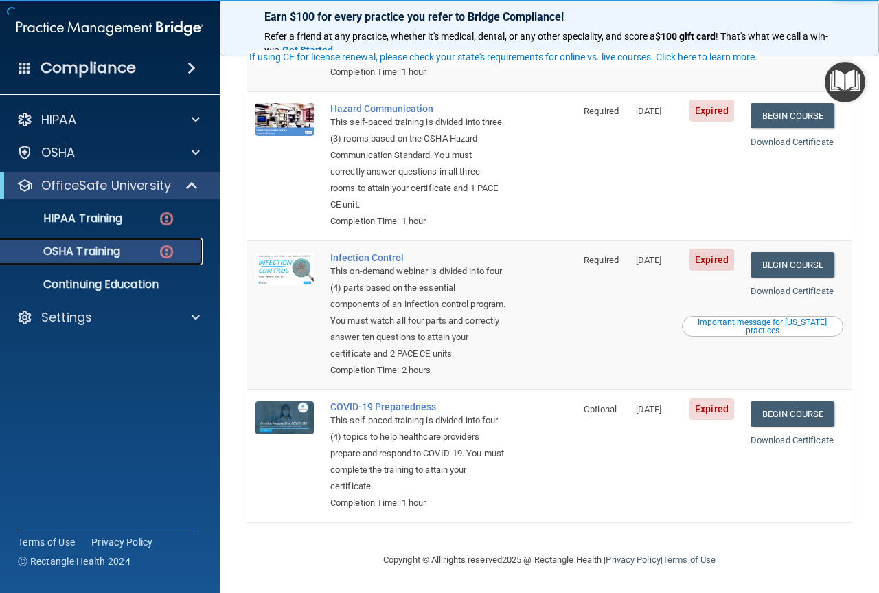
scroll to position [286, 0]
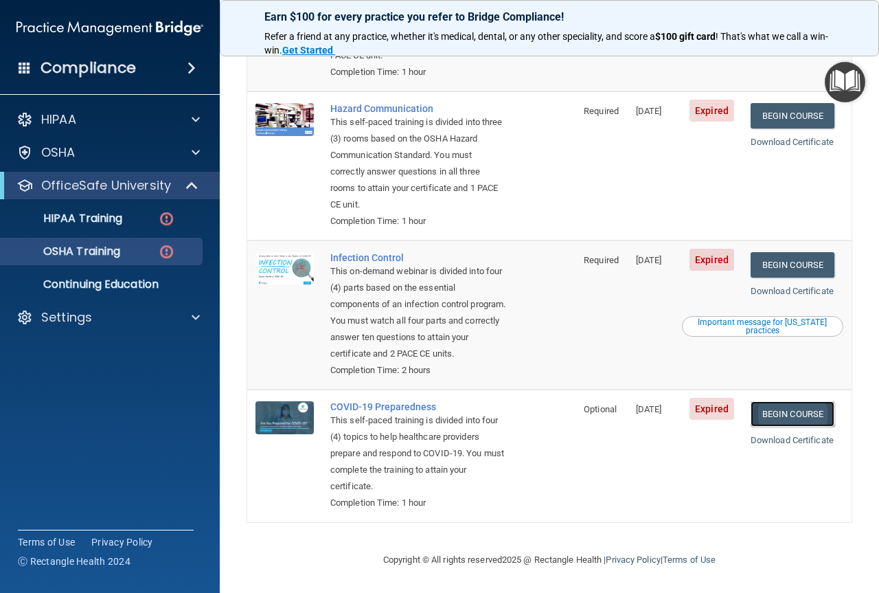
click at [824, 421] on link "Begin Course" at bounding box center [793, 413] width 84 height 25
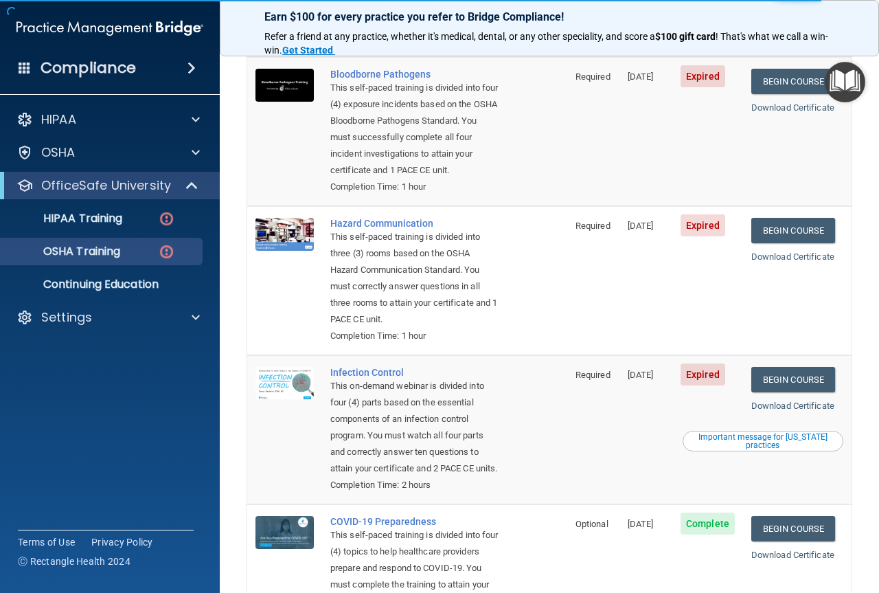
scroll to position [149, 0]
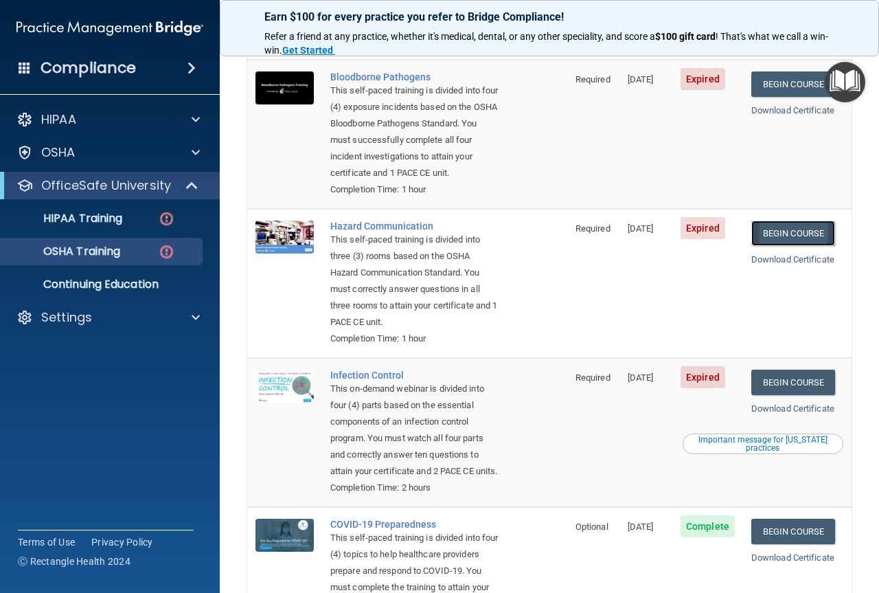
click at [806, 242] on link "Begin Course" at bounding box center [793, 232] width 84 height 25
click at [801, 376] on link "Begin Course" at bounding box center [793, 382] width 84 height 25
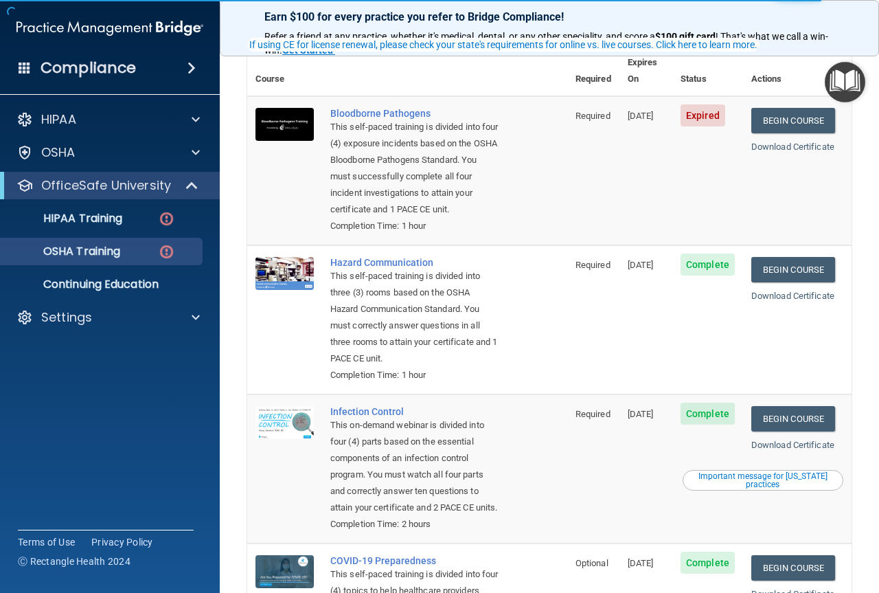
scroll to position [137, 0]
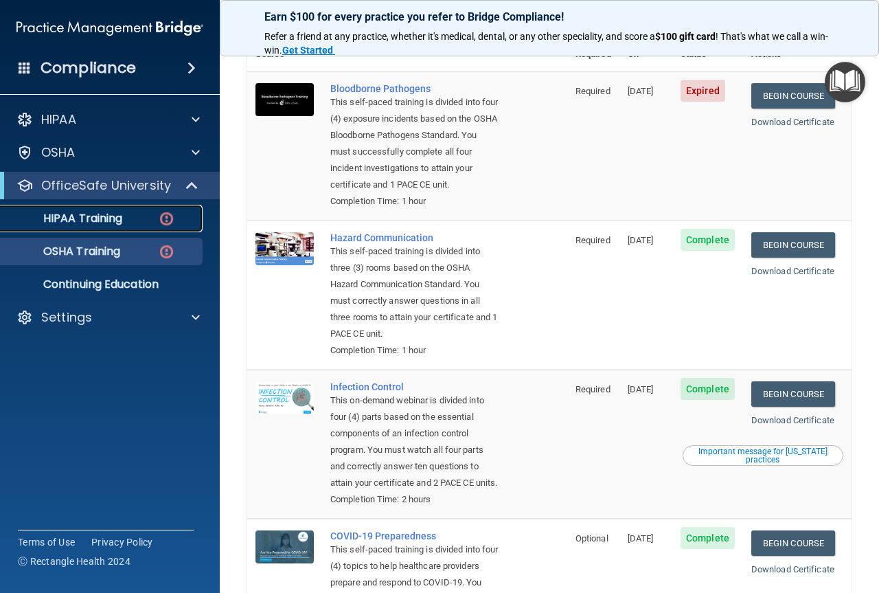
click at [123, 229] on link "HIPAA Training" at bounding box center [94, 218] width 216 height 27
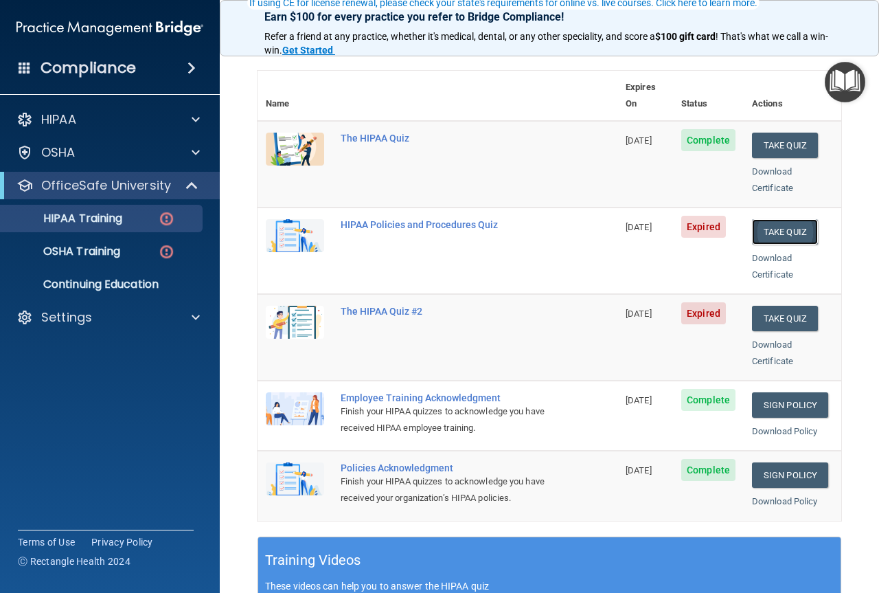
click at [784, 220] on button "Take Quiz" at bounding box center [785, 231] width 66 height 25
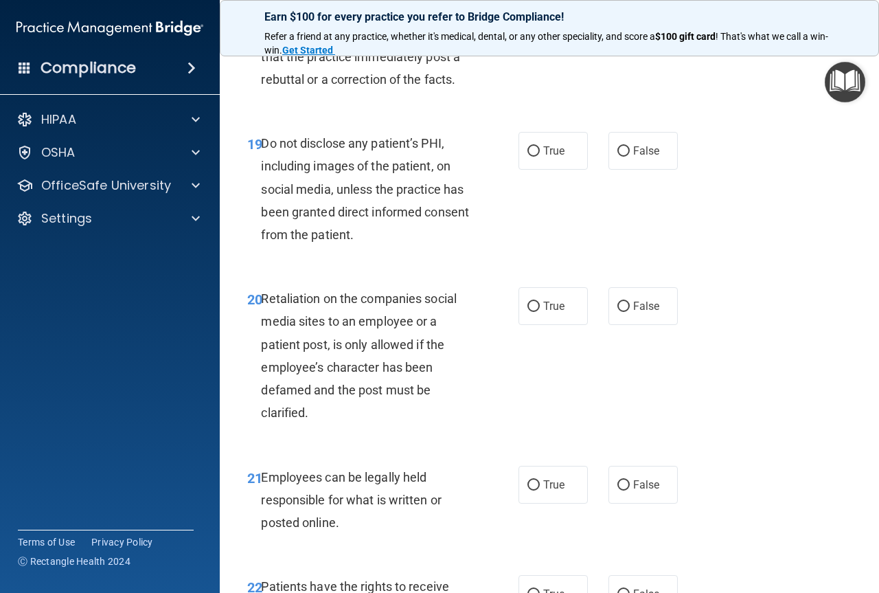
scroll to position [2954, 0]
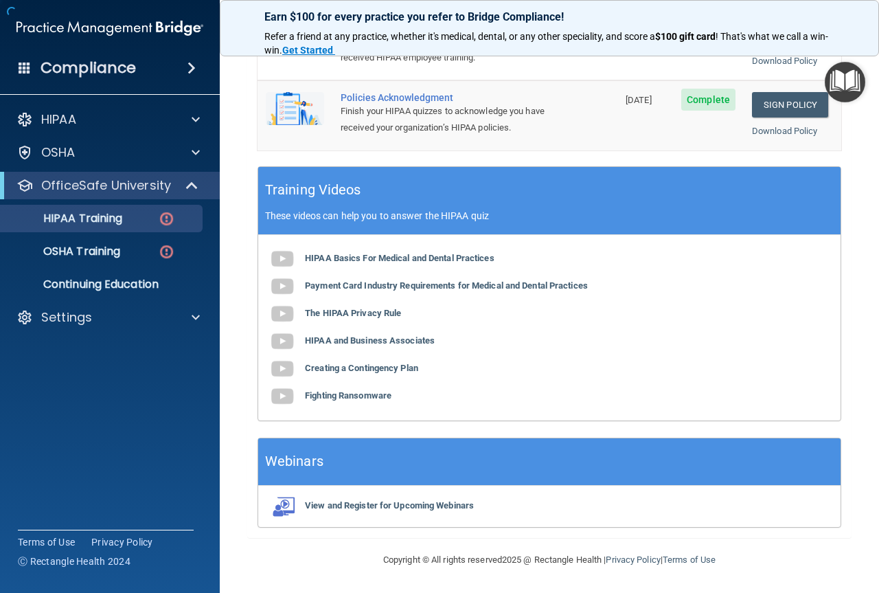
scroll to position [505, 0]
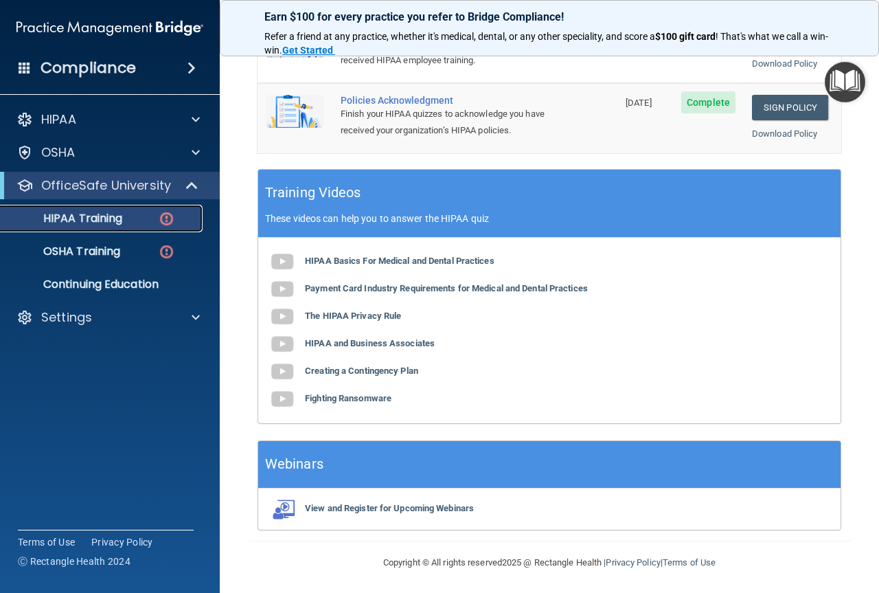
click at [104, 220] on p "HIPAA Training" at bounding box center [65, 219] width 113 height 14
drag, startPoint x: 87, startPoint y: 219, endPoint x: 315, endPoint y: 247, distance: 230.5
click at [87, 218] on p "HIPAA Training" at bounding box center [65, 219] width 113 height 14
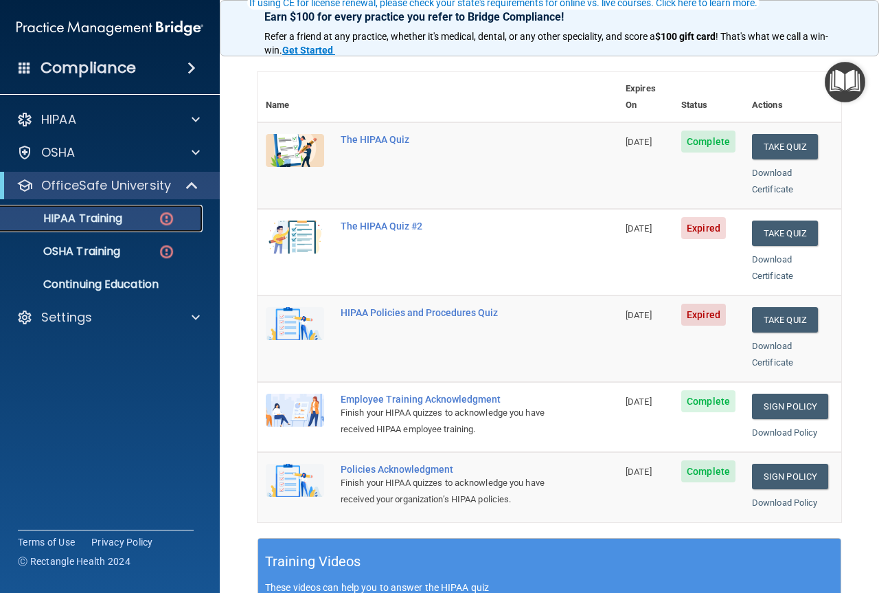
scroll to position [137, 0]
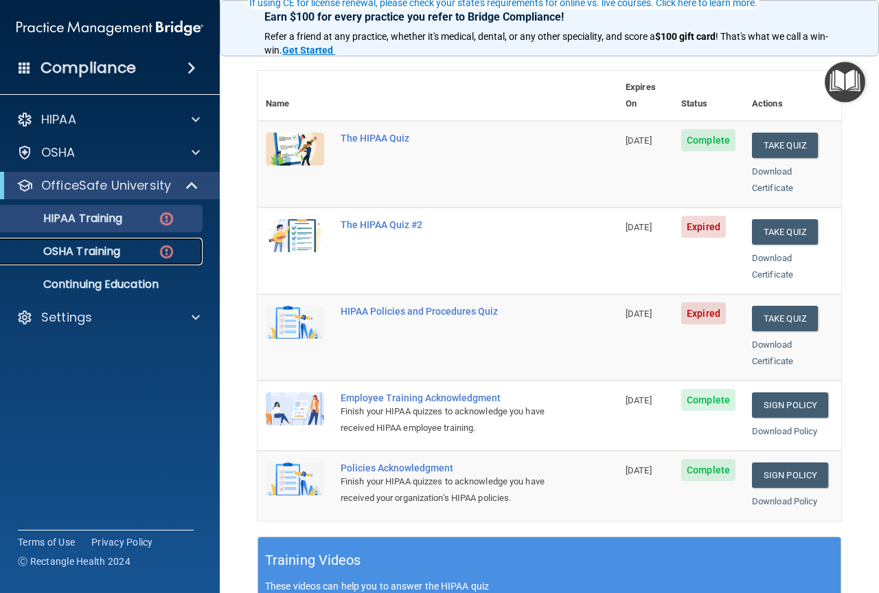
click at [91, 239] on link "OSHA Training" at bounding box center [94, 251] width 216 height 27
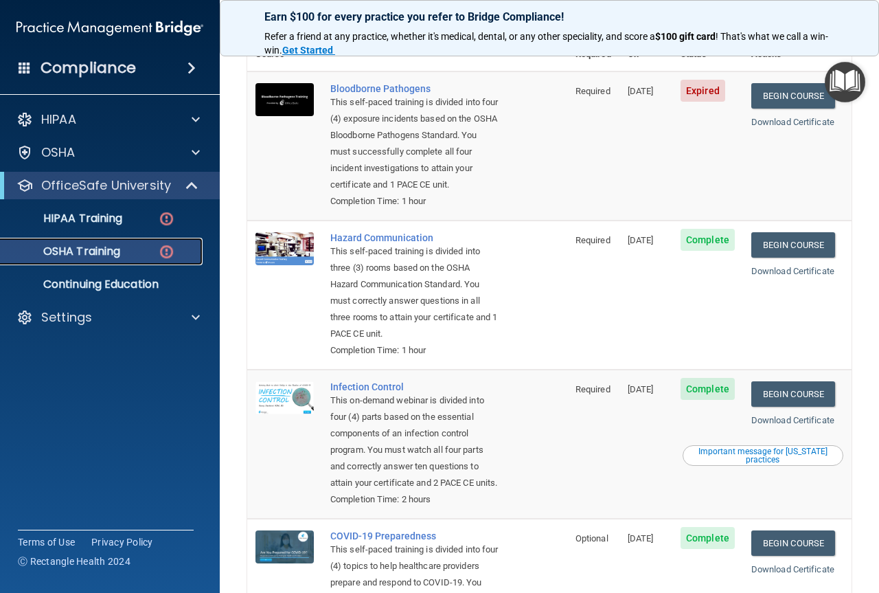
scroll to position [206, 0]
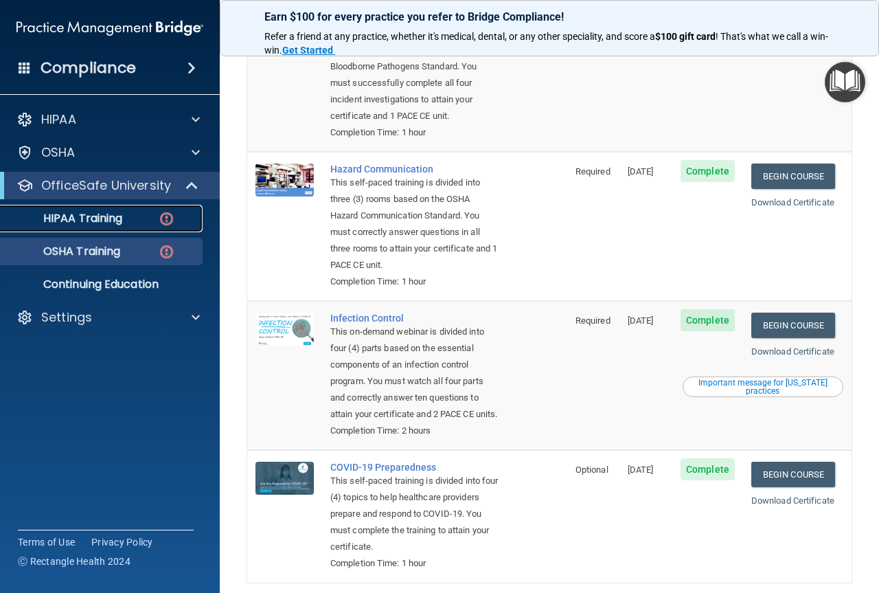
click at [93, 218] on p "HIPAA Training" at bounding box center [65, 219] width 113 height 14
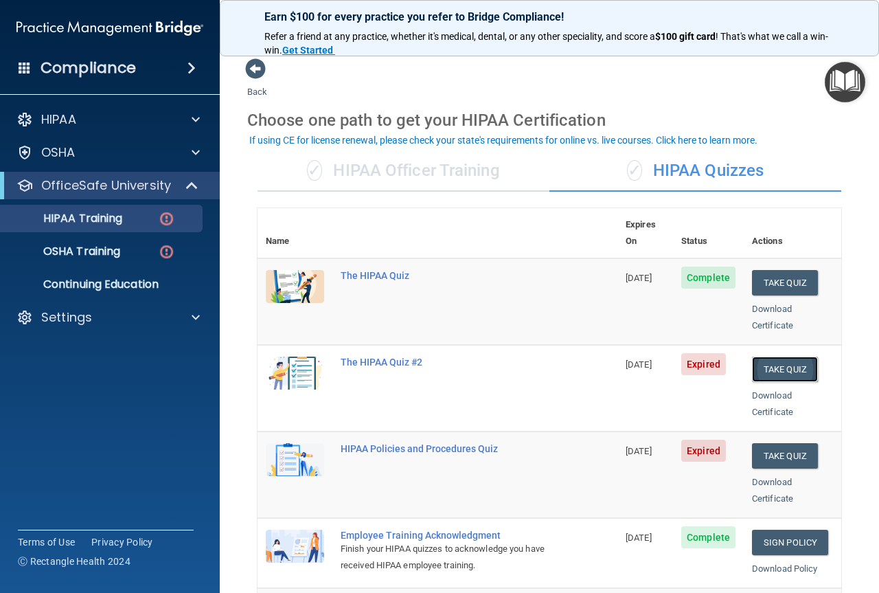
click at [782, 356] on button "Take Quiz" at bounding box center [785, 368] width 66 height 25
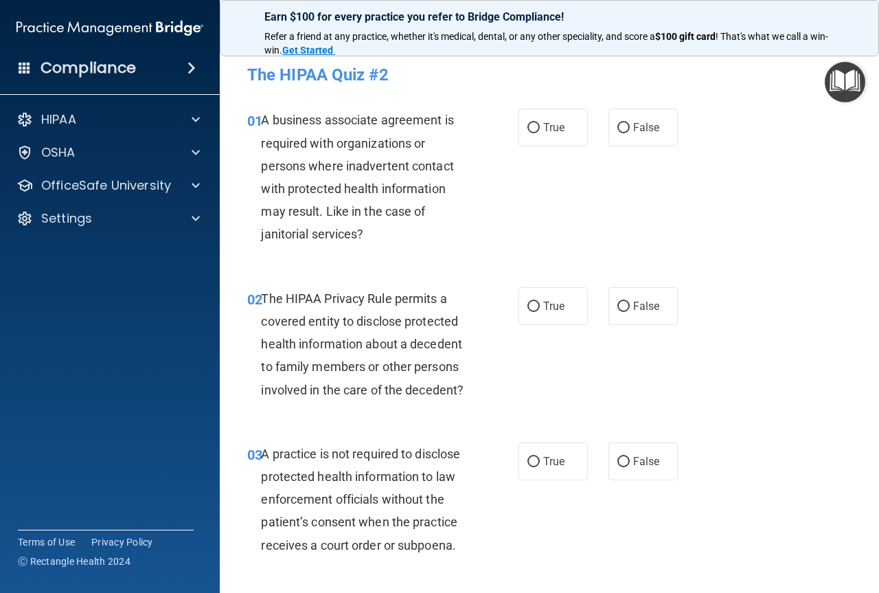
click at [595, 128] on div "True False" at bounding box center [602, 128] width 167 height 38
drag, startPoint x: 615, startPoint y: 123, endPoint x: 541, endPoint y: 307, distance: 198.5
click at [618, 124] on input "False" at bounding box center [624, 128] width 12 height 10
radio input "true"
click at [552, 301] on span "True" at bounding box center [553, 305] width 21 height 13
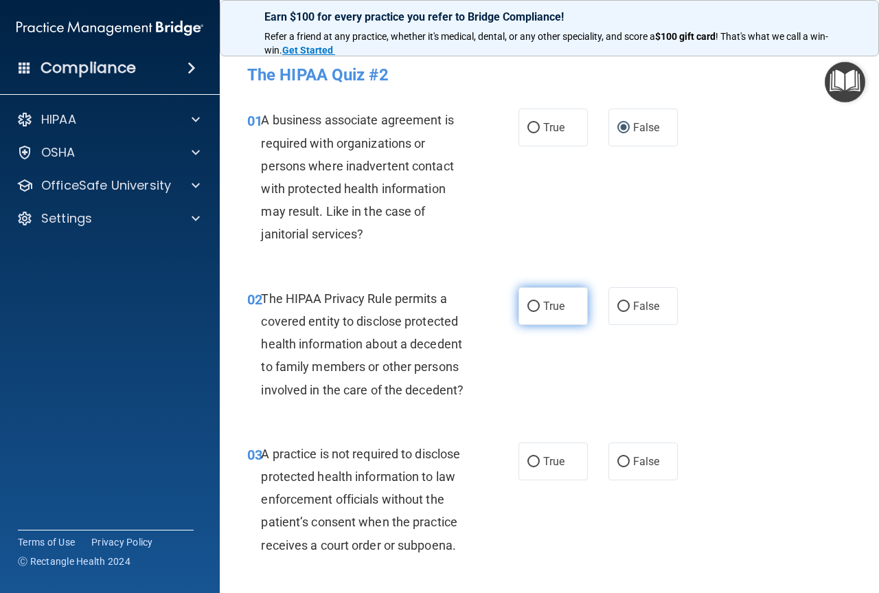
click at [540, 302] on input "True" at bounding box center [534, 307] width 12 height 10
radio input "true"
click at [618, 460] on input "False" at bounding box center [624, 462] width 12 height 10
radio input "true"
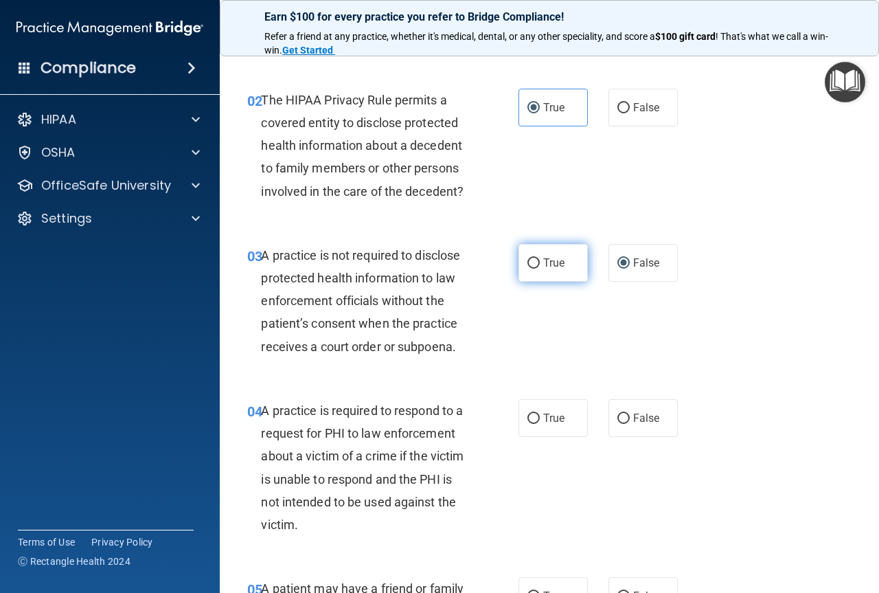
scroll to position [206, 0]
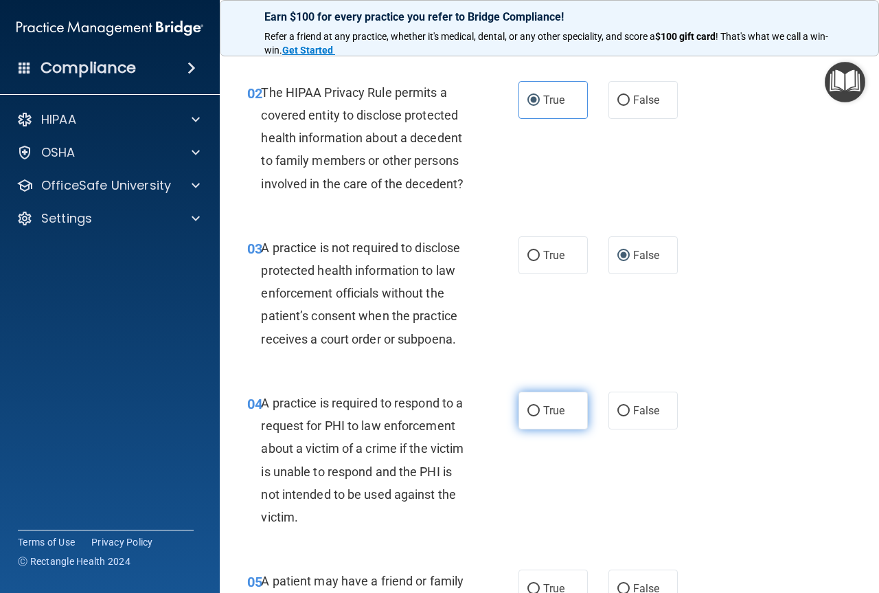
click at [537, 395] on label "True" at bounding box center [553, 411] width 69 height 38
click at [537, 406] on input "True" at bounding box center [534, 411] width 12 height 10
radio input "true"
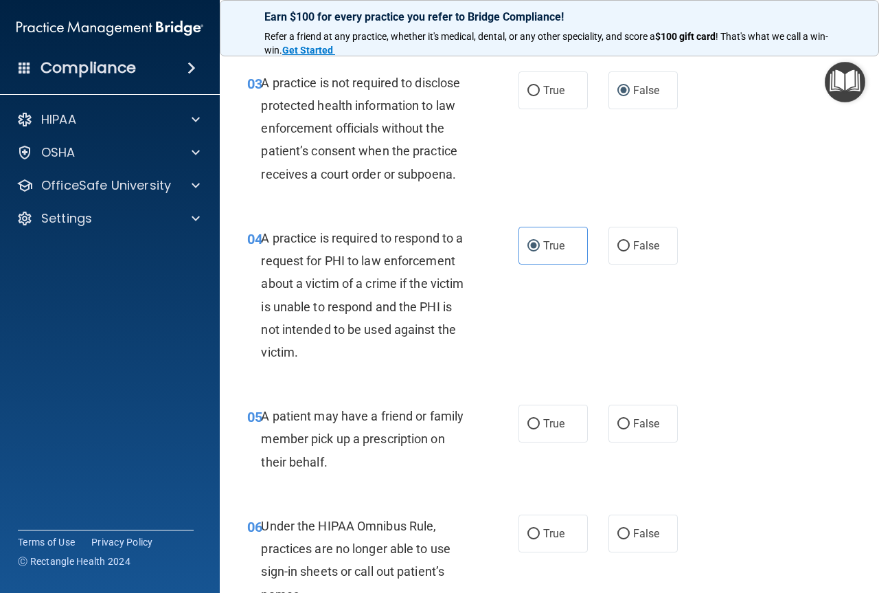
scroll to position [412, 0]
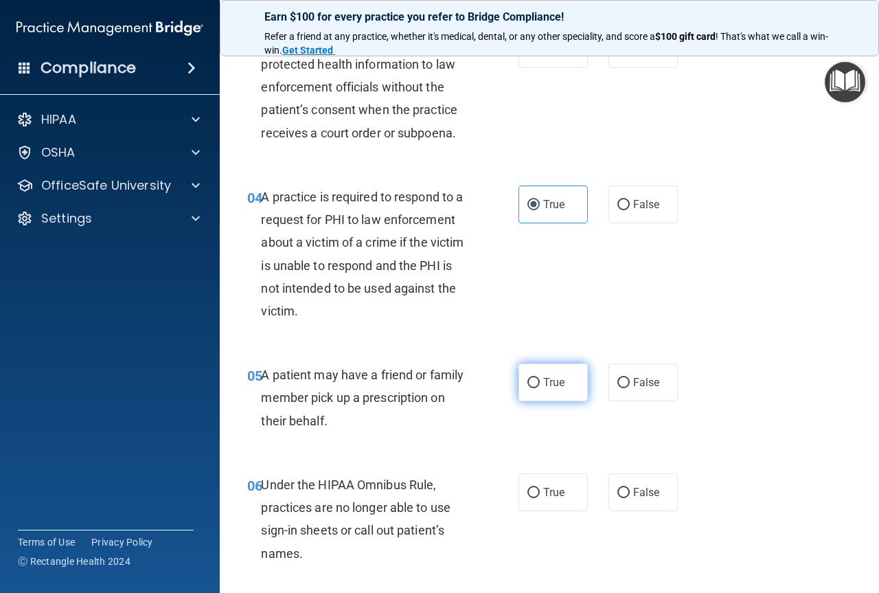
click at [534, 377] on label "True" at bounding box center [553, 382] width 69 height 38
click at [534, 378] on input "True" at bounding box center [534, 383] width 12 height 10
radio input "true"
click at [616, 499] on label "False" at bounding box center [643, 492] width 69 height 38
click at [618, 498] on input "False" at bounding box center [624, 493] width 12 height 10
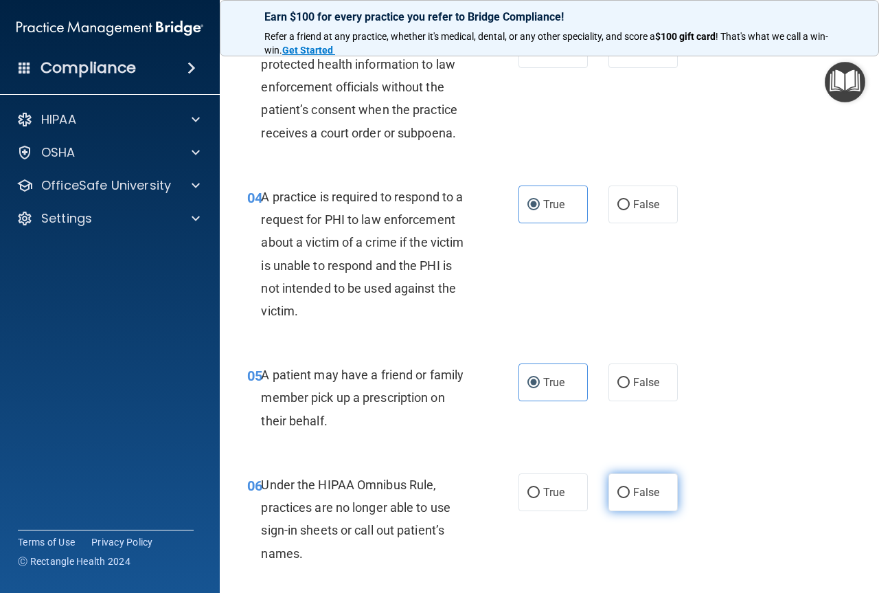
radio input "true"
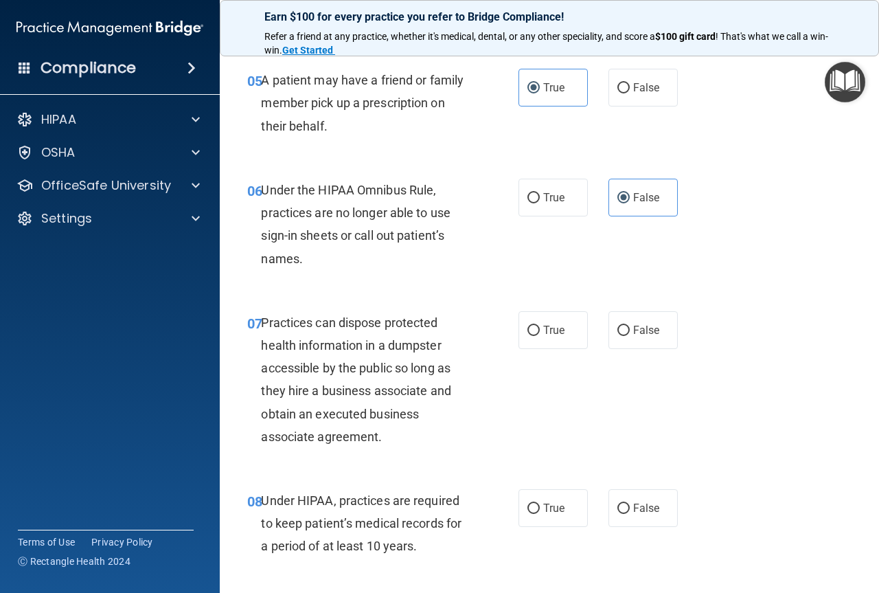
scroll to position [756, 0]
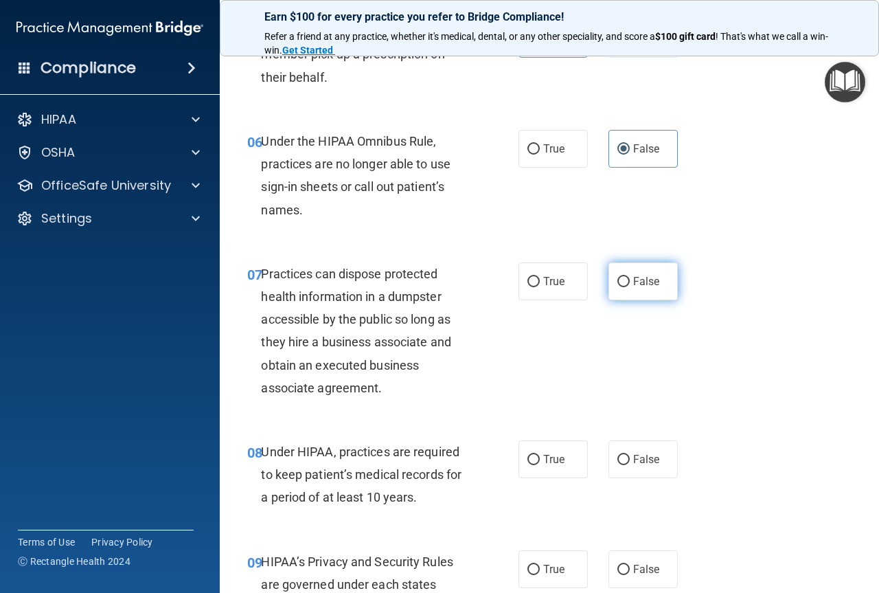
click at [619, 289] on label "False" at bounding box center [643, 281] width 69 height 38
click at [619, 287] on input "False" at bounding box center [624, 282] width 12 height 10
radio input "true"
click at [591, 464] on div "True False" at bounding box center [602, 459] width 167 height 38
click at [600, 457] on div "True False" at bounding box center [602, 459] width 167 height 38
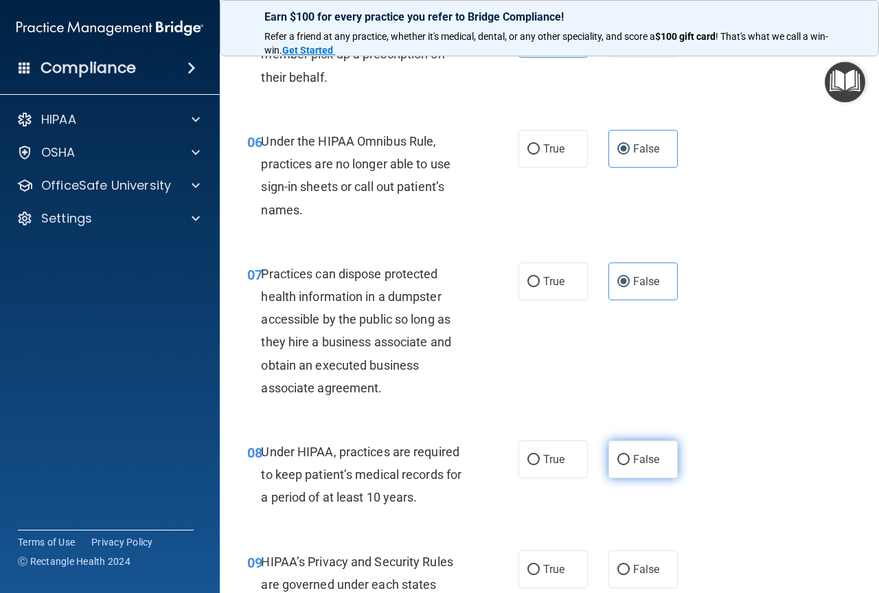
click at [609, 457] on label "False" at bounding box center [643, 459] width 69 height 38
click at [618, 457] on input "False" at bounding box center [624, 460] width 12 height 10
radio input "true"
click at [635, 563] on span "False" at bounding box center [646, 569] width 27 height 13
click at [630, 565] on input "False" at bounding box center [624, 570] width 12 height 10
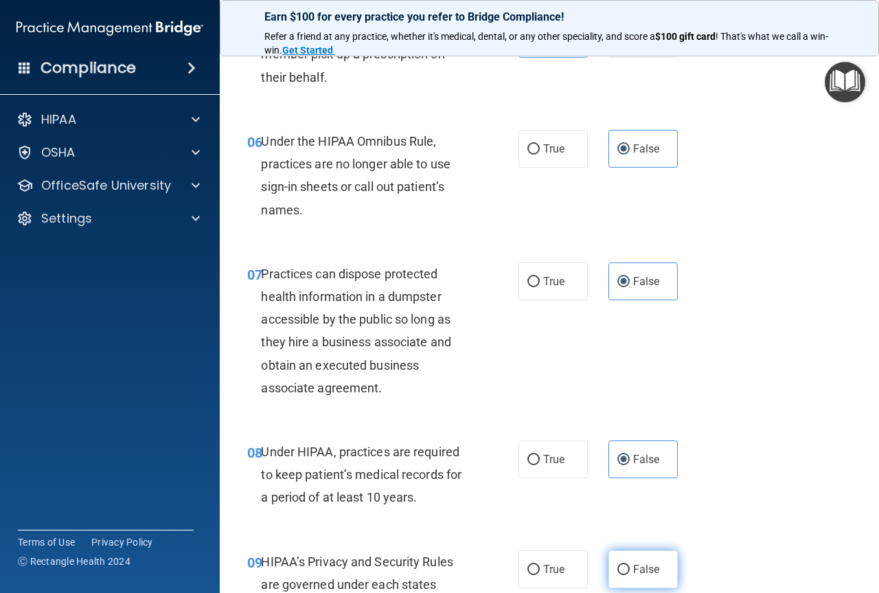
radio input "true"
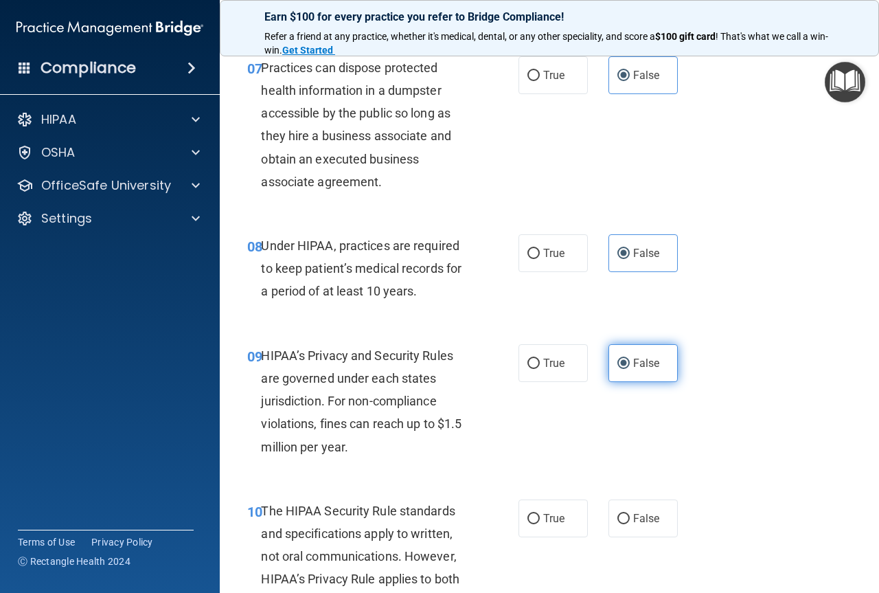
scroll to position [1030, 0]
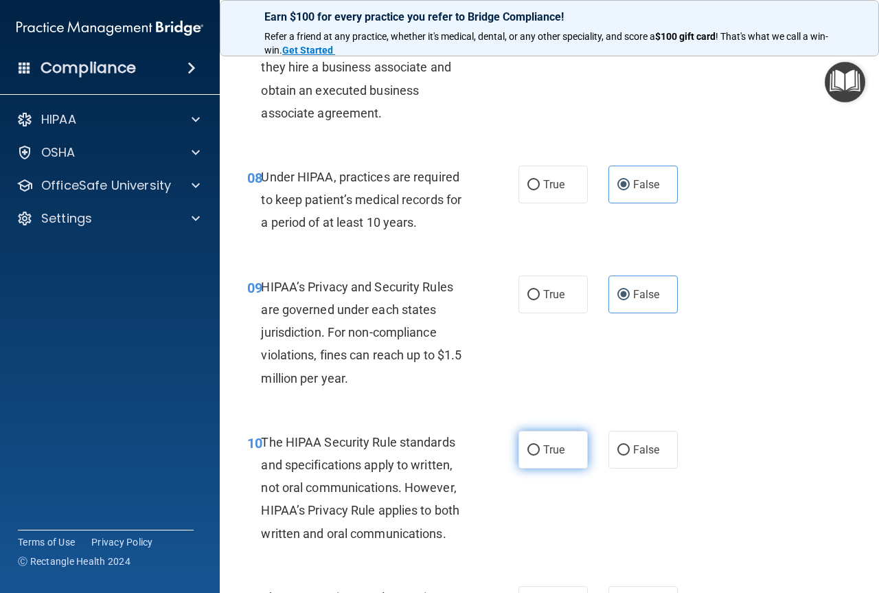
click at [523, 455] on label "True" at bounding box center [553, 450] width 69 height 38
click at [528, 455] on input "True" at bounding box center [534, 450] width 12 height 10
radio input "true"
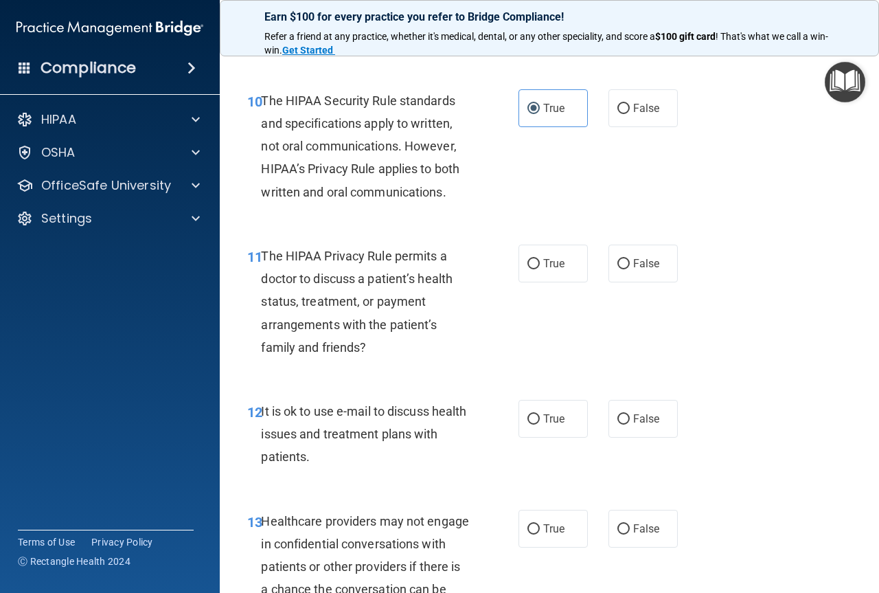
scroll to position [1374, 0]
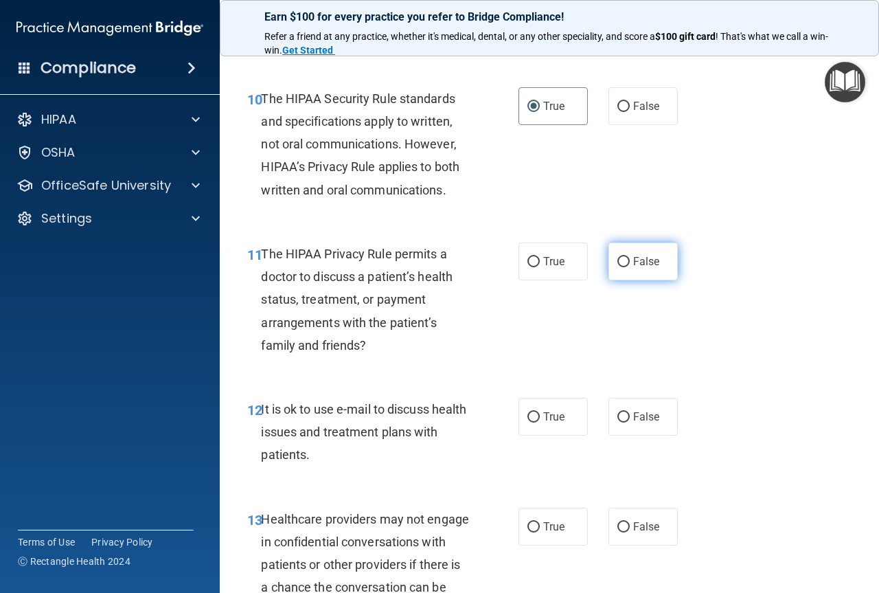
click at [610, 258] on label "False" at bounding box center [643, 261] width 69 height 38
click at [618, 258] on input "False" at bounding box center [624, 262] width 12 height 10
radio input "true"
click at [550, 256] on span "True" at bounding box center [553, 261] width 21 height 13
click at [540, 257] on input "True" at bounding box center [534, 262] width 12 height 10
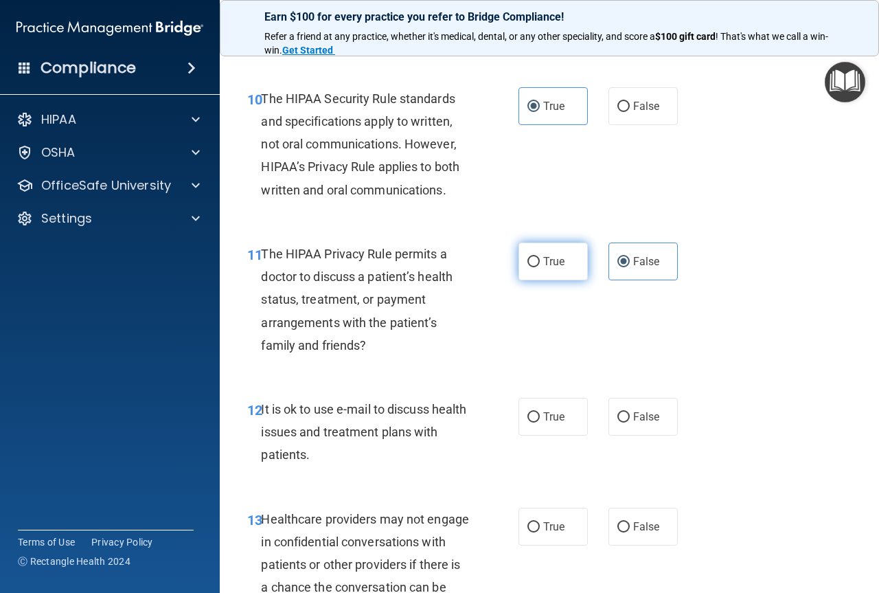
radio input "true"
radio input "false"
click at [545, 426] on label "True" at bounding box center [553, 417] width 69 height 38
click at [540, 422] on input "True" at bounding box center [534, 417] width 12 height 10
radio input "true"
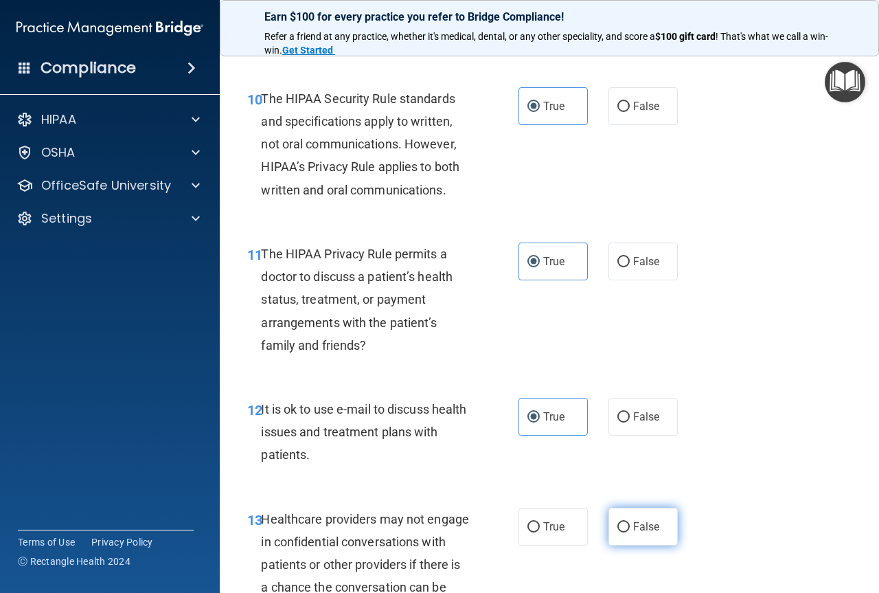
click at [635, 523] on span "False" at bounding box center [646, 526] width 27 height 13
click at [630, 523] on input "False" at bounding box center [624, 527] width 12 height 10
radio input "true"
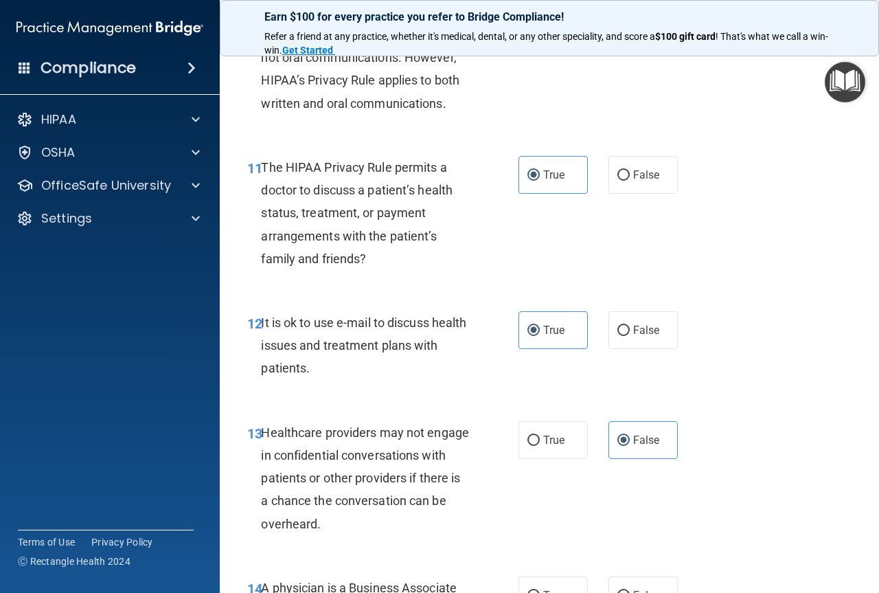
scroll to position [1717, 0]
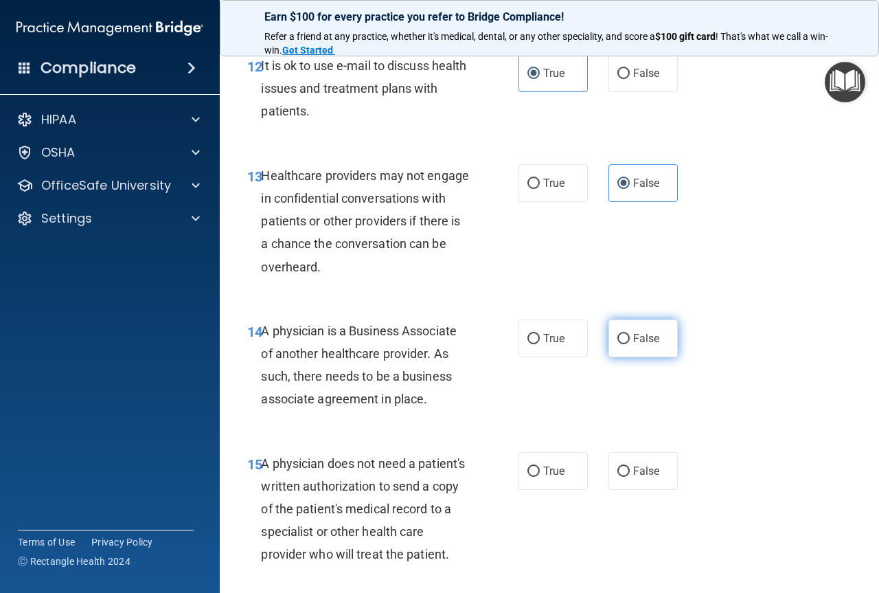
click at [634, 341] on span "False" at bounding box center [646, 338] width 27 height 13
click at [630, 341] on input "False" at bounding box center [624, 339] width 12 height 10
radio input "true"
click at [559, 477] on span "True" at bounding box center [553, 470] width 21 height 13
click at [540, 477] on input "True" at bounding box center [534, 471] width 12 height 10
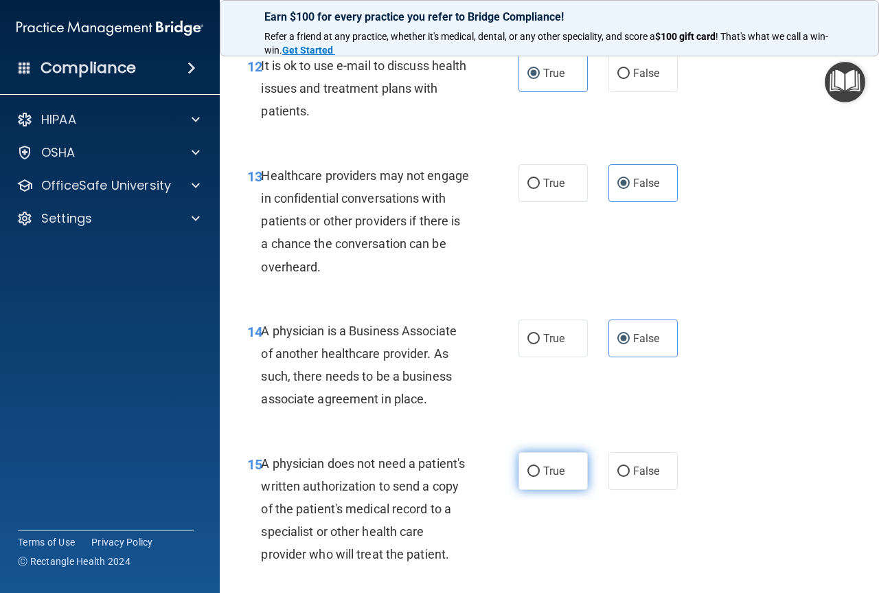
radio input "true"
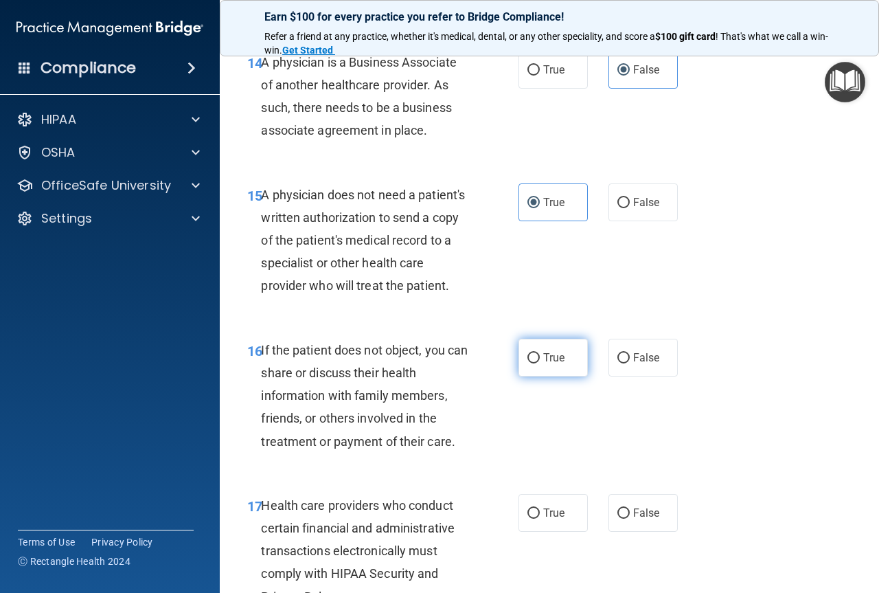
scroll to position [1992, 0]
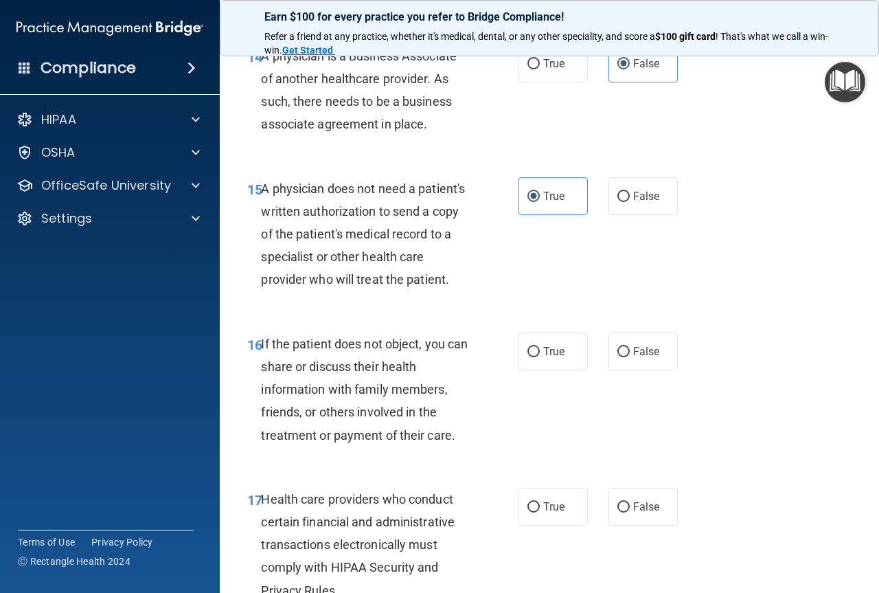
click at [530, 398] on div "16 If the patient does not object, you can share or discuss their health inform…" at bounding box center [383, 392] width 313 height 121
click at [537, 370] on label "True" at bounding box center [553, 351] width 69 height 38
click at [537, 357] on input "True" at bounding box center [534, 352] width 12 height 10
radio input "true"
click at [547, 513] on span "True" at bounding box center [553, 506] width 21 height 13
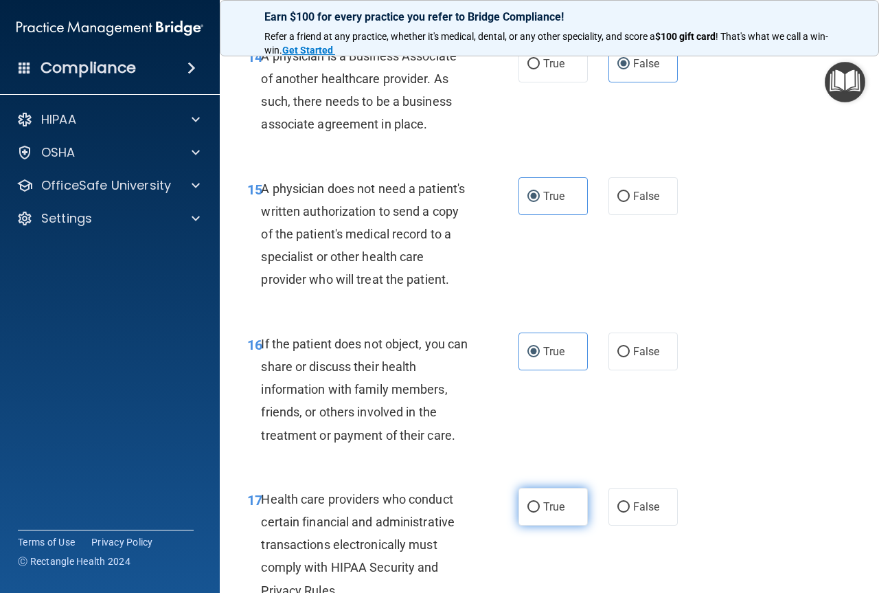
click at [540, 512] on input "True" at bounding box center [534, 507] width 12 height 10
radio input "true"
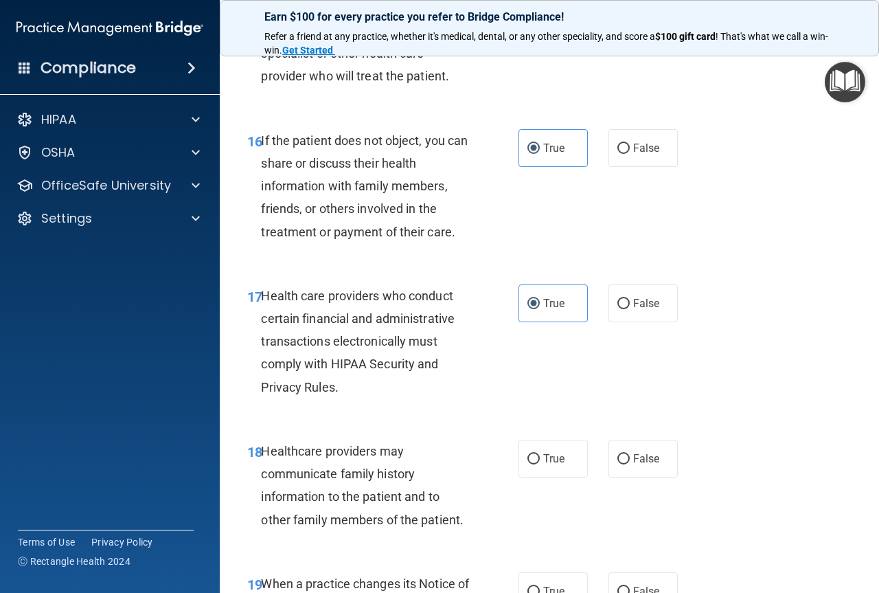
scroll to position [2267, 0]
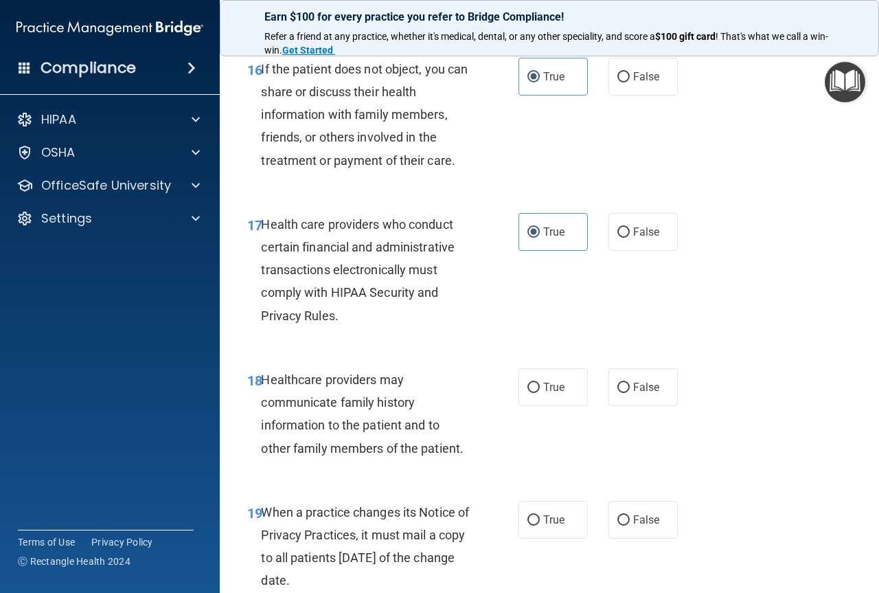
drag, startPoint x: 657, startPoint y: 421, endPoint x: 655, endPoint y: 429, distance: 8.4
click at [655, 406] on label "False" at bounding box center [643, 387] width 69 height 38
click at [630, 393] on input "False" at bounding box center [624, 388] width 12 height 10
radio input "true"
click at [665, 539] on label "False" at bounding box center [643, 520] width 69 height 38
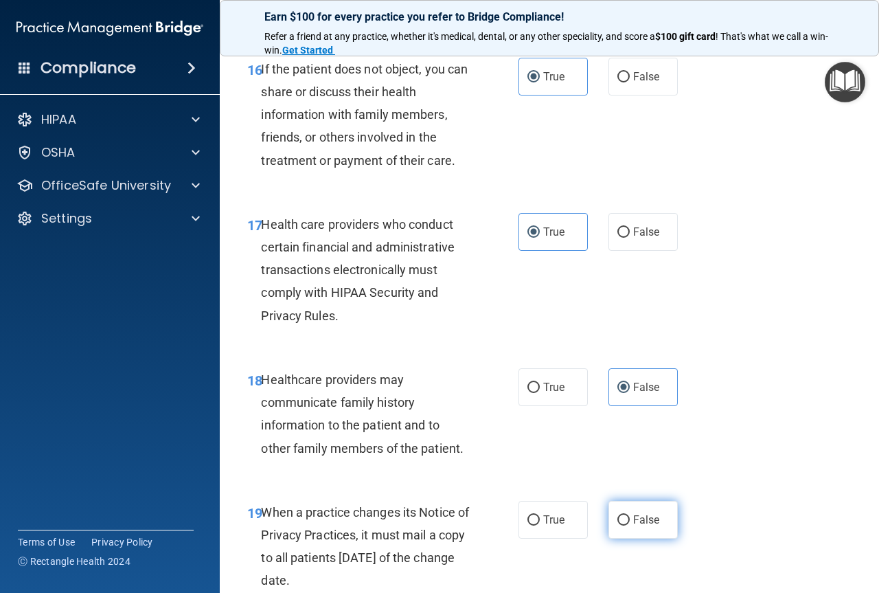
click at [630, 525] on input "False" at bounding box center [624, 520] width 12 height 10
radio input "true"
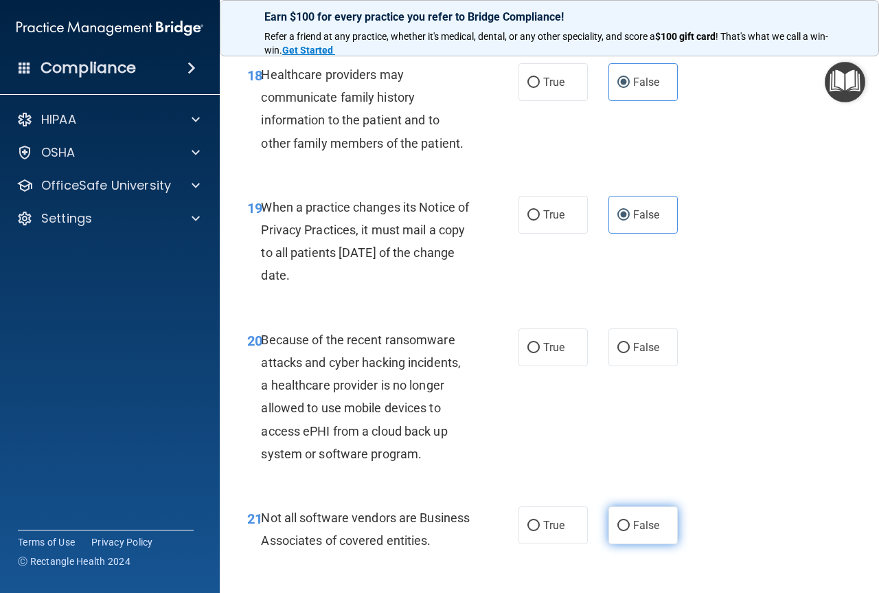
scroll to position [2610, 0]
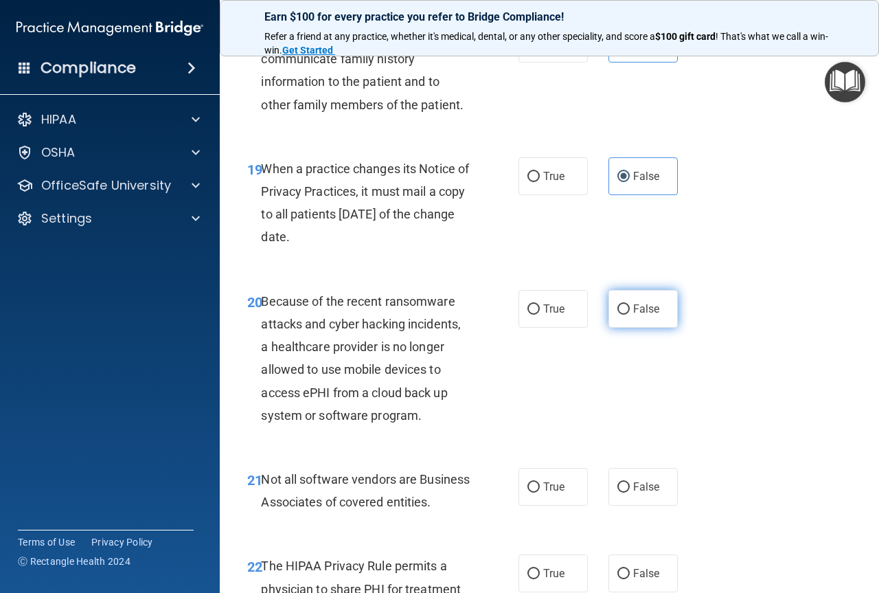
click at [634, 328] on label "False" at bounding box center [643, 309] width 69 height 38
click at [630, 315] on input "False" at bounding box center [624, 309] width 12 height 10
radio input "true"
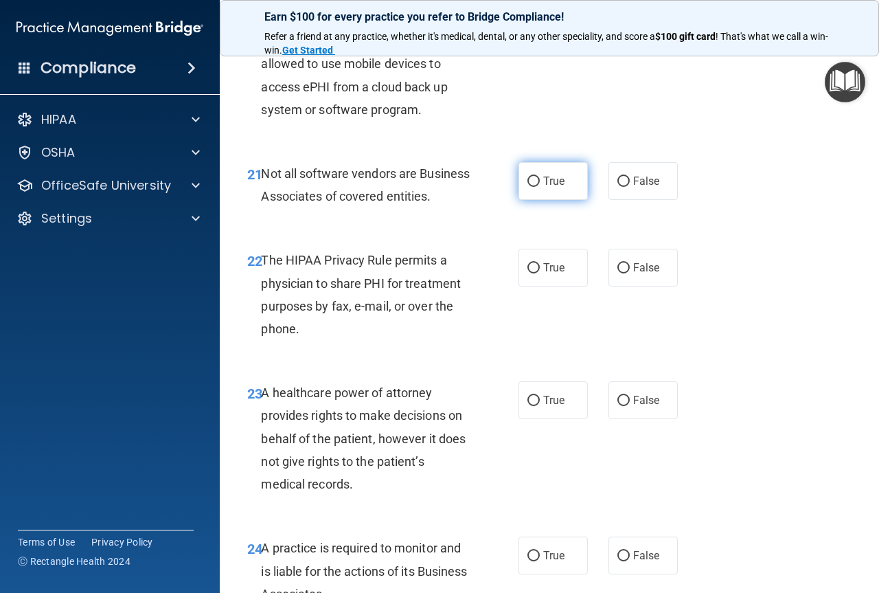
scroll to position [2885, 0]
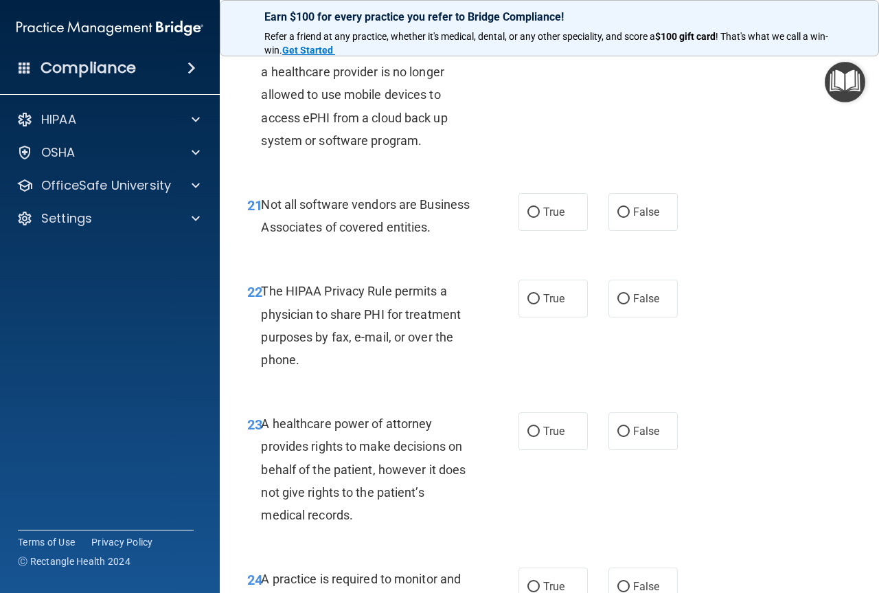
click at [417, 238] on div "Not all software vendors are Business Associates of covered entities." at bounding box center [370, 215] width 219 height 45
click at [528, 218] on input "True" at bounding box center [534, 212] width 12 height 10
radio input "true"
click at [530, 304] on input "True" at bounding box center [534, 299] width 12 height 10
radio input "true"
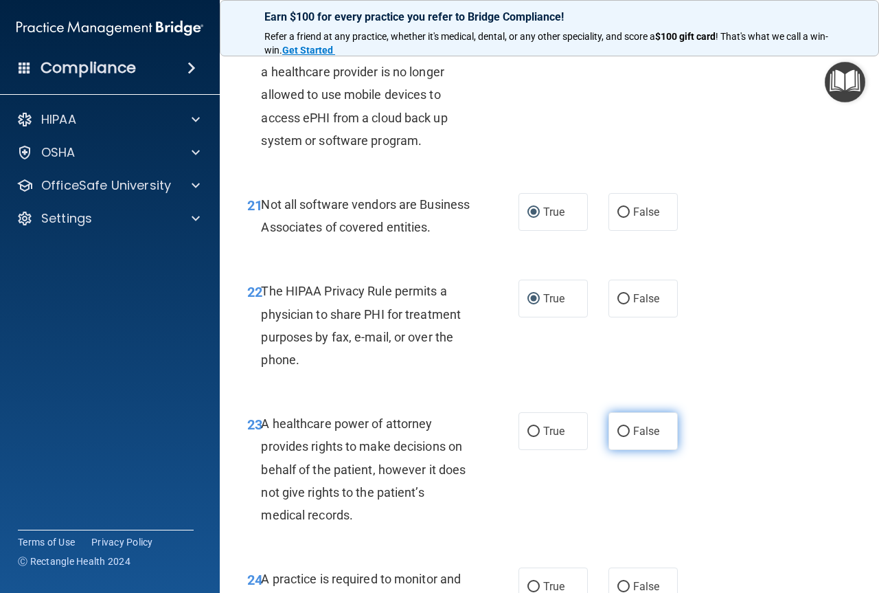
click at [644, 438] on span "False" at bounding box center [646, 430] width 27 height 13
click at [630, 437] on input "False" at bounding box center [624, 432] width 12 height 10
radio input "true"
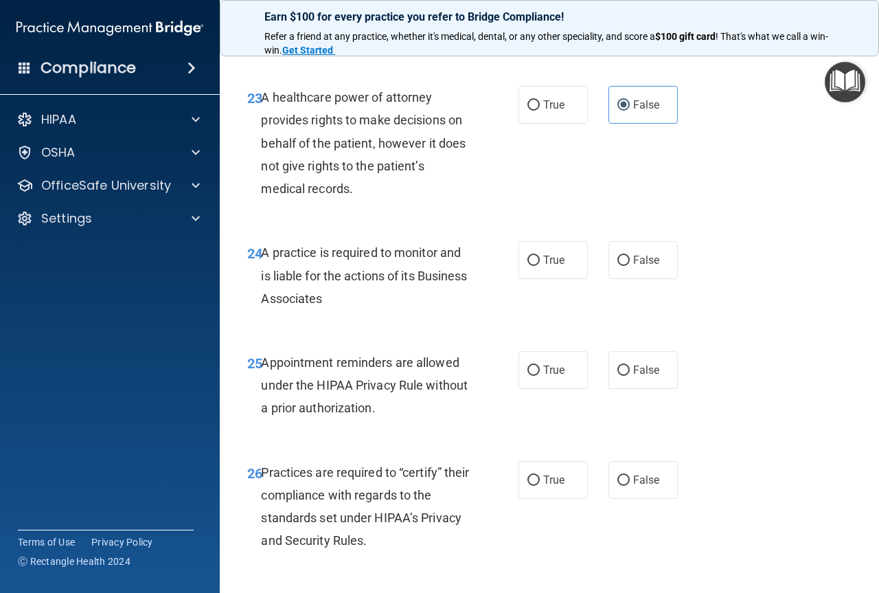
scroll to position [3228, 0]
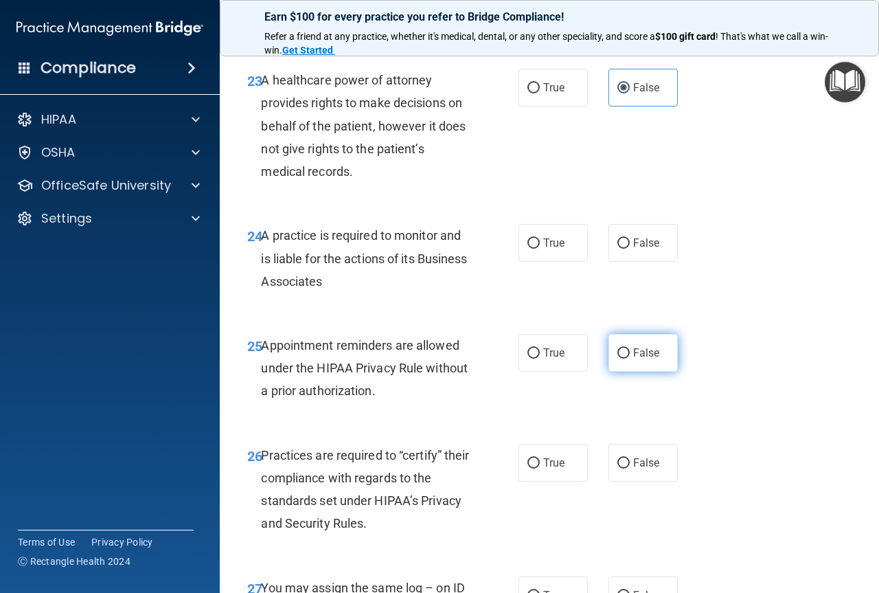
click at [641, 372] on label "False" at bounding box center [643, 353] width 69 height 38
click at [630, 359] on input "False" at bounding box center [624, 353] width 12 height 10
radio input "true"
click at [612, 262] on label "False" at bounding box center [643, 243] width 69 height 38
click at [618, 249] on input "False" at bounding box center [624, 243] width 12 height 10
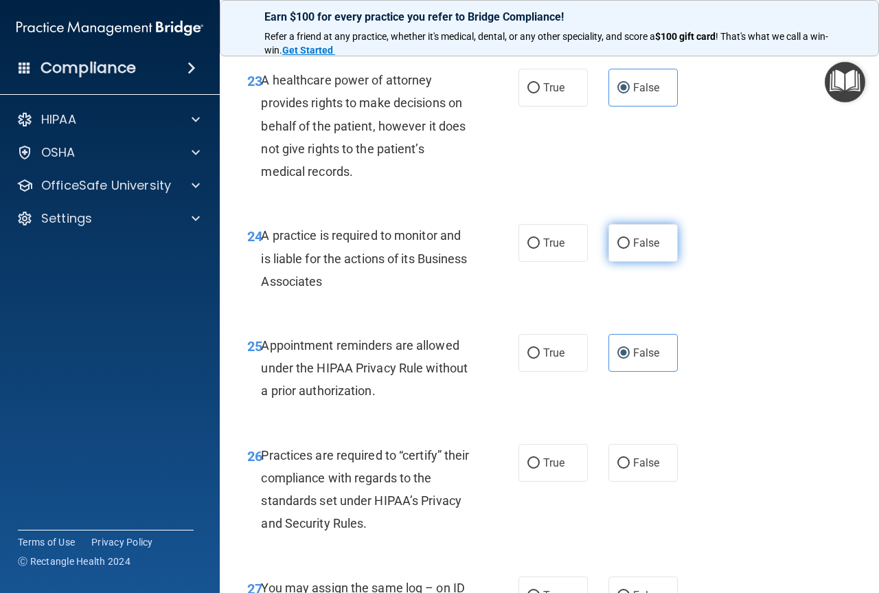
radio input "true"
click at [564, 372] on label "True" at bounding box center [553, 353] width 69 height 38
click at [540, 359] on input "True" at bounding box center [534, 353] width 12 height 10
radio input "true"
radio input "false"
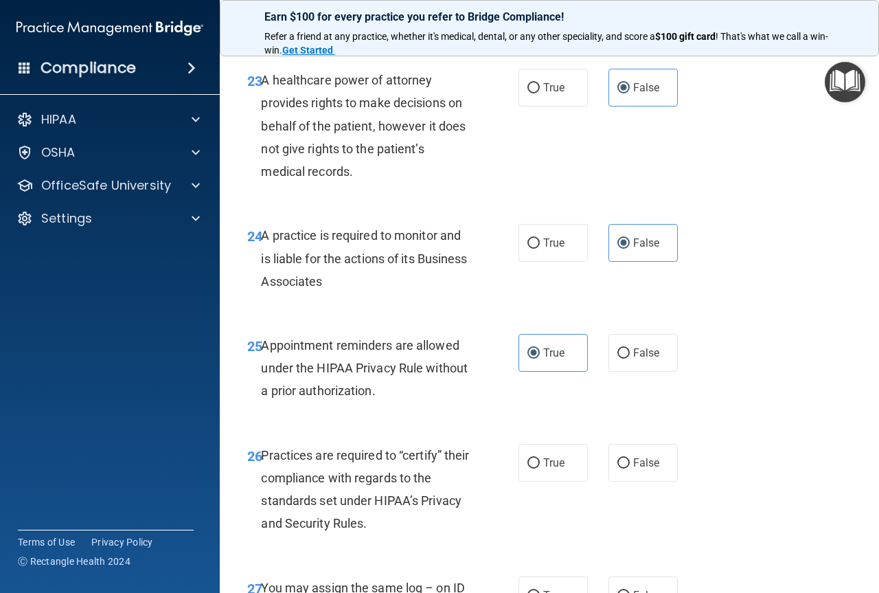
click at [615, 538] on div "26 Practices are required to “certify” their compliance with regards to the sta…" at bounding box center [549, 493] width 625 height 133
click at [619, 482] on label "False" at bounding box center [643, 463] width 69 height 38
click at [619, 468] on input "False" at bounding box center [624, 463] width 12 height 10
radio input "true"
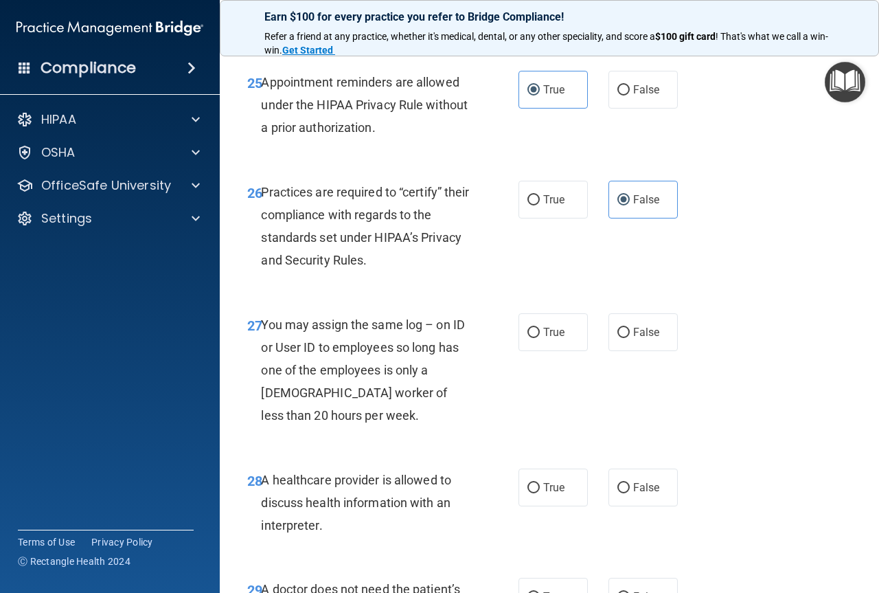
scroll to position [3503, 0]
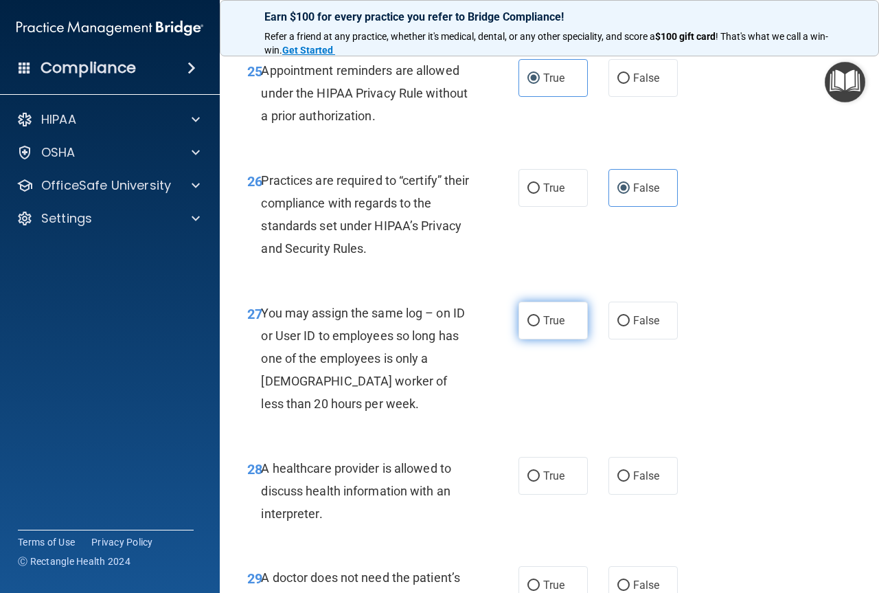
click at [519, 339] on label "True" at bounding box center [553, 321] width 69 height 38
click at [528, 326] on input "True" at bounding box center [534, 321] width 12 height 10
radio input "true"
click at [611, 339] on label "False" at bounding box center [643, 321] width 69 height 38
click at [618, 326] on input "False" at bounding box center [624, 321] width 12 height 10
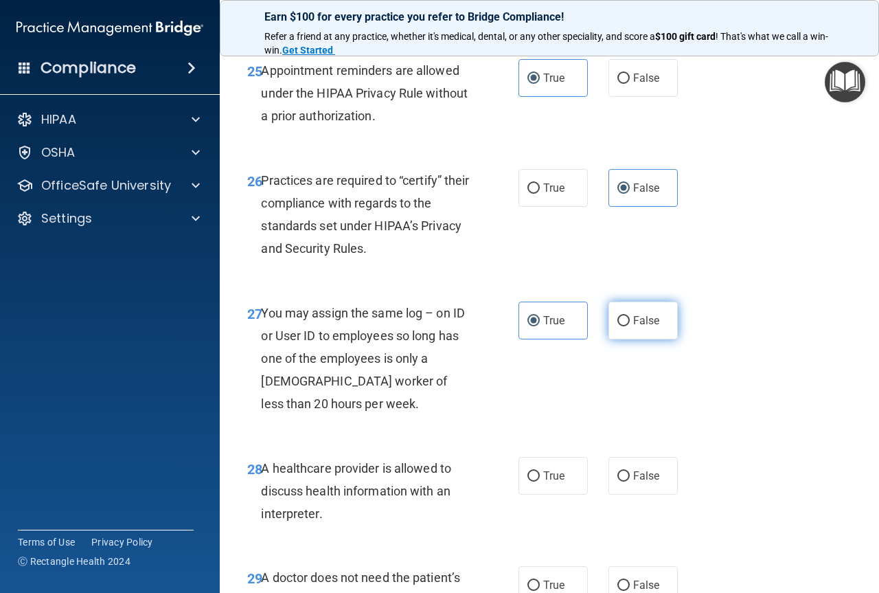
radio input "true"
radio input "false"
click at [539, 545] on div "28 A healthcare provider is allowed to discuss health information with an inter…" at bounding box center [549, 495] width 625 height 110
click at [543, 482] on span "True" at bounding box center [553, 475] width 21 height 13
click at [540, 482] on input "True" at bounding box center [534, 476] width 12 height 10
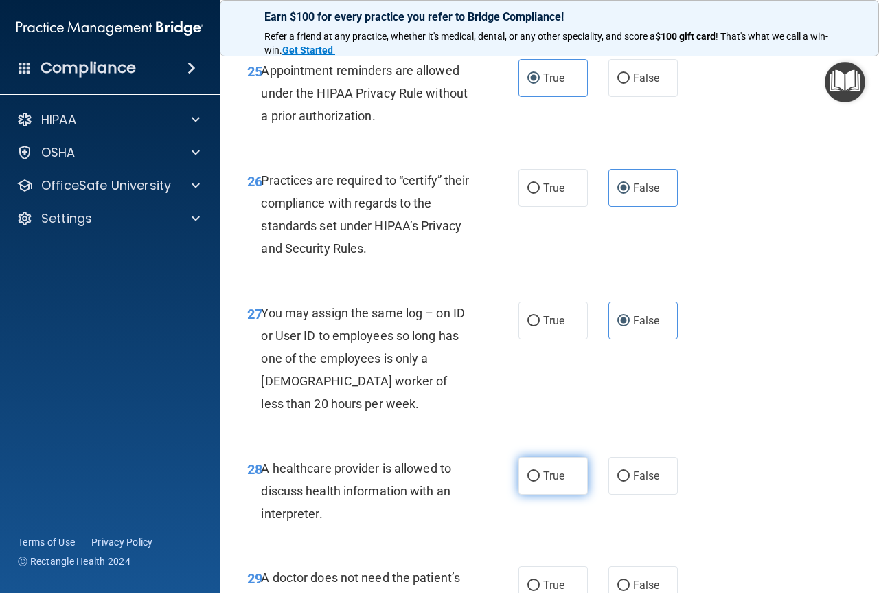
radio input "true"
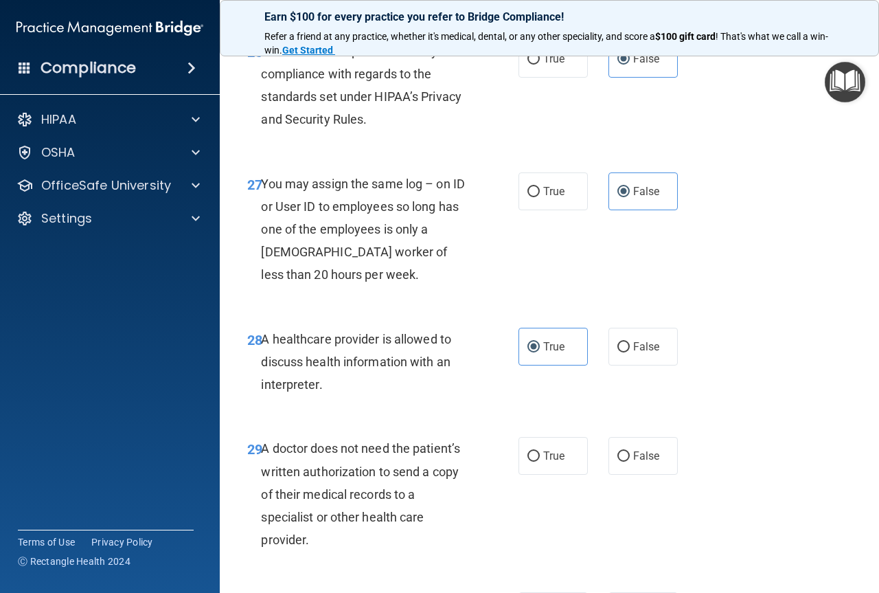
scroll to position [3847, 0]
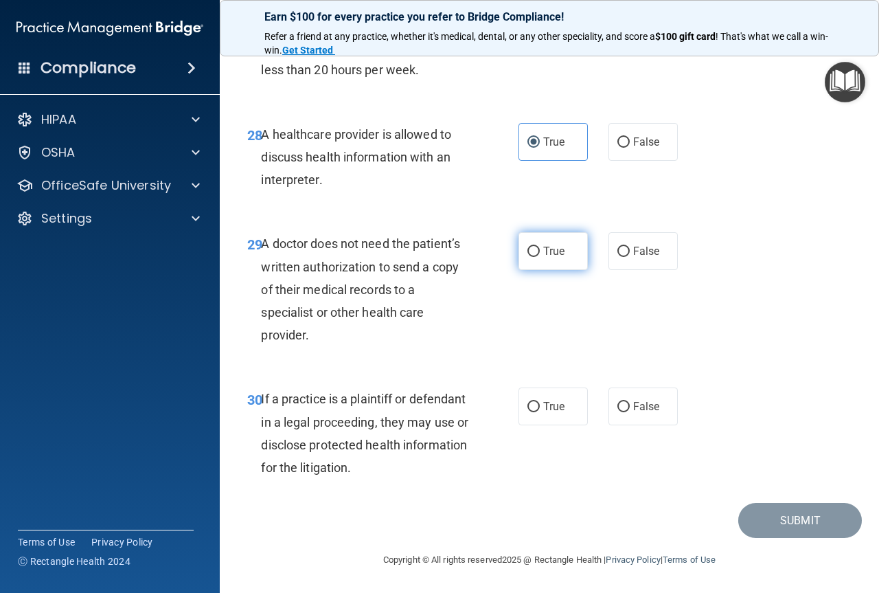
click at [519, 270] on label "True" at bounding box center [553, 251] width 69 height 38
click at [528, 257] on input "True" at bounding box center [534, 252] width 12 height 10
radio input "true"
click at [543, 413] on span "True" at bounding box center [553, 406] width 21 height 13
click at [540, 412] on input "True" at bounding box center [534, 407] width 12 height 10
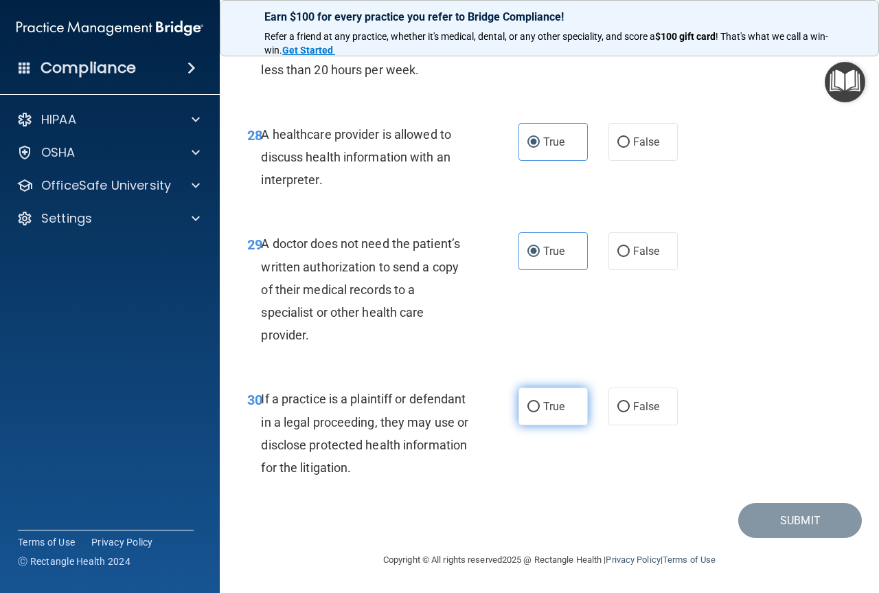
radio input "true"
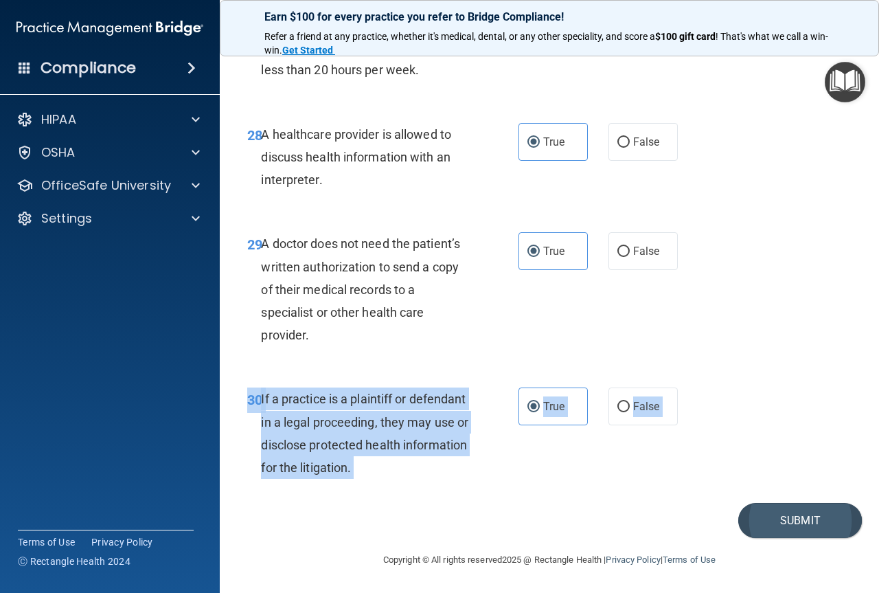
click at [795, 538] on button "Submit" at bounding box center [800, 520] width 124 height 35
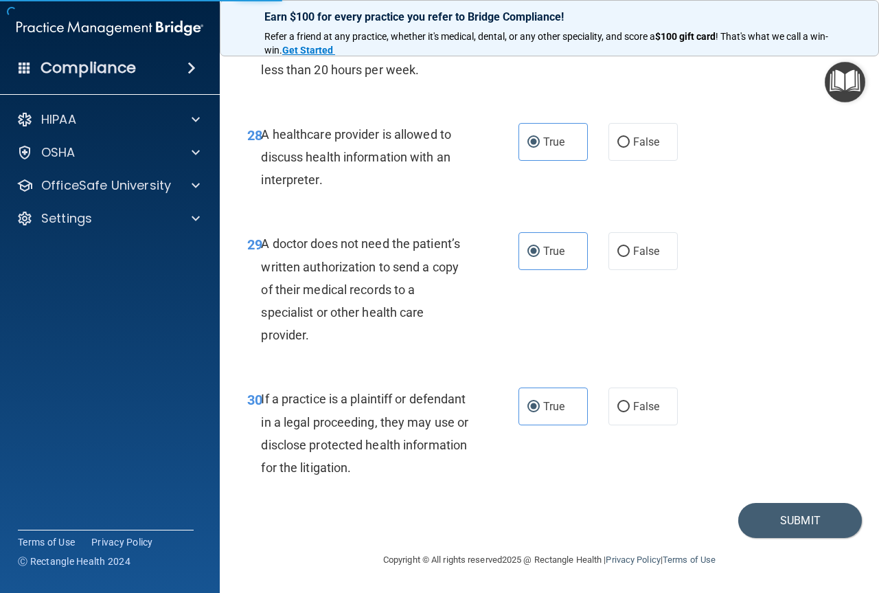
click at [791, 425] on div "30 If a practice is a plaintiff or defendant in a legal proceeding, they may us…" at bounding box center [549, 436] width 625 height 133
click at [795, 538] on button "Submit" at bounding box center [800, 520] width 124 height 35
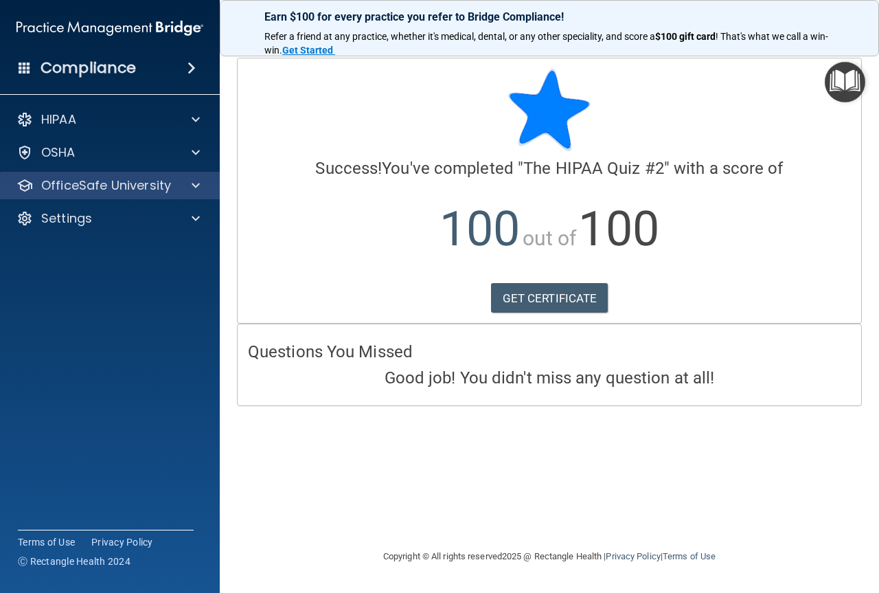
click at [104, 173] on div "OfficeSafe University" at bounding box center [110, 185] width 220 height 27
click at [109, 188] on p "OfficeSafe University" at bounding box center [106, 185] width 130 height 16
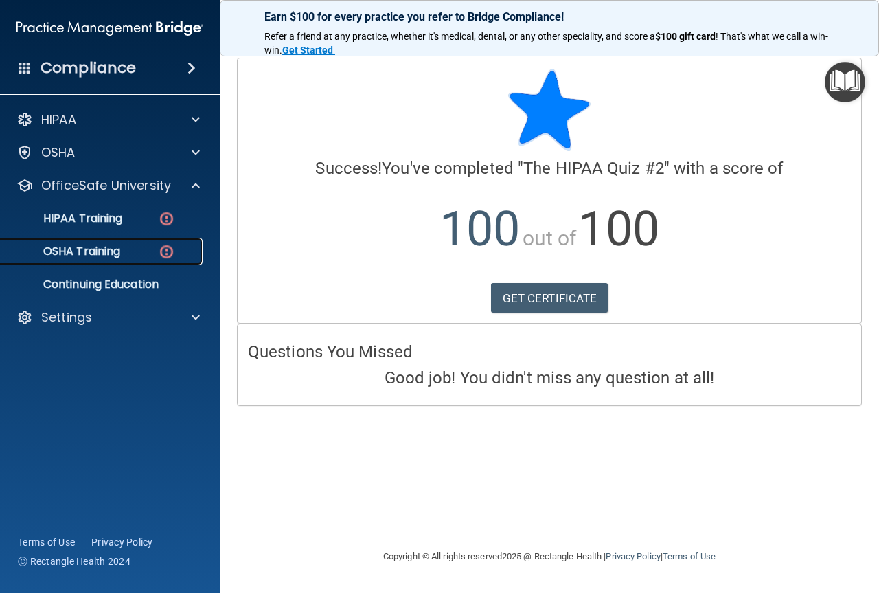
click at [109, 239] on link "OSHA Training" at bounding box center [94, 251] width 216 height 27
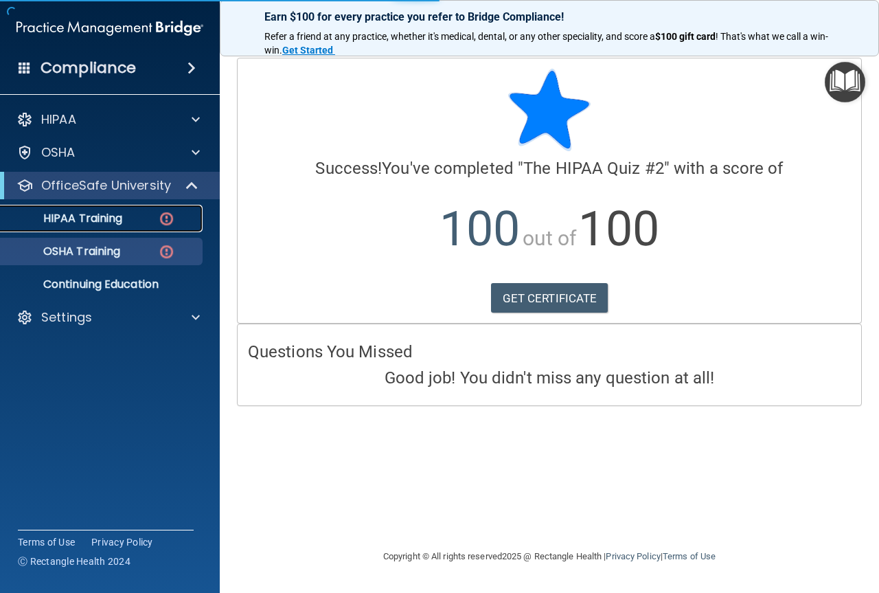
click at [109, 227] on link "HIPAA Training" at bounding box center [94, 218] width 216 height 27
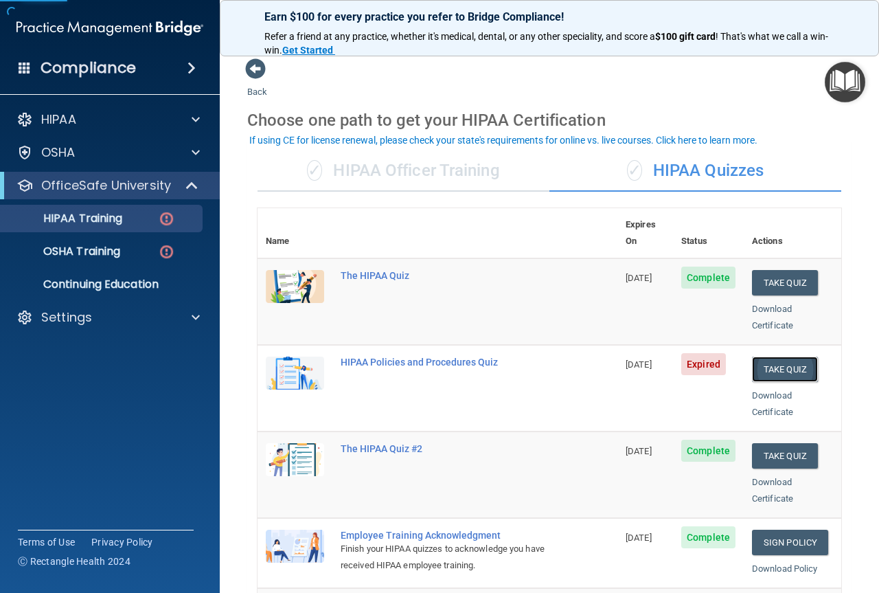
click at [779, 362] on button "Take Quiz" at bounding box center [785, 368] width 66 height 25
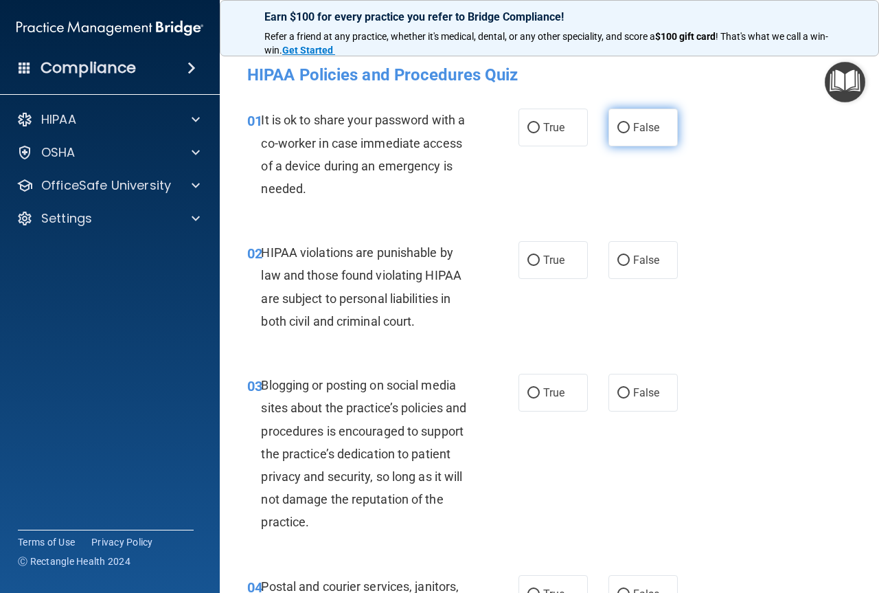
click at [624, 116] on label "False" at bounding box center [643, 128] width 69 height 38
click at [624, 123] on input "False" at bounding box center [624, 128] width 12 height 10
radio input "true"
click at [553, 256] on span "True" at bounding box center [553, 259] width 21 height 13
click at [540, 256] on input "True" at bounding box center [534, 261] width 12 height 10
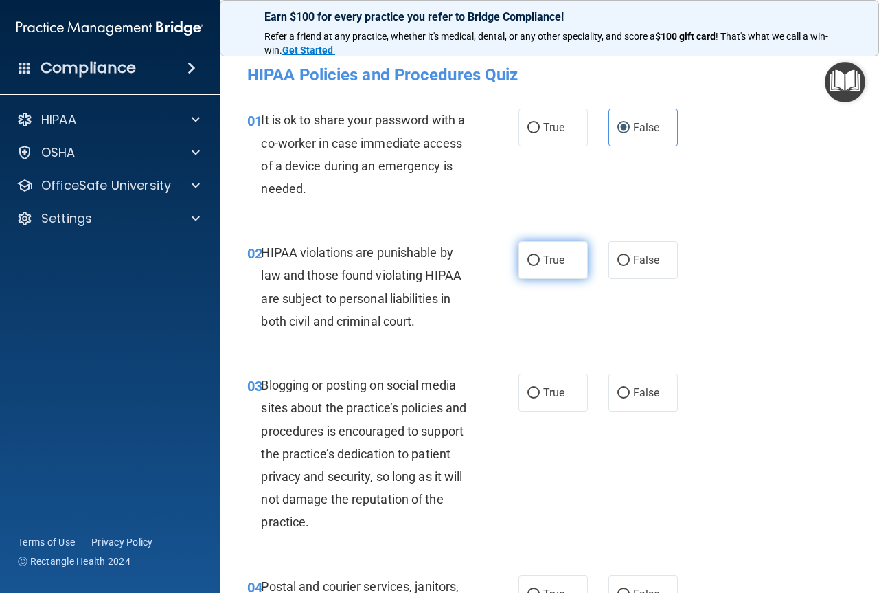
radio input "true"
click at [611, 403] on label "False" at bounding box center [643, 393] width 69 height 38
click at [618, 398] on input "False" at bounding box center [624, 393] width 12 height 10
radio input "true"
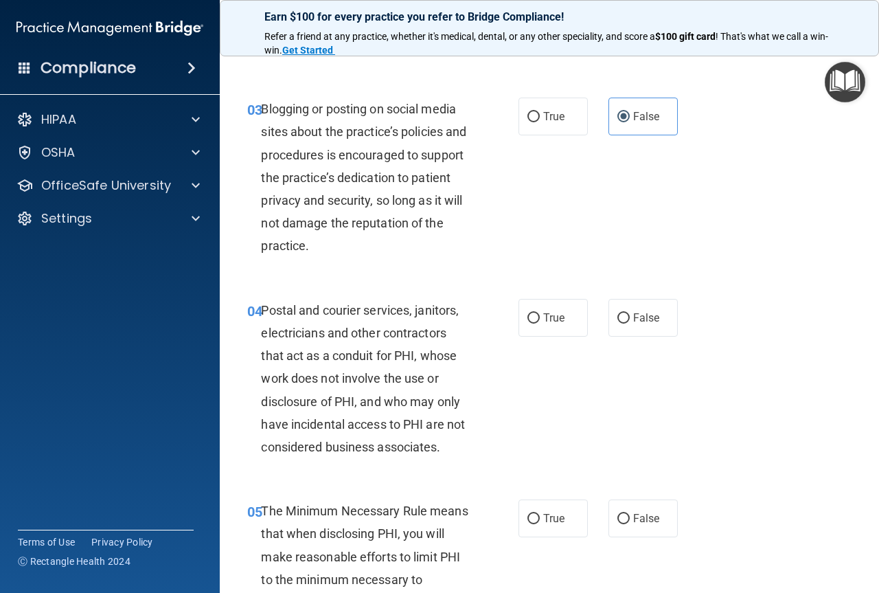
scroll to position [275, 0]
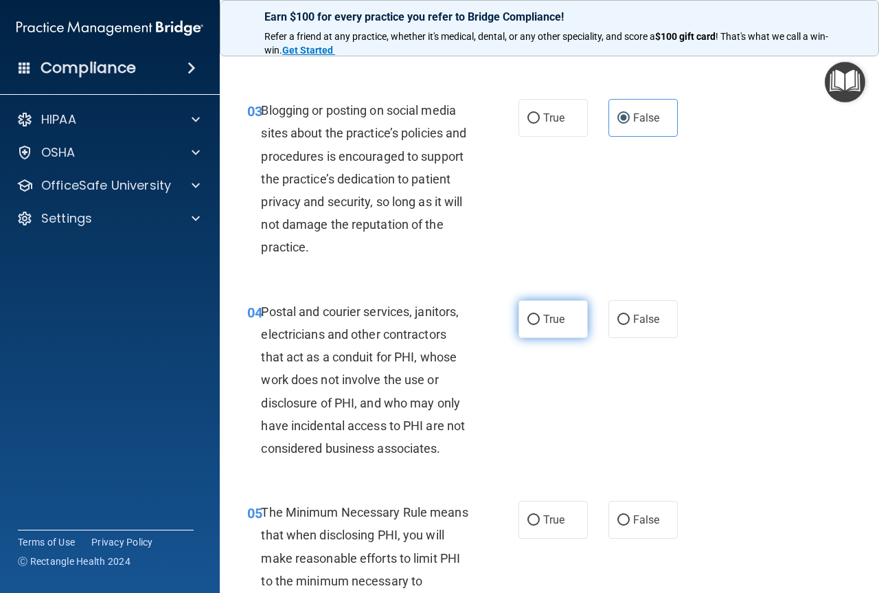
click at [547, 324] on span "True" at bounding box center [553, 319] width 21 height 13
click at [540, 324] on input "True" at bounding box center [534, 320] width 12 height 10
radio input "true"
click at [554, 507] on label "True" at bounding box center [553, 520] width 69 height 38
click at [540, 515] on input "True" at bounding box center [534, 520] width 12 height 10
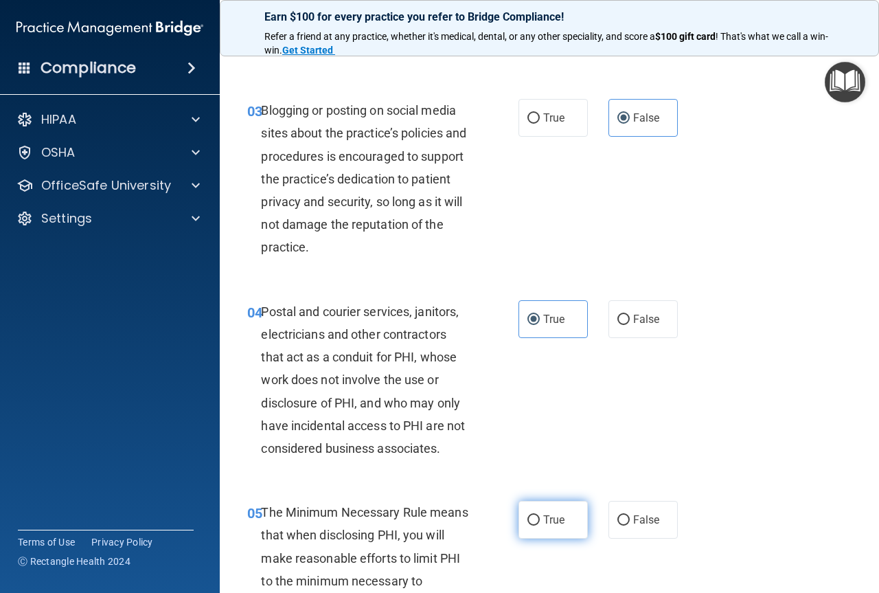
radio input "true"
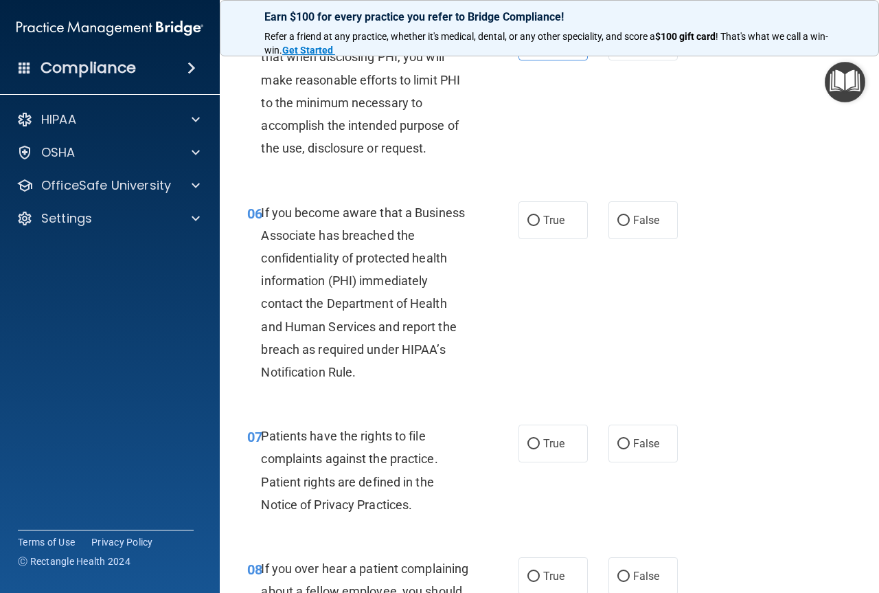
scroll to position [756, 0]
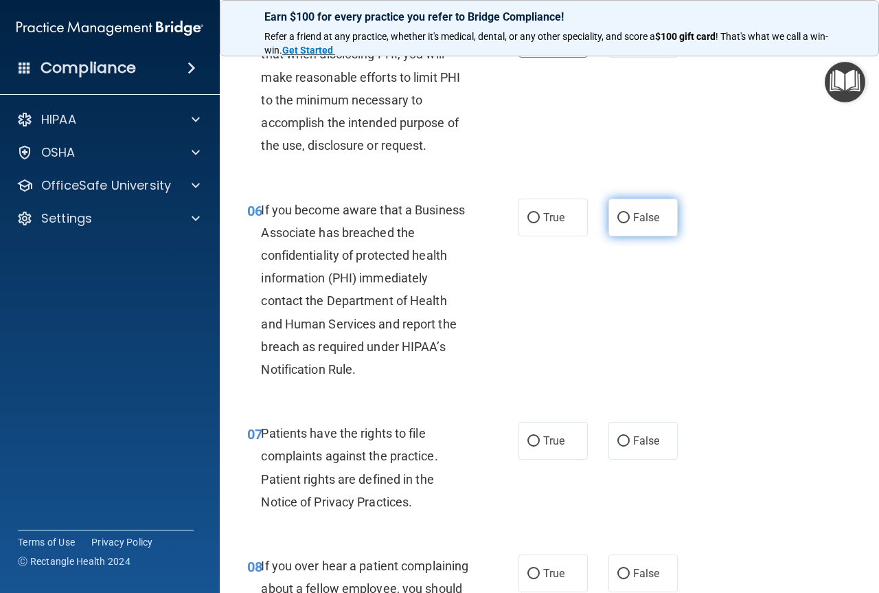
click at [649, 227] on label "False" at bounding box center [643, 218] width 69 height 38
click at [630, 223] on input "False" at bounding box center [624, 218] width 12 height 10
radio input "true"
click at [536, 444] on label "True" at bounding box center [553, 441] width 69 height 38
click at [536, 444] on input "True" at bounding box center [534, 441] width 12 height 10
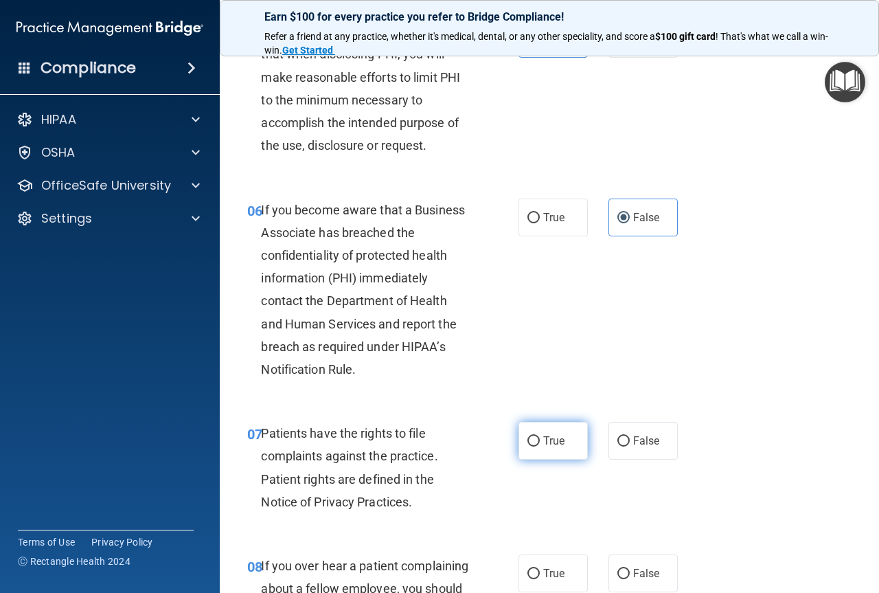
radio input "true"
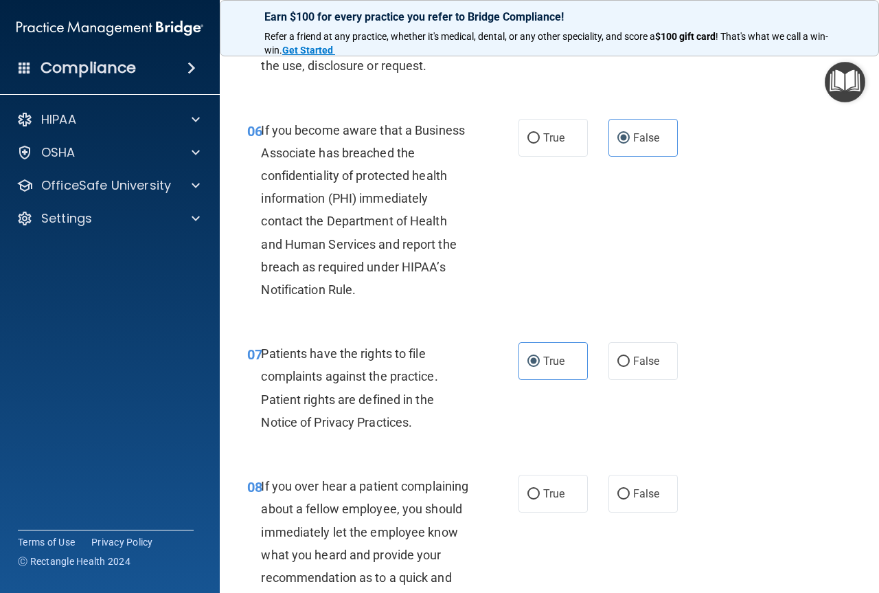
scroll to position [962, 0]
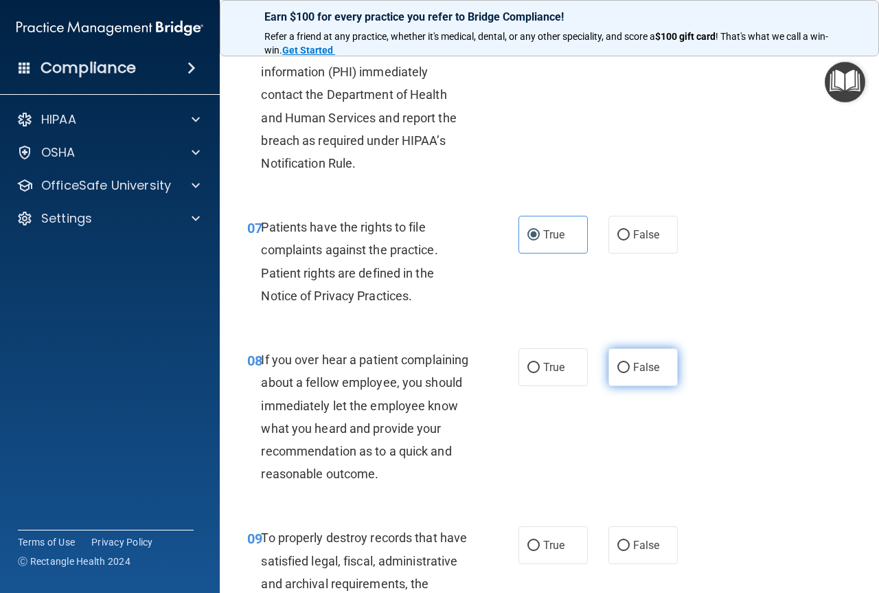
click at [625, 384] on label "False" at bounding box center [643, 367] width 69 height 38
click at [625, 373] on input "False" at bounding box center [624, 368] width 12 height 10
radio input "true"
click at [620, 564] on label "False" at bounding box center [643, 545] width 69 height 38
click at [620, 551] on input "False" at bounding box center [624, 546] width 12 height 10
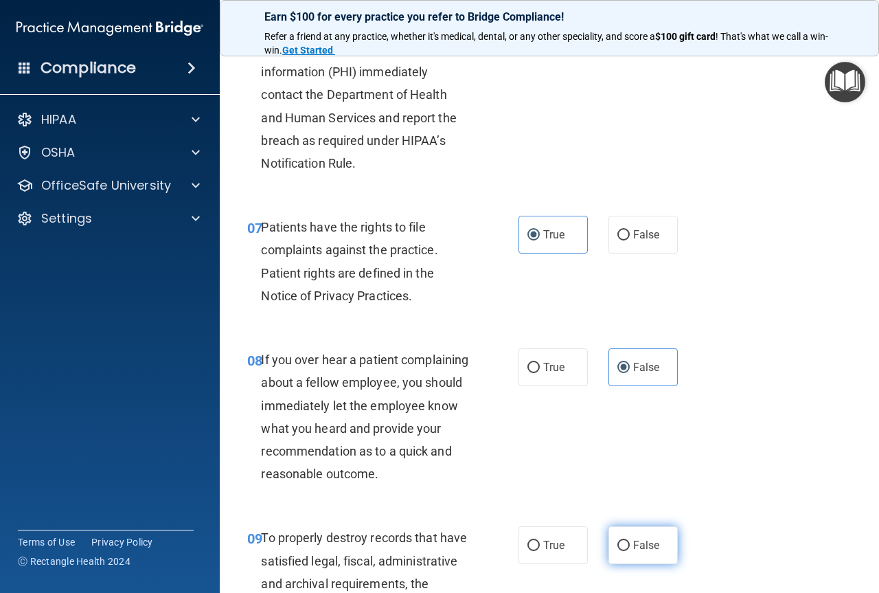
radio input "true"
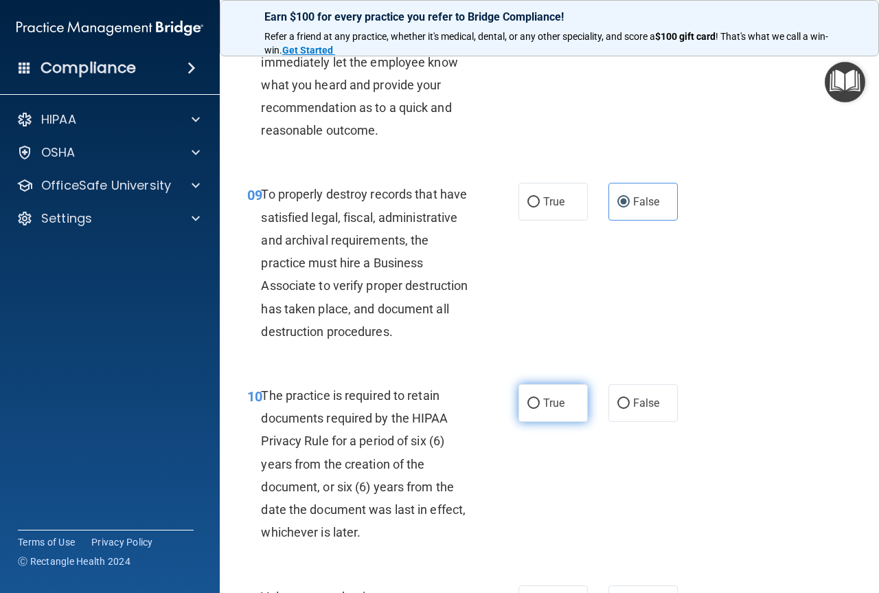
click at [550, 422] on label "True" at bounding box center [553, 403] width 69 height 38
click at [540, 409] on input "True" at bounding box center [534, 403] width 12 height 10
radio input "true"
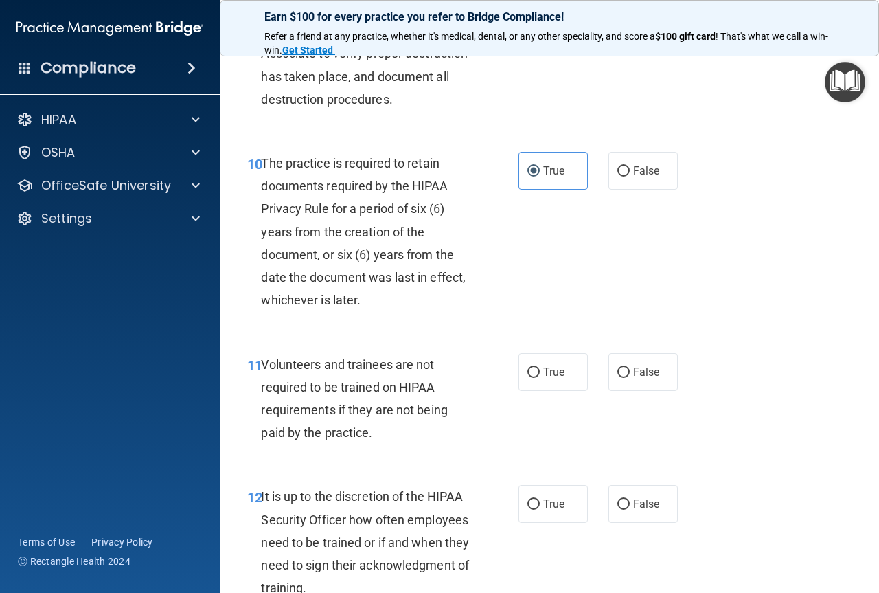
scroll to position [1580, 0]
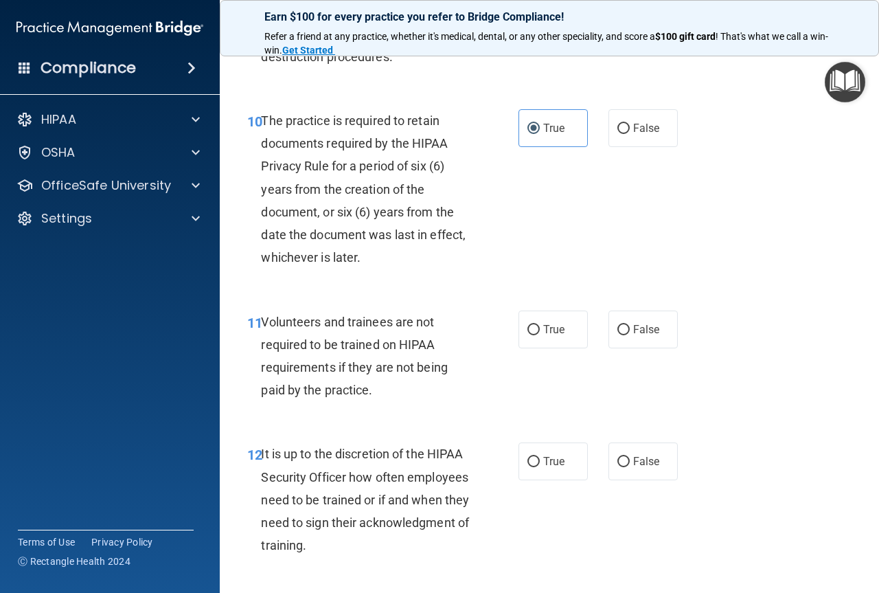
click at [609, 401] on div "11 Volunteers and trainees are not required to be trained on HIPAA requirements…" at bounding box center [549, 359] width 625 height 133
click at [613, 348] on label "False" at bounding box center [643, 329] width 69 height 38
click at [618, 335] on input "False" at bounding box center [624, 330] width 12 height 10
radio input "true"
click at [640, 480] on label "False" at bounding box center [643, 461] width 69 height 38
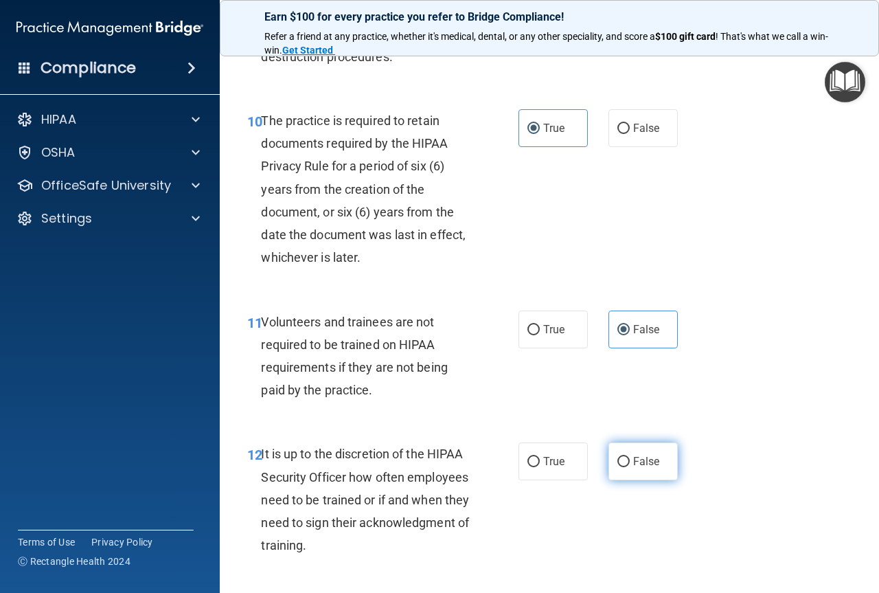
click at [630, 467] on input "False" at bounding box center [624, 462] width 12 height 10
radio input "true"
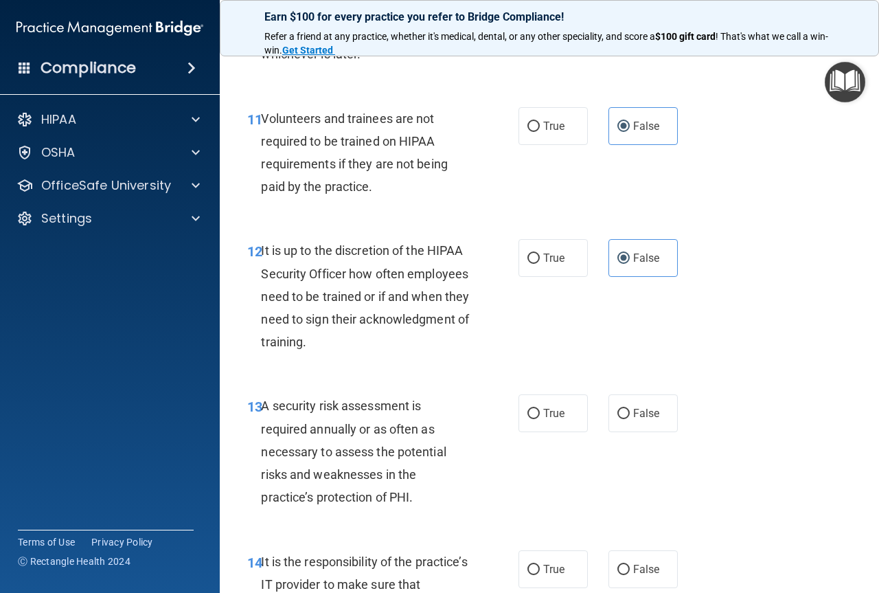
scroll to position [1855, 0]
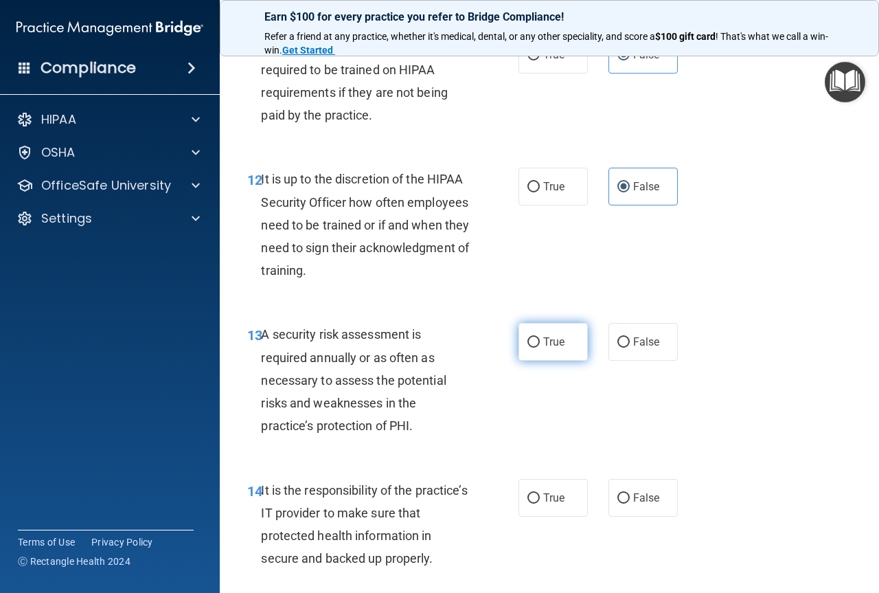
click at [555, 348] on span "True" at bounding box center [553, 341] width 21 height 13
click at [540, 348] on input "True" at bounding box center [534, 342] width 12 height 10
radio input "true"
click at [633, 504] on span "False" at bounding box center [646, 497] width 27 height 13
click at [630, 503] on input "False" at bounding box center [624, 498] width 12 height 10
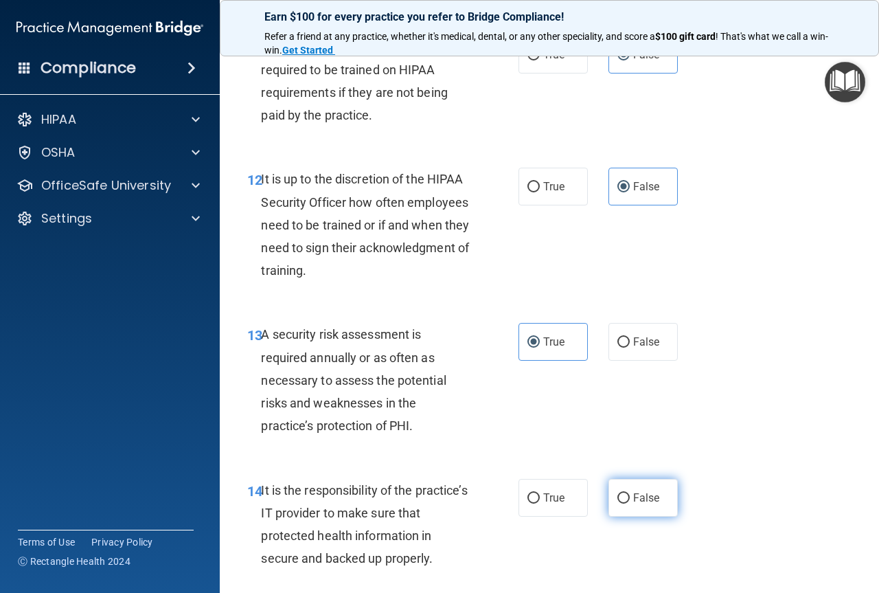
radio input "true"
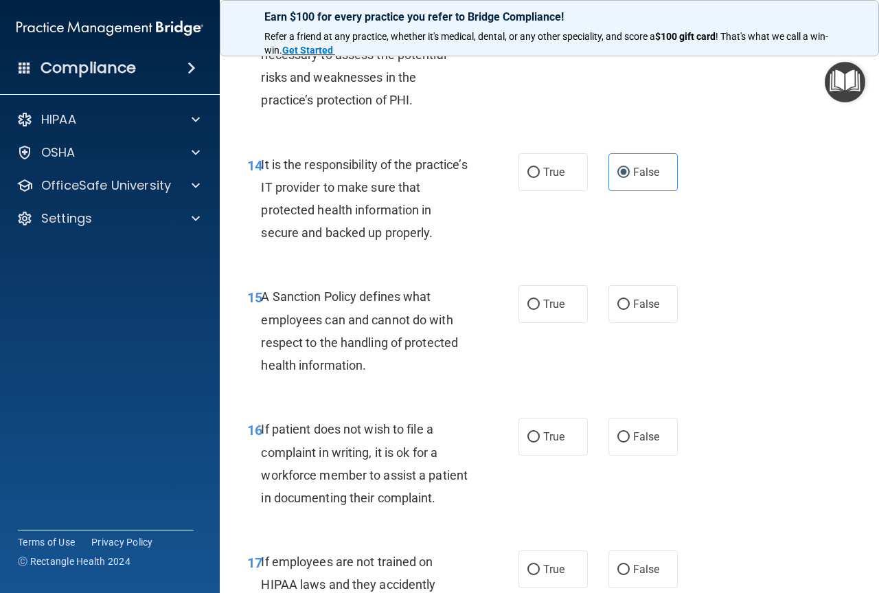
scroll to position [2198, 0]
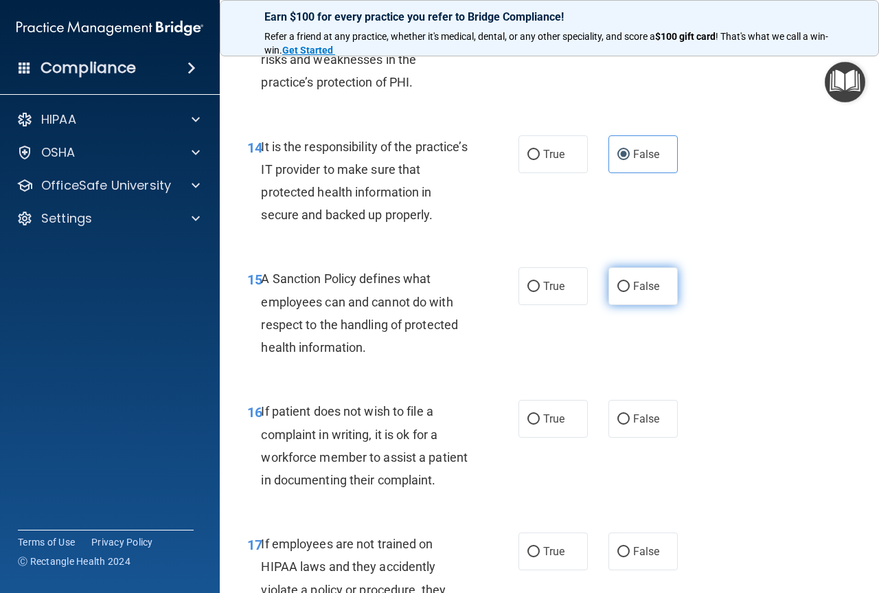
click at [635, 305] on label "False" at bounding box center [643, 286] width 69 height 38
click at [630, 292] on input "False" at bounding box center [624, 287] width 12 height 10
radio input "true"
click at [532, 438] on label "True" at bounding box center [553, 419] width 69 height 38
click at [532, 424] on input "True" at bounding box center [534, 419] width 12 height 10
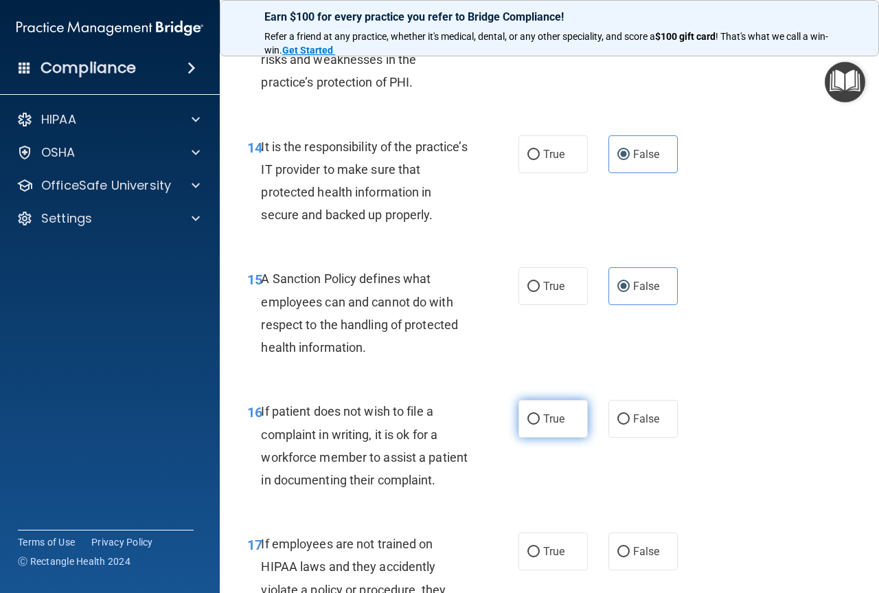
radio input "true"
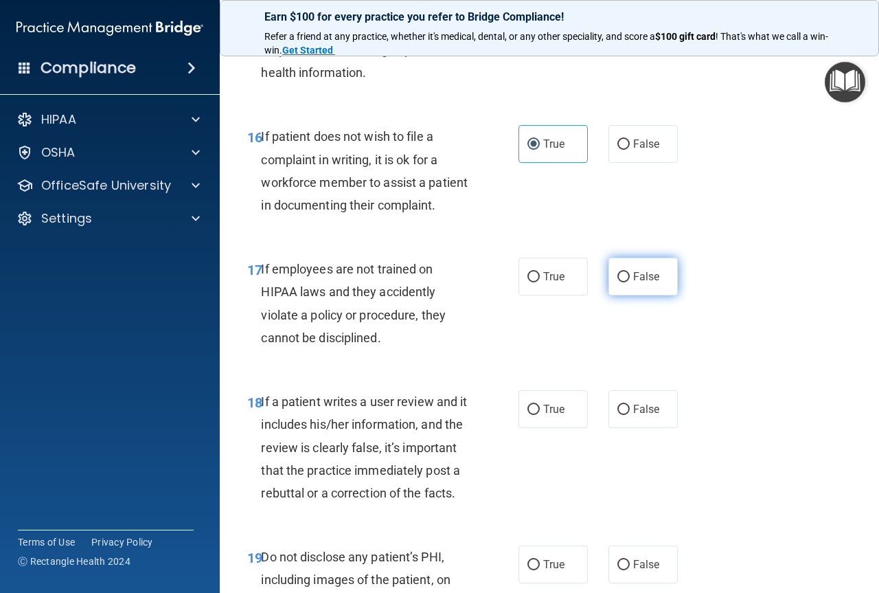
click at [633, 283] on span "False" at bounding box center [646, 276] width 27 height 13
click at [629, 282] on input "False" at bounding box center [624, 277] width 12 height 10
radio input "true"
click at [639, 428] on label "False" at bounding box center [643, 409] width 69 height 38
click at [630, 415] on input "False" at bounding box center [624, 410] width 12 height 10
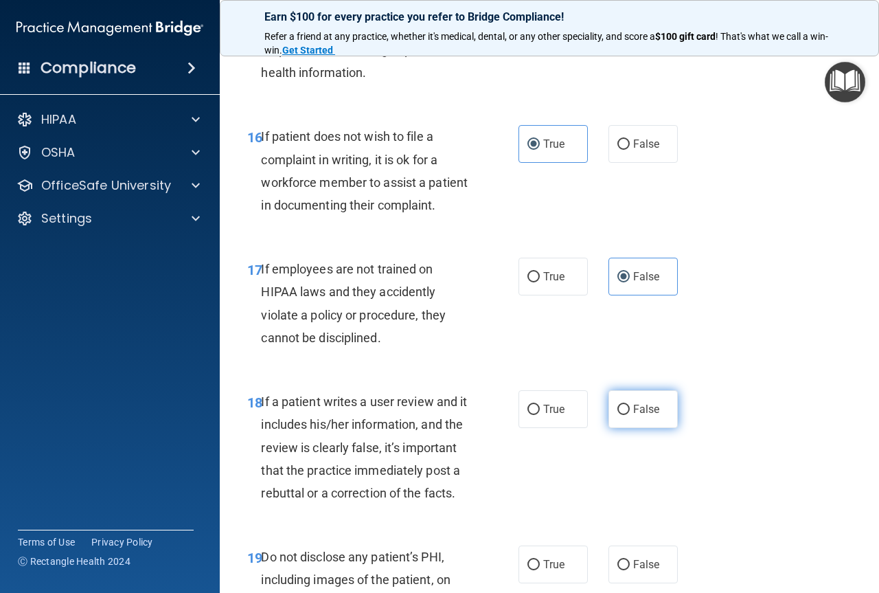
radio input "true"
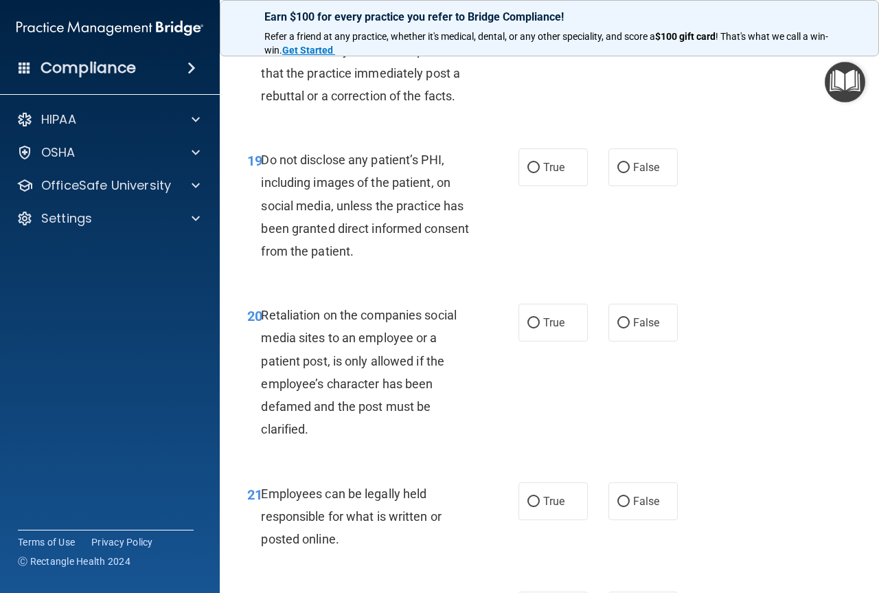
scroll to position [2885, 0]
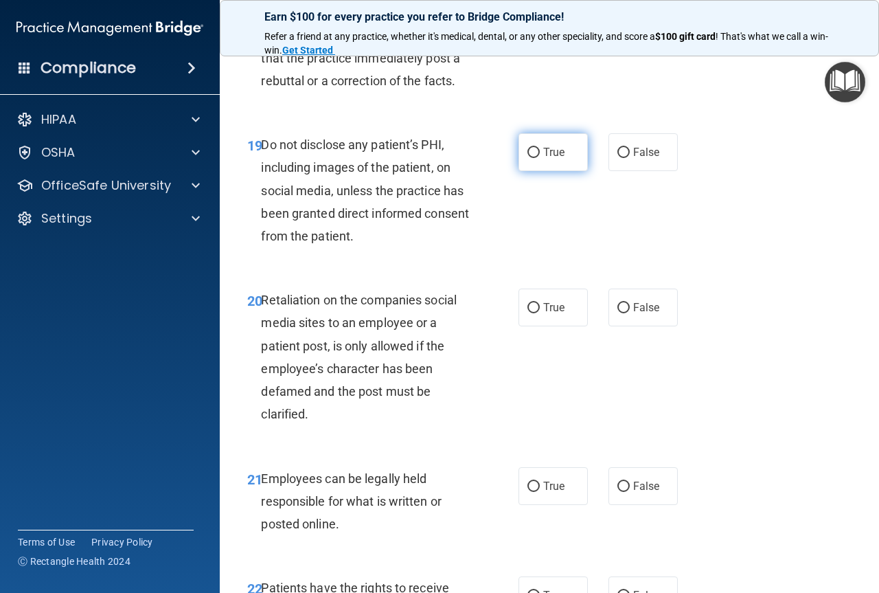
click at [537, 171] on label "True" at bounding box center [553, 152] width 69 height 38
click at [537, 158] on input "True" at bounding box center [534, 153] width 12 height 10
radio input "true"
click at [687, 410] on div "20 Retaliation on the companies social media sites to an employee or a patient …" at bounding box center [549, 360] width 625 height 178
click at [653, 326] on label "False" at bounding box center [643, 307] width 69 height 38
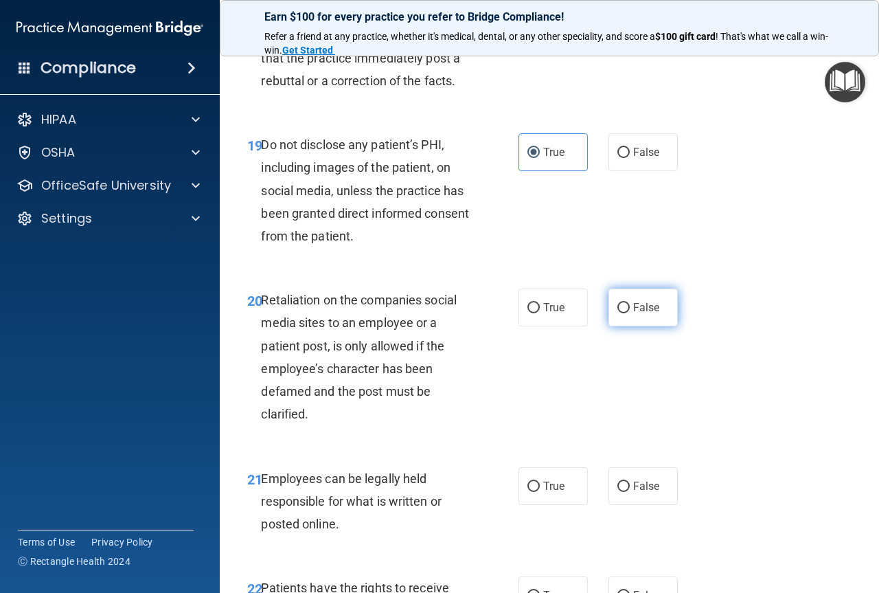
click at [630, 313] on input "False" at bounding box center [624, 308] width 12 height 10
radio input "true"
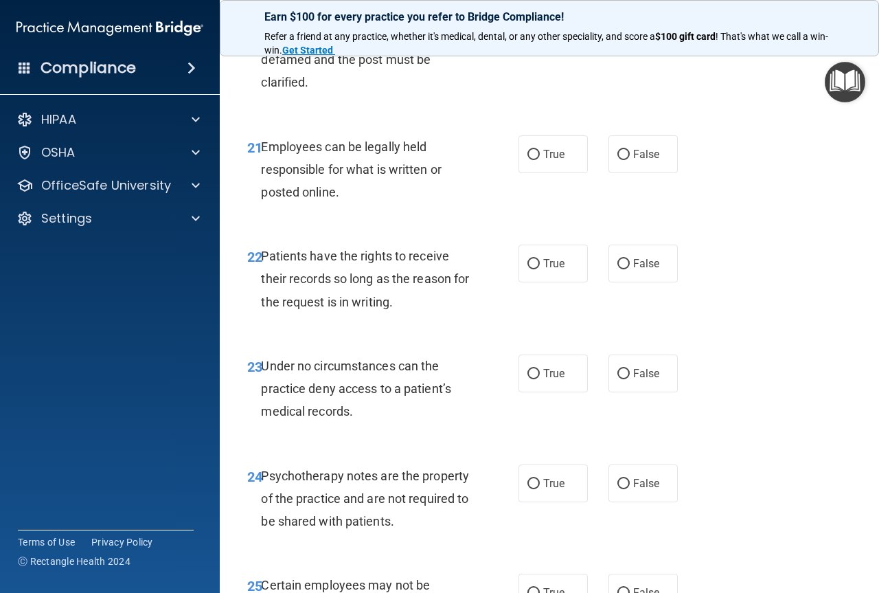
scroll to position [3228, 0]
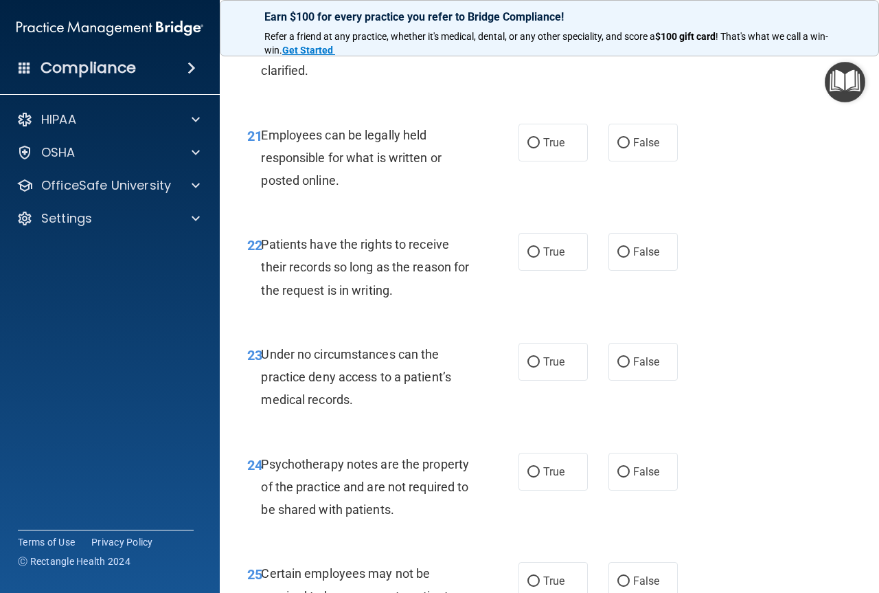
click at [436, 188] on span "Employees can be legally held responsible for what is written or posted online." at bounding box center [351, 158] width 180 height 60
click at [535, 161] on label "True" at bounding box center [553, 143] width 69 height 38
click at [535, 148] on input "True" at bounding box center [534, 143] width 12 height 10
radio input "true"
click at [637, 326] on div "22 Patients have the rights to receive their records so long as the reason for …" at bounding box center [549, 271] width 625 height 110
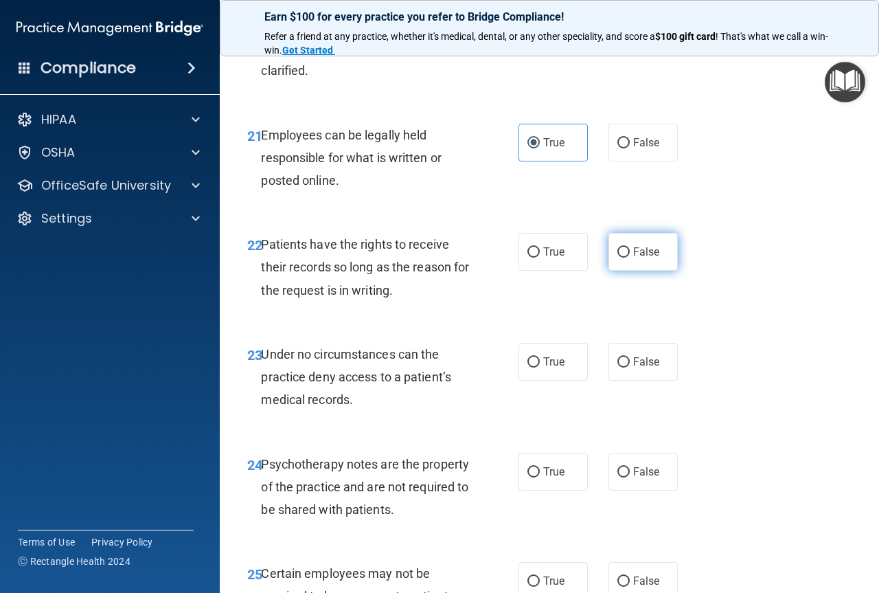
click at [629, 271] on label "False" at bounding box center [643, 252] width 69 height 38
click at [629, 258] on input "False" at bounding box center [624, 252] width 12 height 10
radio input "true"
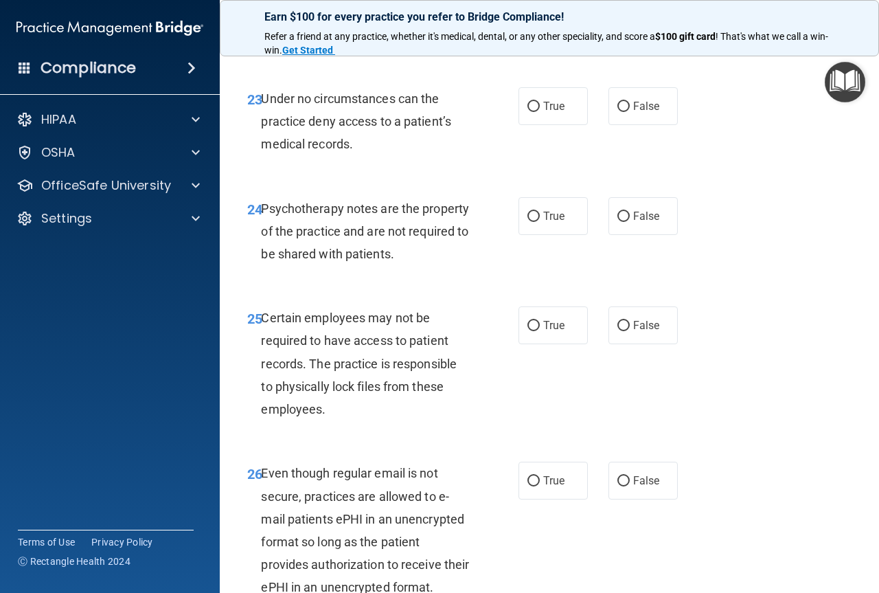
scroll to position [3503, 0]
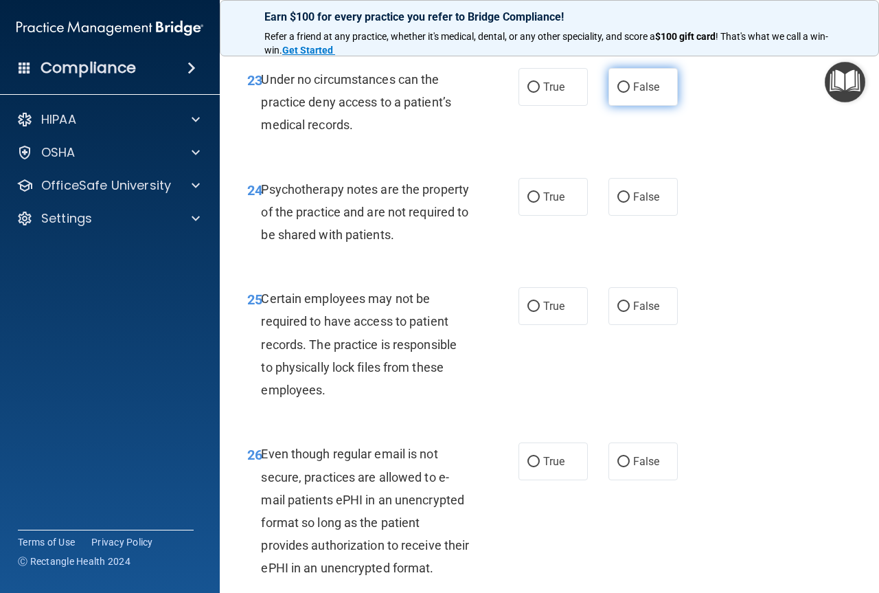
click at [629, 106] on label "False" at bounding box center [643, 87] width 69 height 38
click at [629, 93] on input "False" at bounding box center [624, 87] width 12 height 10
radio input "true"
click at [525, 216] on label "True" at bounding box center [553, 197] width 69 height 38
click at [528, 203] on input "True" at bounding box center [534, 197] width 12 height 10
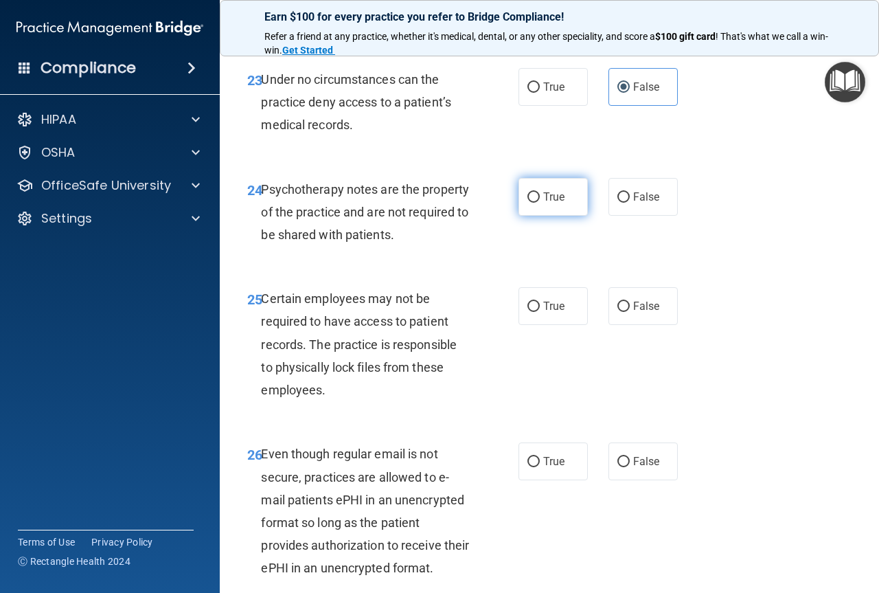
radio input "true"
click at [556, 313] on span "True" at bounding box center [553, 305] width 21 height 13
click at [540, 312] on input "True" at bounding box center [534, 307] width 12 height 10
radio input "true"
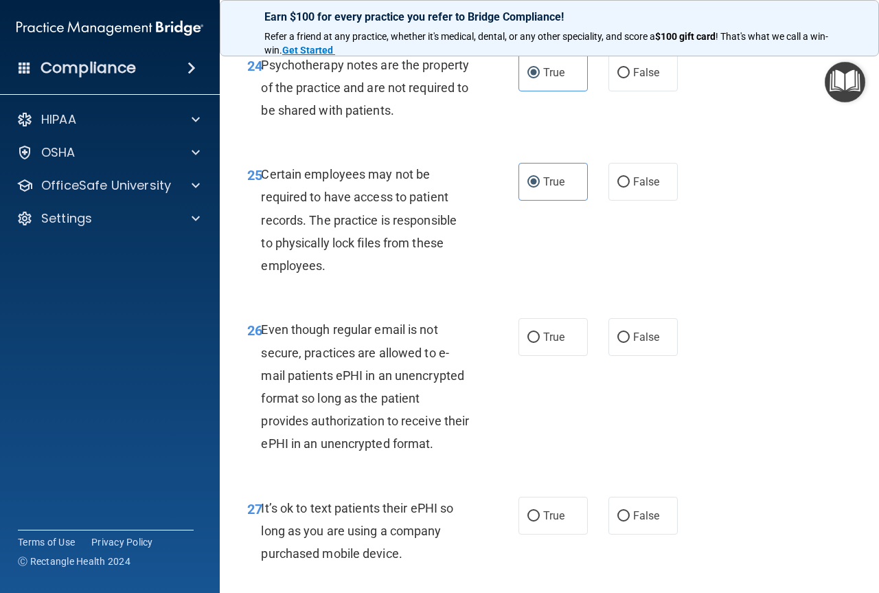
scroll to position [3847, 0]
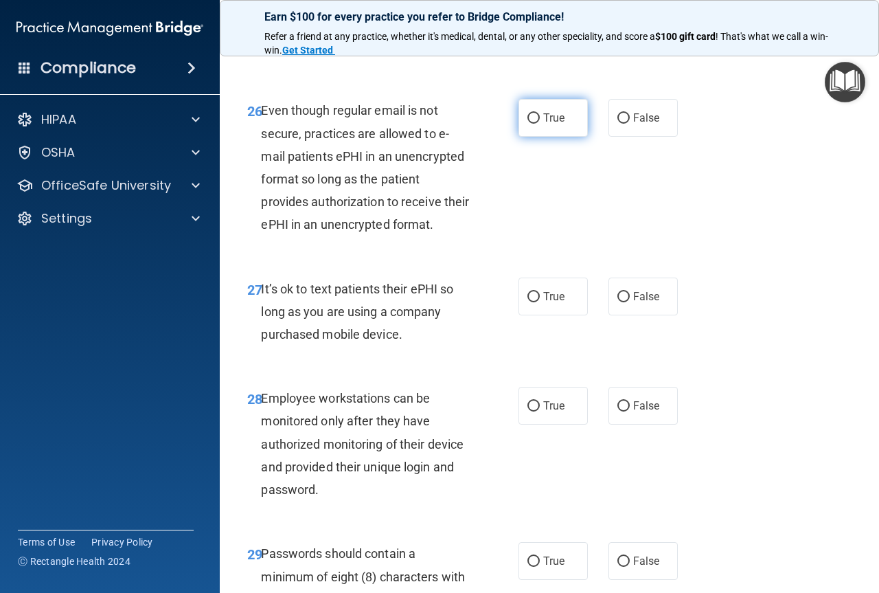
click at [552, 124] on span "True" at bounding box center [553, 117] width 21 height 13
click at [540, 124] on input "True" at bounding box center [534, 118] width 12 height 10
radio input "true"
click at [611, 315] on label "False" at bounding box center [643, 297] width 69 height 38
click at [618, 302] on input "False" at bounding box center [624, 297] width 12 height 10
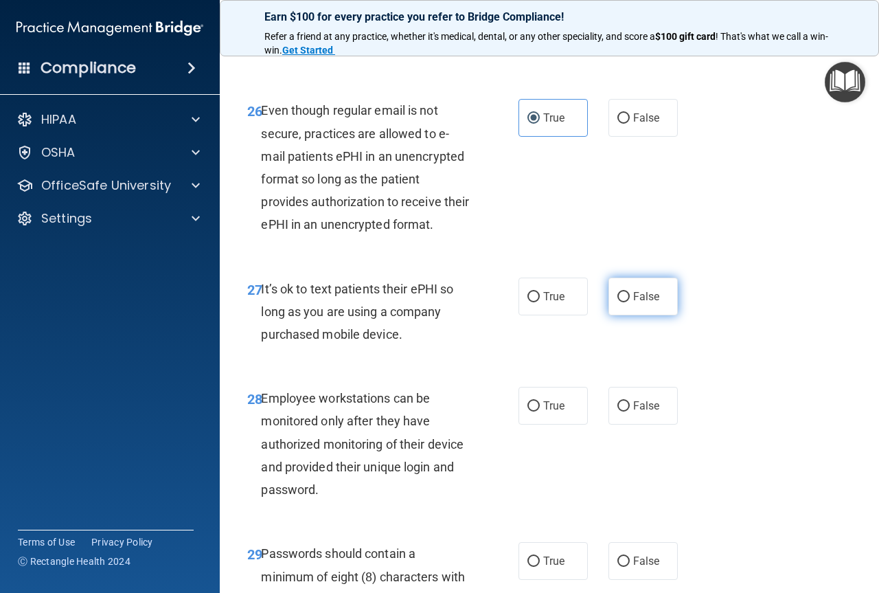
radio input "true"
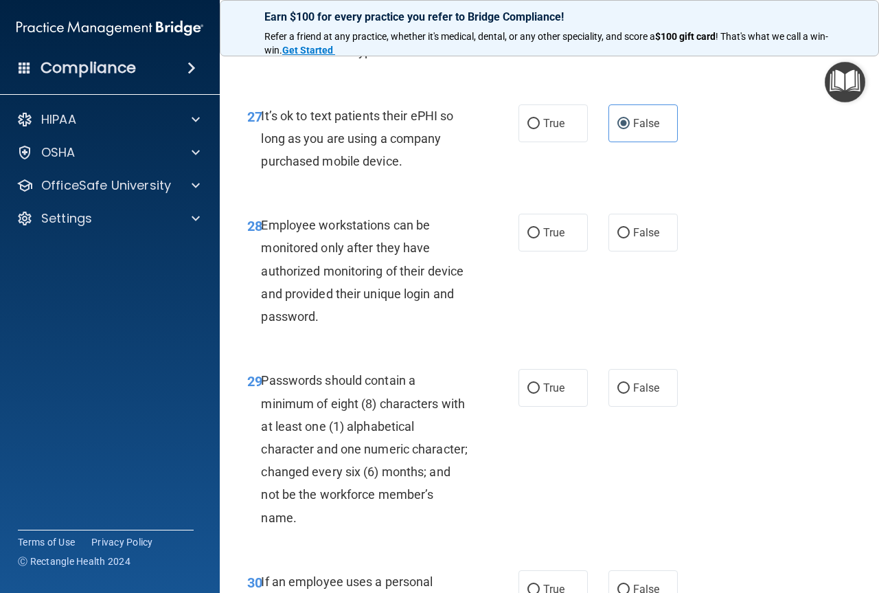
scroll to position [4053, 0]
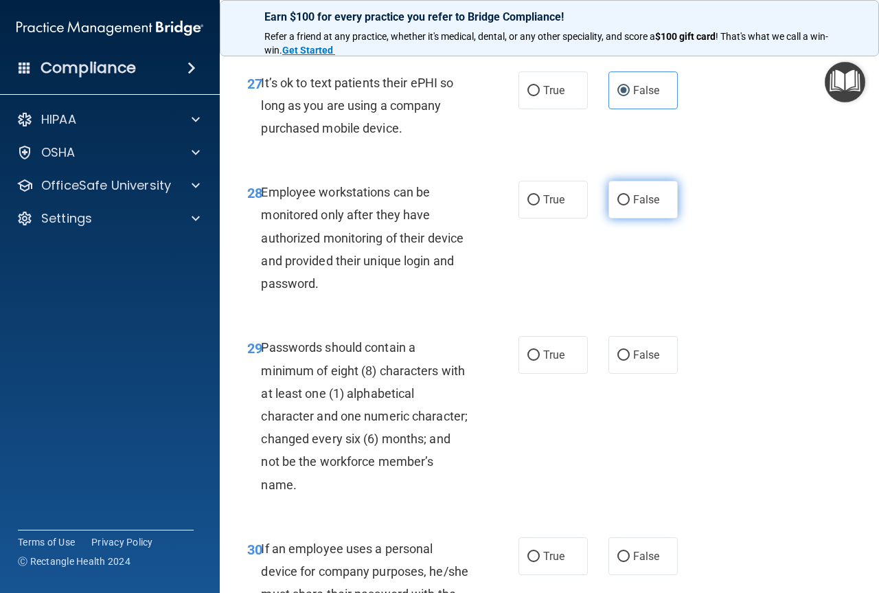
click at [633, 206] on span "False" at bounding box center [646, 199] width 27 height 13
click at [630, 205] on input "False" at bounding box center [624, 200] width 12 height 10
radio input "true"
drag, startPoint x: 558, startPoint y: 469, endPoint x: 556, endPoint y: 460, distance: 9.0
click at [558, 466] on div "29 Passwords should contain a minimum of eight (8) characters with at least one…" at bounding box center [549, 419] width 625 height 201
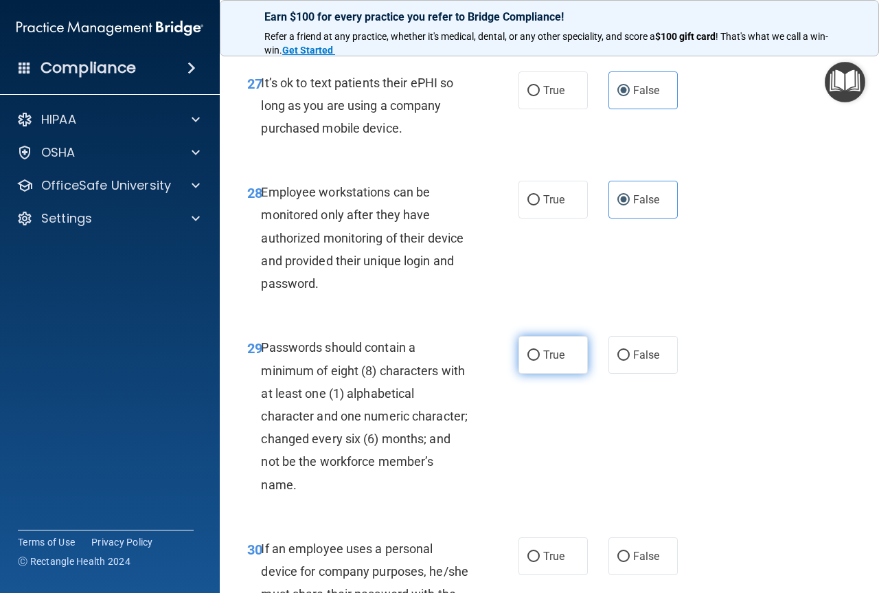
click at [556, 374] on label "True" at bounding box center [553, 355] width 69 height 38
click at [540, 361] on input "True" at bounding box center [534, 355] width 12 height 10
radio input "true"
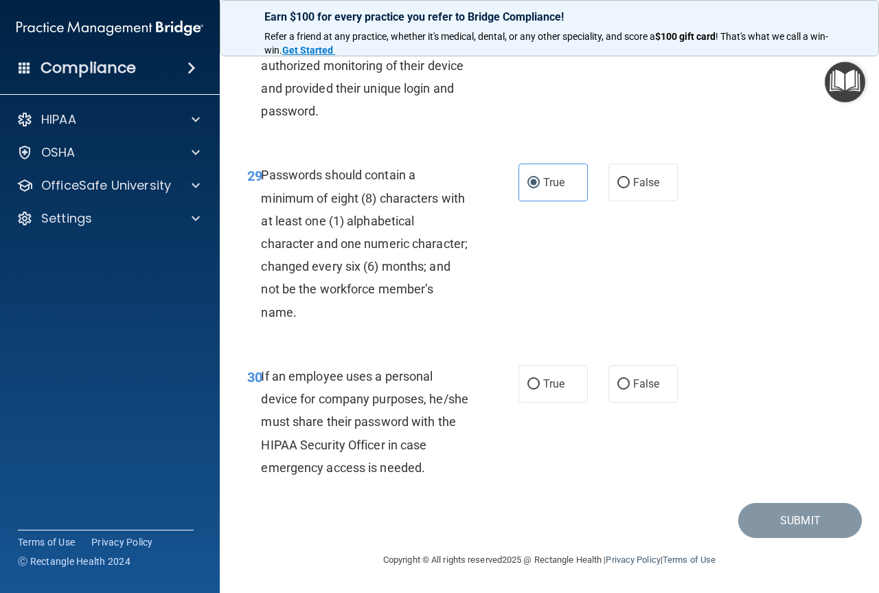
scroll to position [4316, 0]
click at [646, 395] on label "False" at bounding box center [643, 384] width 69 height 38
click at [630, 389] on input "False" at bounding box center [624, 384] width 12 height 10
radio input "true"
click at [765, 526] on button "Submit" at bounding box center [800, 520] width 124 height 35
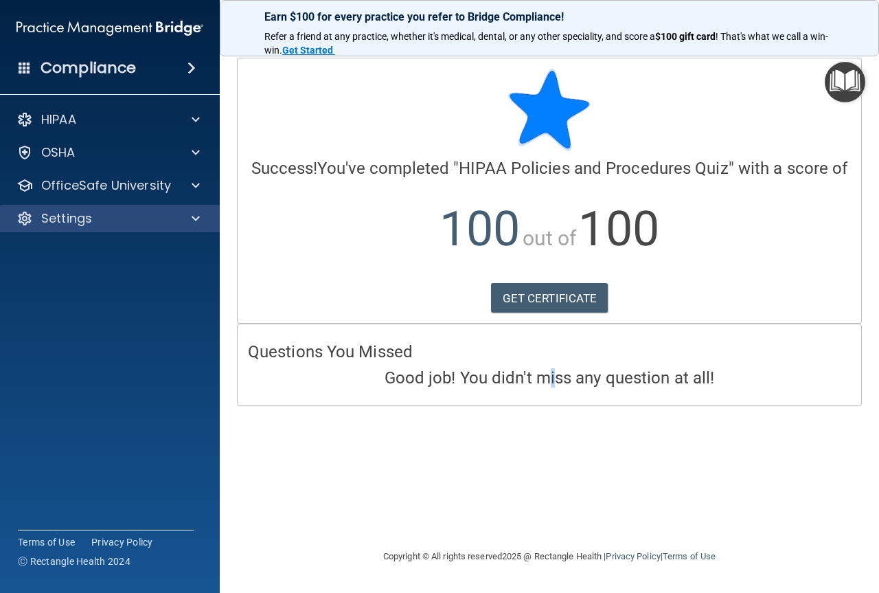
drag, startPoint x: 547, startPoint y: 482, endPoint x: 219, endPoint y: 205, distance: 429.0
click at [533, 464] on div "Calculating your score.... Success! You've completed " HIPAA Policies and Proce…" at bounding box center [549, 296] width 604 height 477
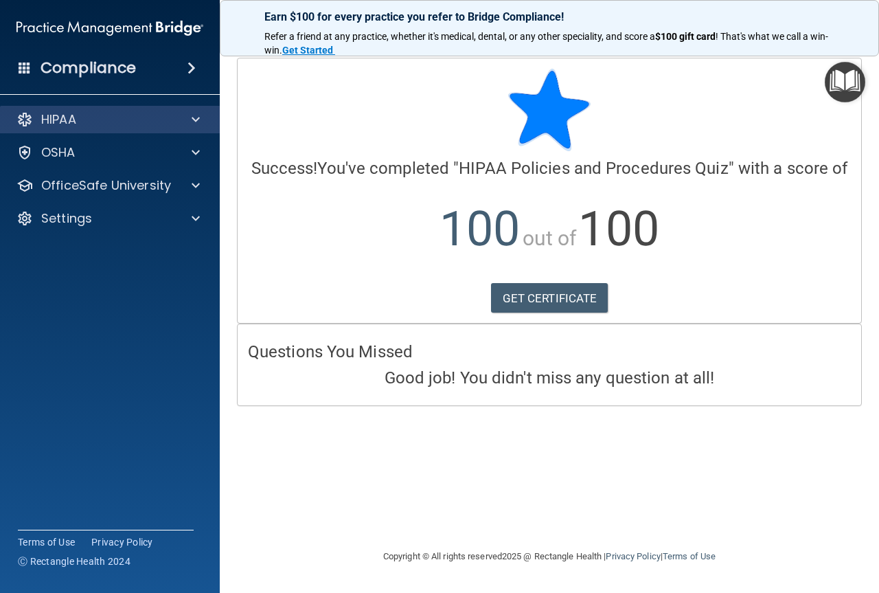
click at [71, 110] on div "HIPAA" at bounding box center [110, 119] width 220 height 27
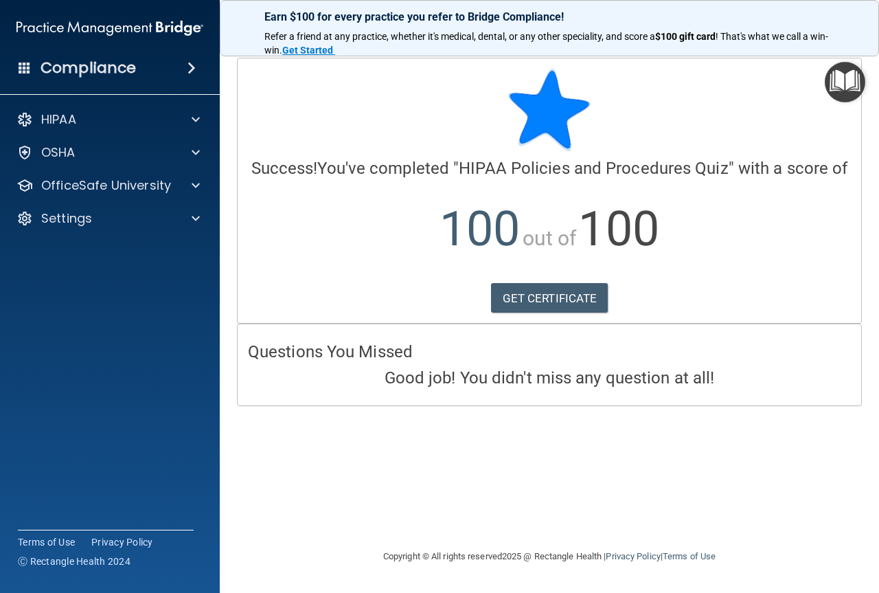
click at [84, 135] on div "HIPAA Documents and Policies Report an Incident Business Associates Emergency P…" at bounding box center [110, 171] width 220 height 143
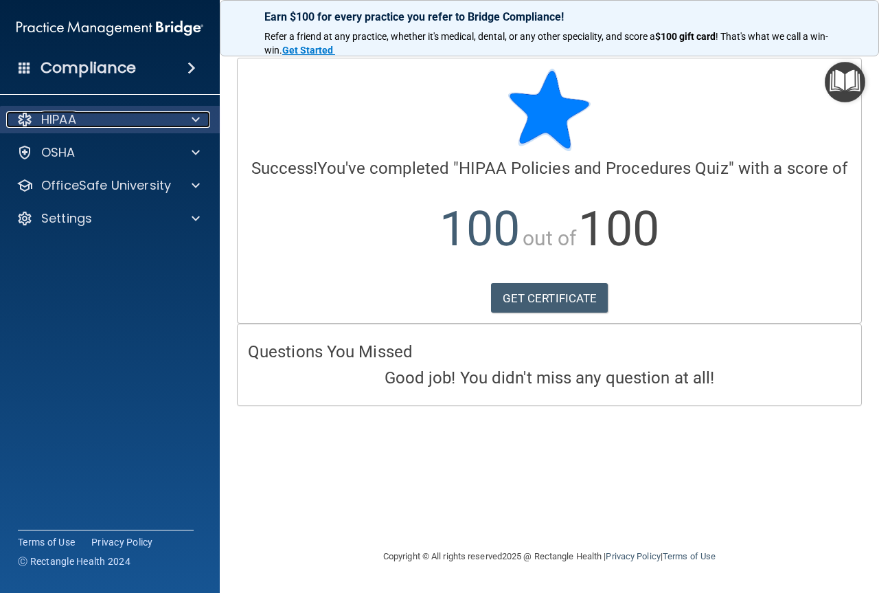
click at [94, 124] on div "HIPAA" at bounding box center [91, 119] width 170 height 16
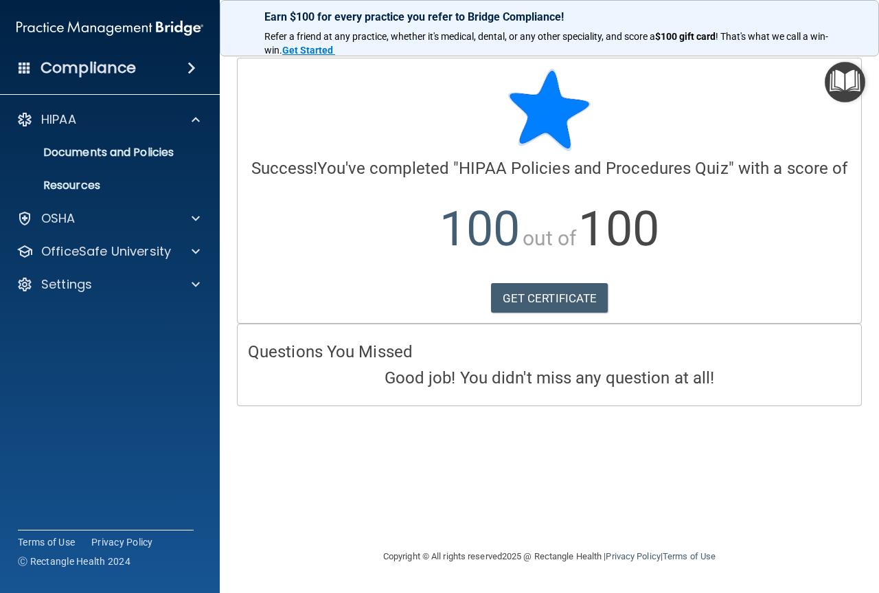
click at [141, 133] on ul "Documents and Policies Report an Incident Business Associates Emergency Plannin…" at bounding box center [110, 166] width 249 height 66
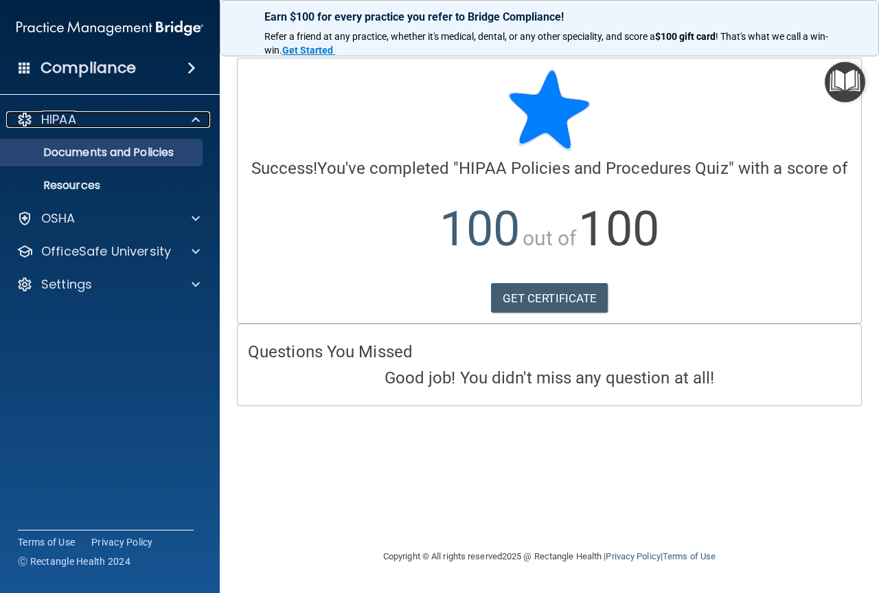
drag, startPoint x: 142, startPoint y: 126, endPoint x: 127, endPoint y: 166, distance: 42.0
click at [142, 126] on div "HIPAA" at bounding box center [91, 119] width 170 height 16
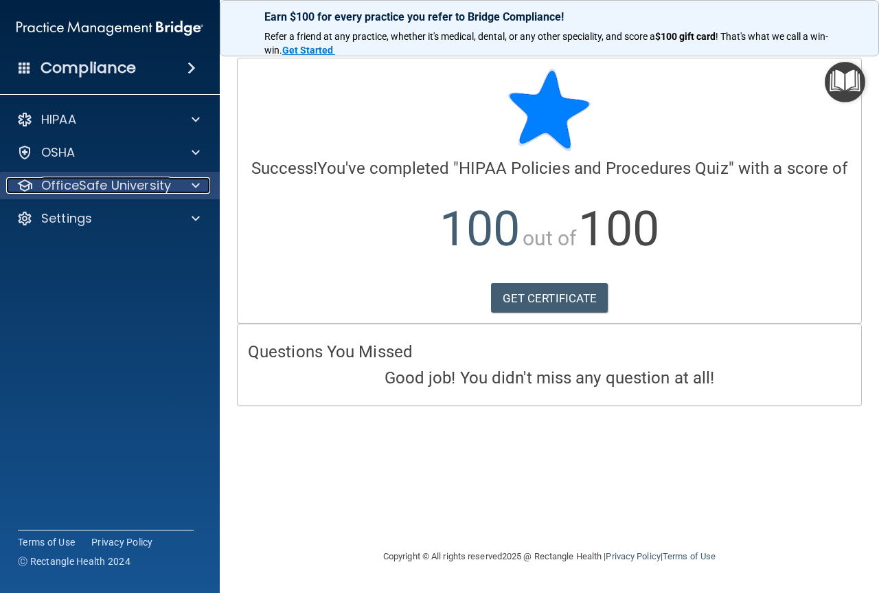
click at [118, 187] on p "OfficeSafe University" at bounding box center [106, 185] width 130 height 16
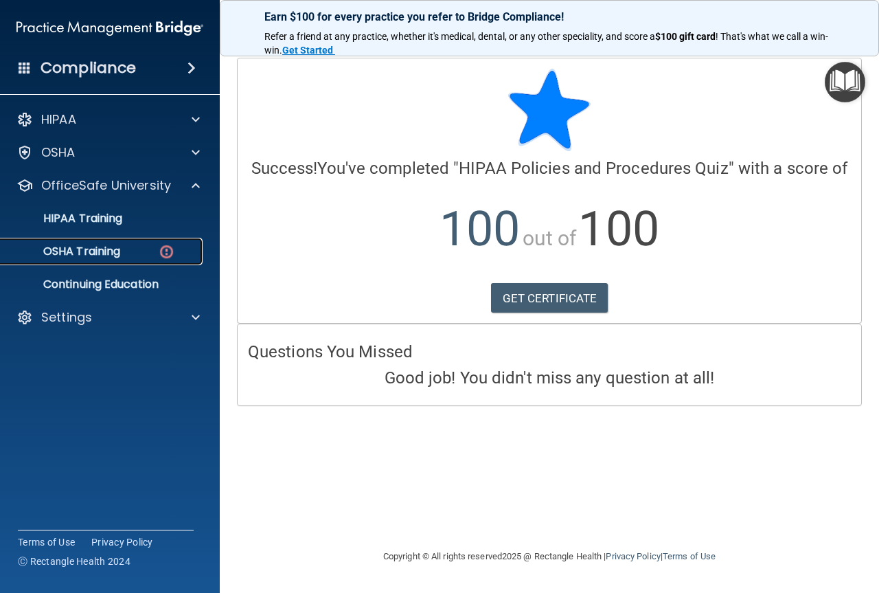
click at [101, 249] on p "OSHA Training" at bounding box center [64, 252] width 111 height 14
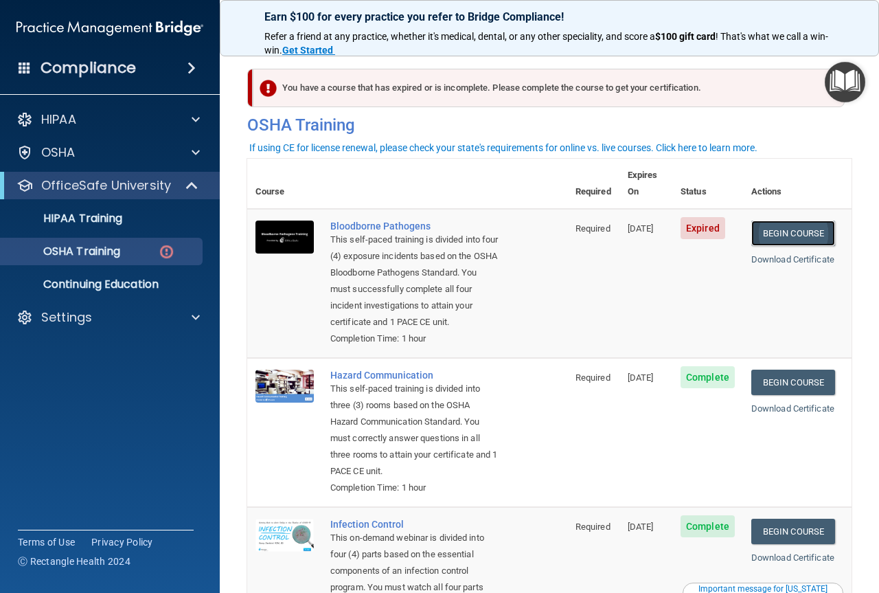
click at [786, 220] on link "Begin Course" at bounding box center [793, 232] width 84 height 25
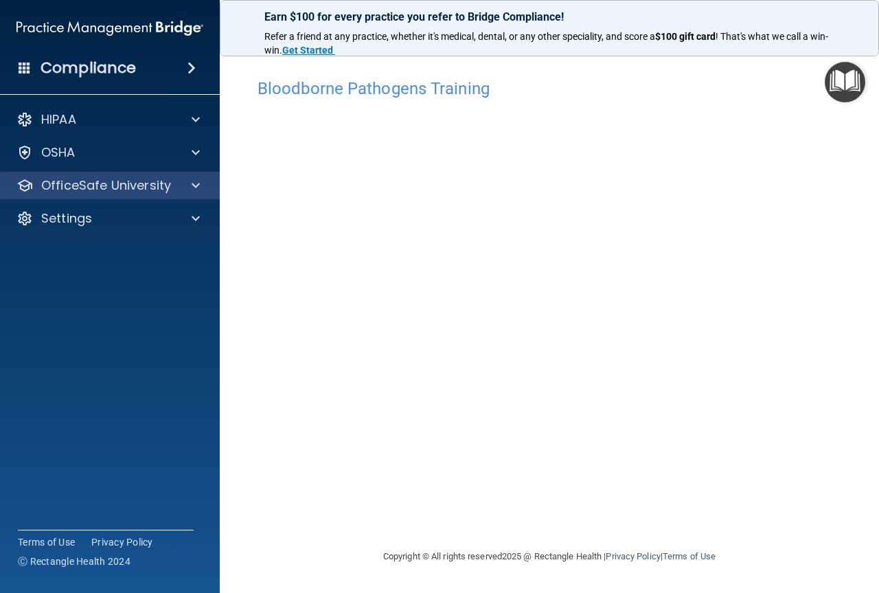
click at [99, 176] on div "OfficeSafe University" at bounding box center [110, 185] width 220 height 27
click at [196, 185] on span at bounding box center [196, 185] width 8 height 16
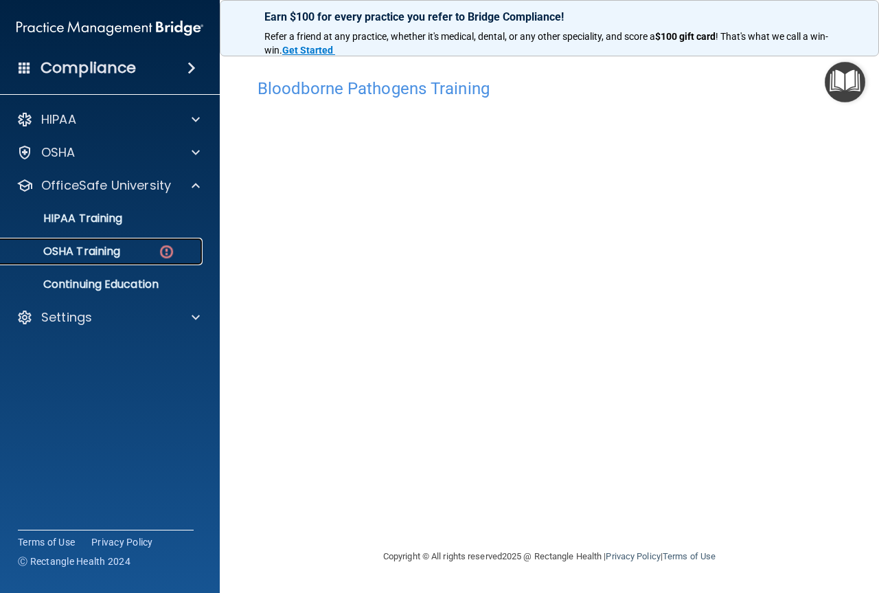
click at [99, 249] on p "OSHA Training" at bounding box center [64, 252] width 111 height 14
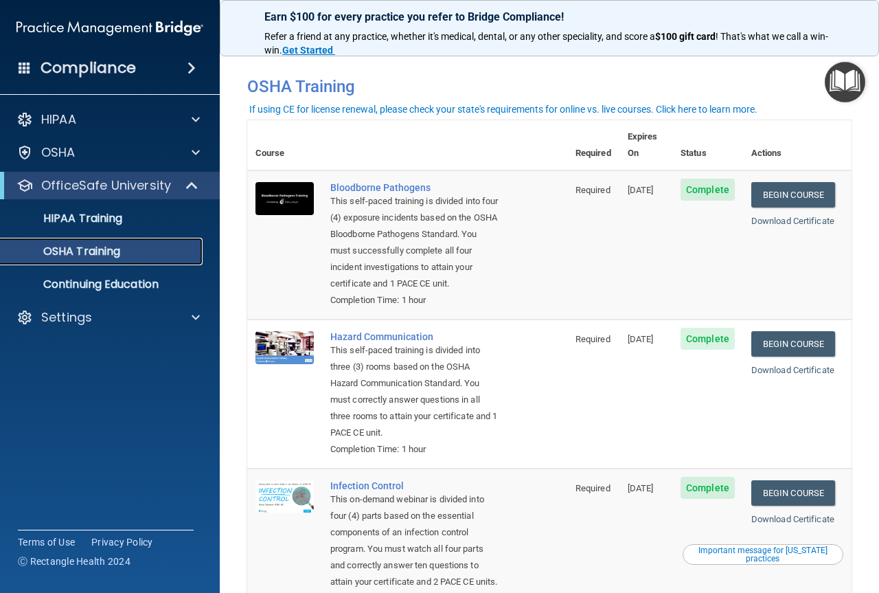
scroll to position [248, 0]
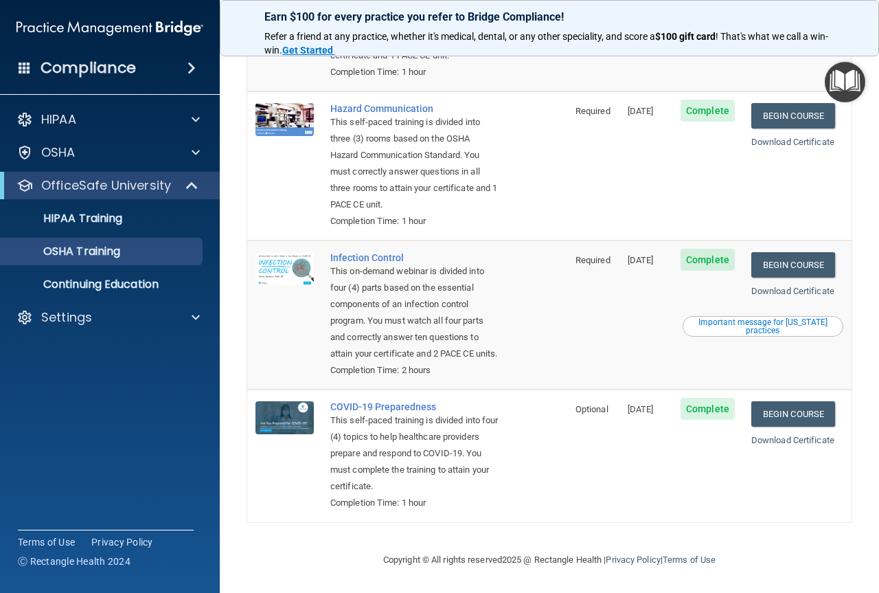
click at [106, 269] on ul "HIPAA Training OSHA Training Continuing Education" at bounding box center [110, 248] width 249 height 99
click at [100, 278] on p "Continuing Education" at bounding box center [103, 285] width 188 height 14
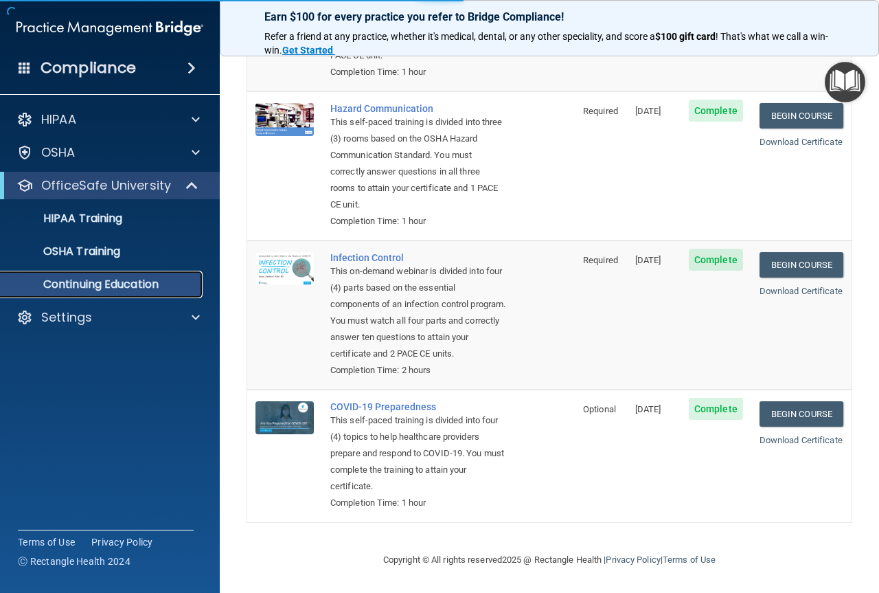
scroll to position [90, 0]
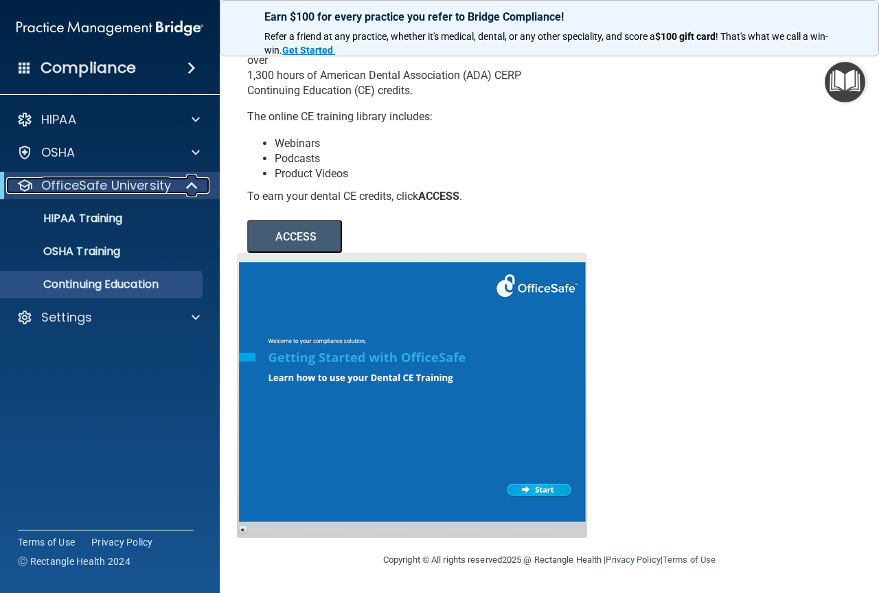
click at [144, 190] on p "OfficeSafe University" at bounding box center [106, 185] width 130 height 16
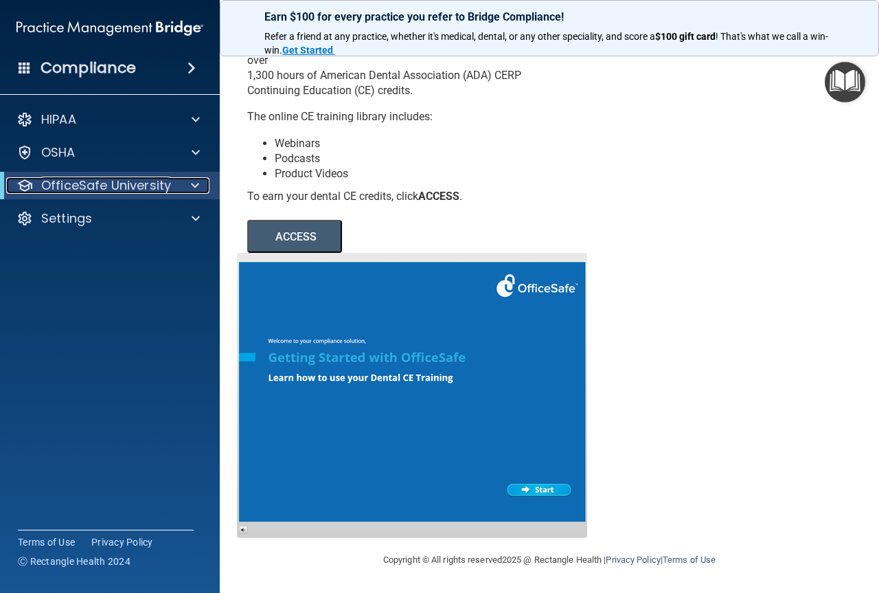
click at [144, 190] on p "OfficeSafe University" at bounding box center [106, 185] width 130 height 16
